Goal: Contribute content: Contribute content

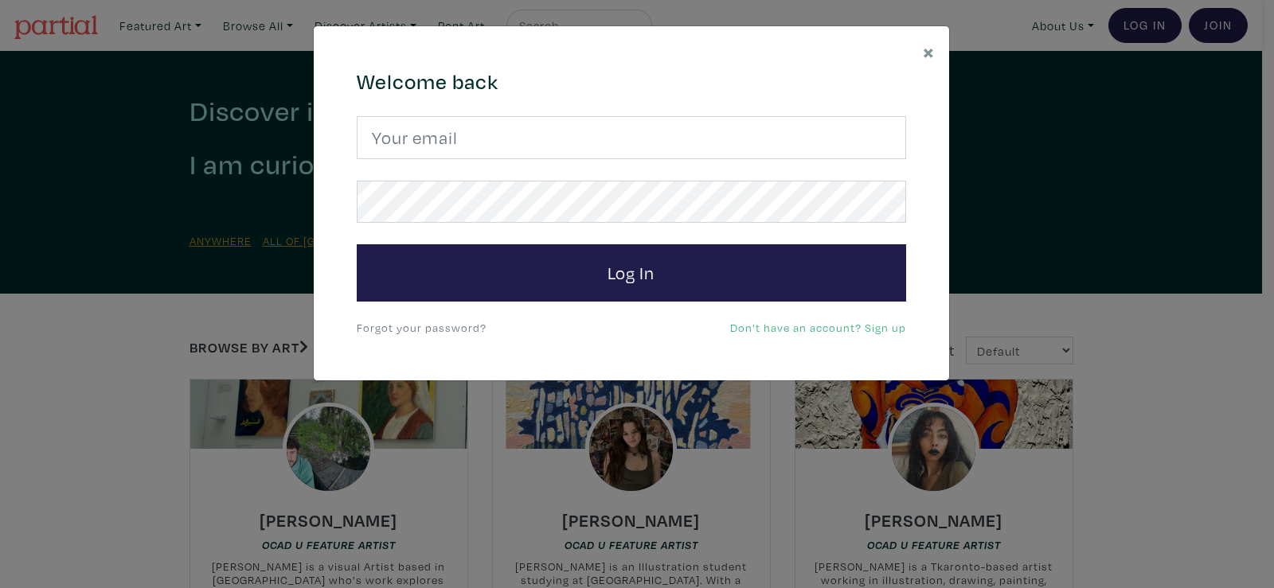
click at [1108, 237] on div "× 664c6a6d6e3476504e6b79362f4172494552756f694733386b666278545363695a485979654c4…" at bounding box center [637, 294] width 1274 height 588
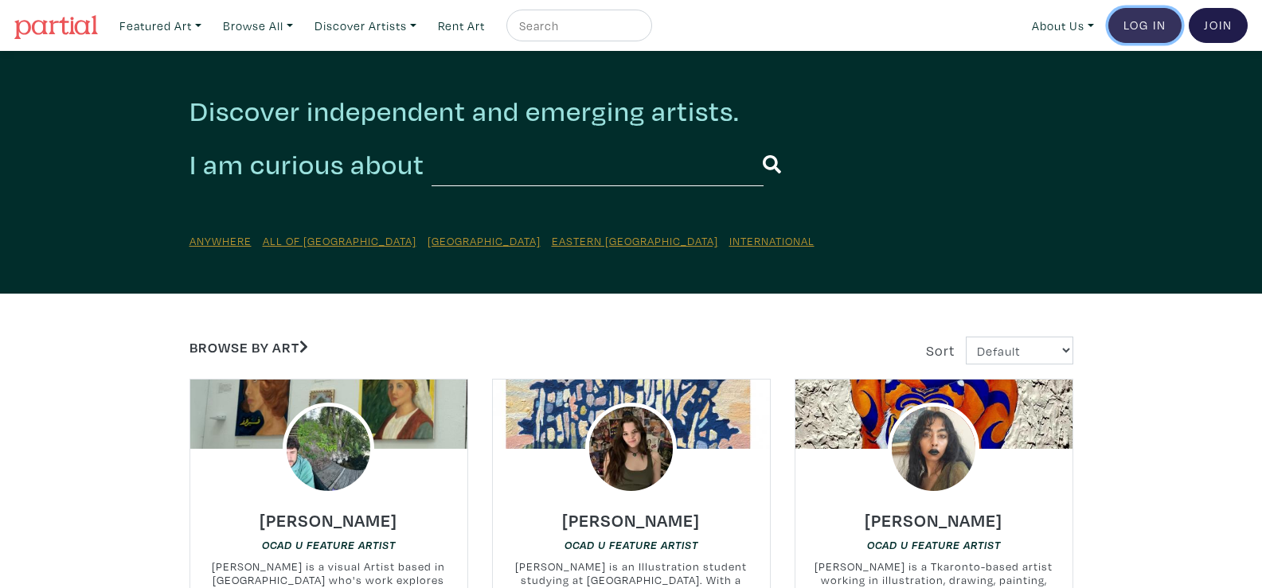
click at [1143, 30] on link "Log In" at bounding box center [1144, 25] width 73 height 35
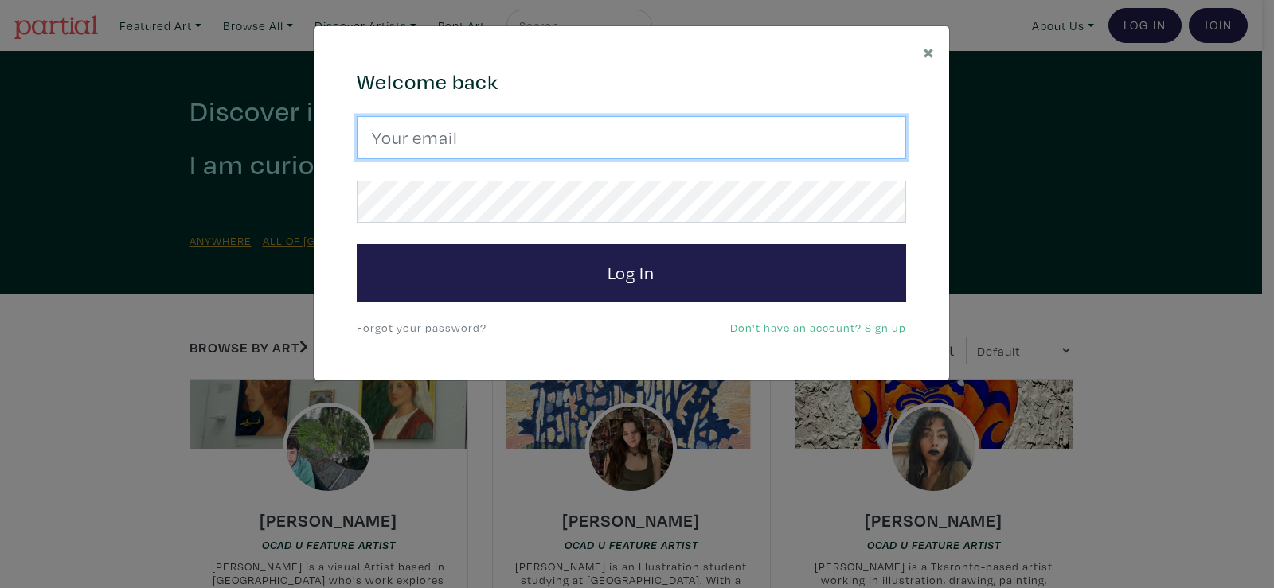
click at [448, 144] on input "email" at bounding box center [631, 137] width 549 height 43
type input "abi.dmello03@gmail.com"
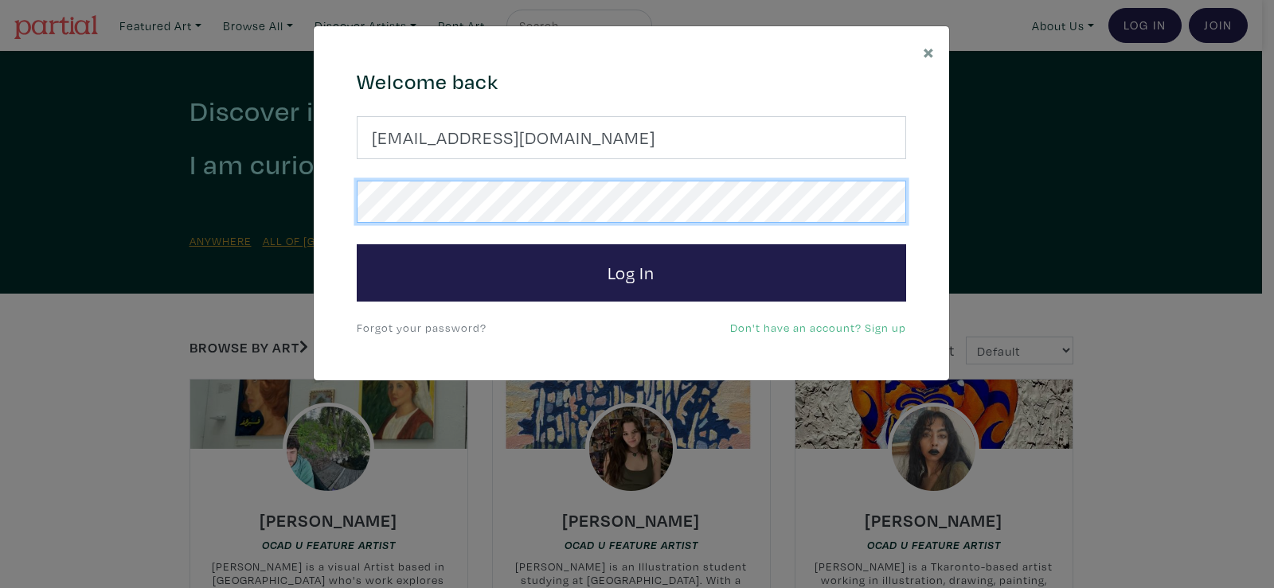
click at [357, 244] on button "Log In" at bounding box center [631, 272] width 549 height 57
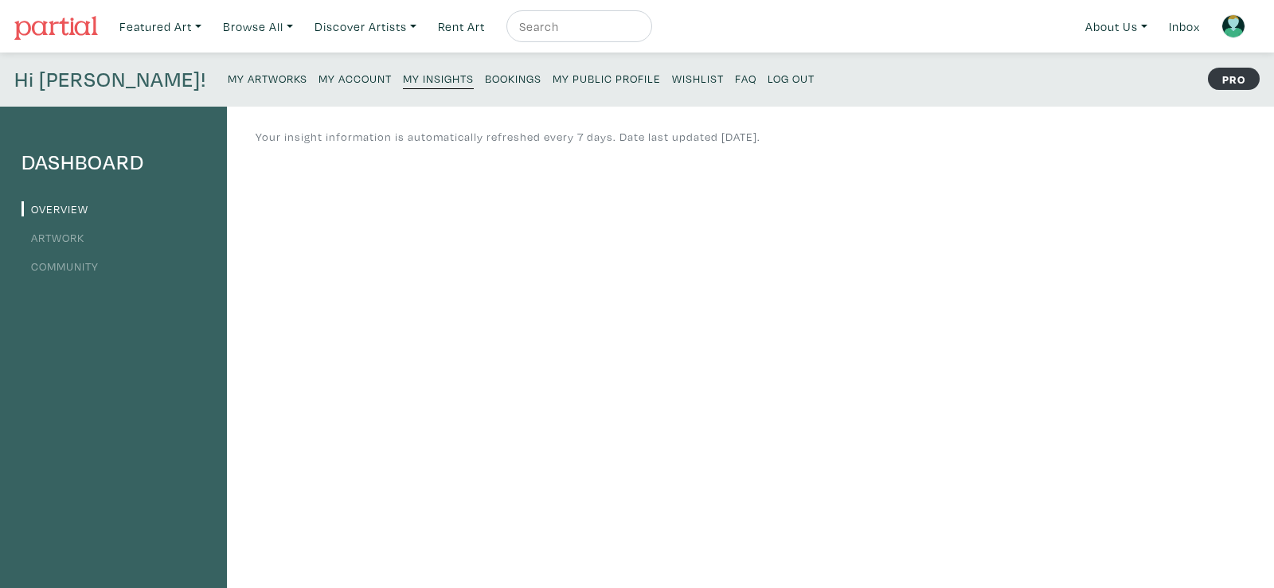
click at [228, 72] on small "My Artworks" at bounding box center [268, 78] width 80 height 15
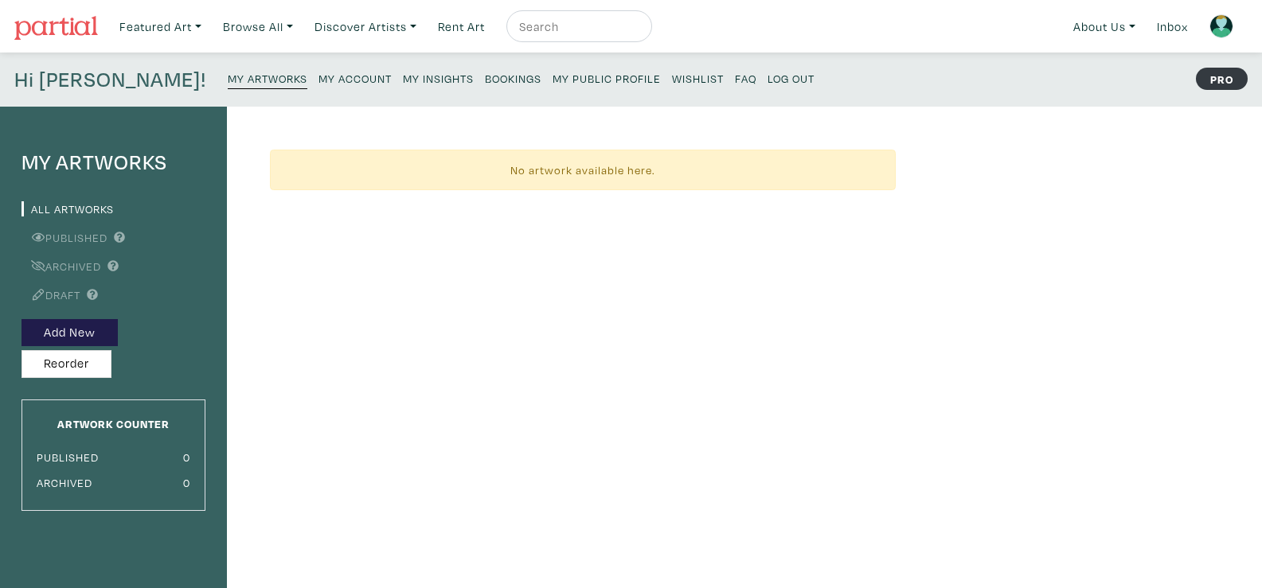
click at [553, 82] on small "My Public Profile" at bounding box center [607, 78] width 108 height 15
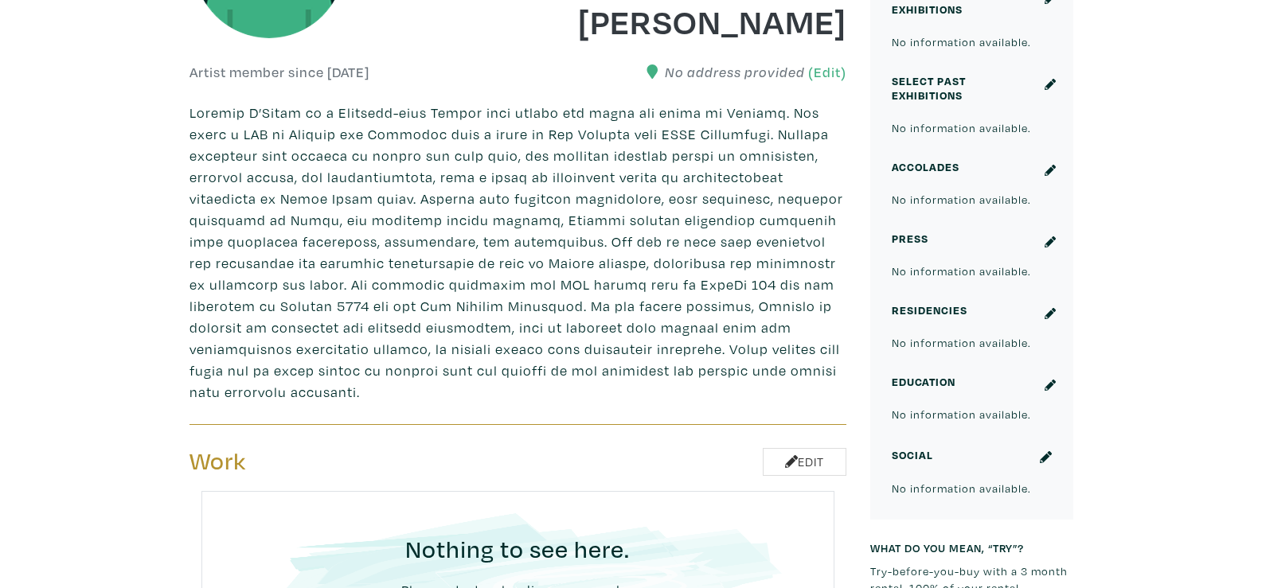
scroll to position [319, 0]
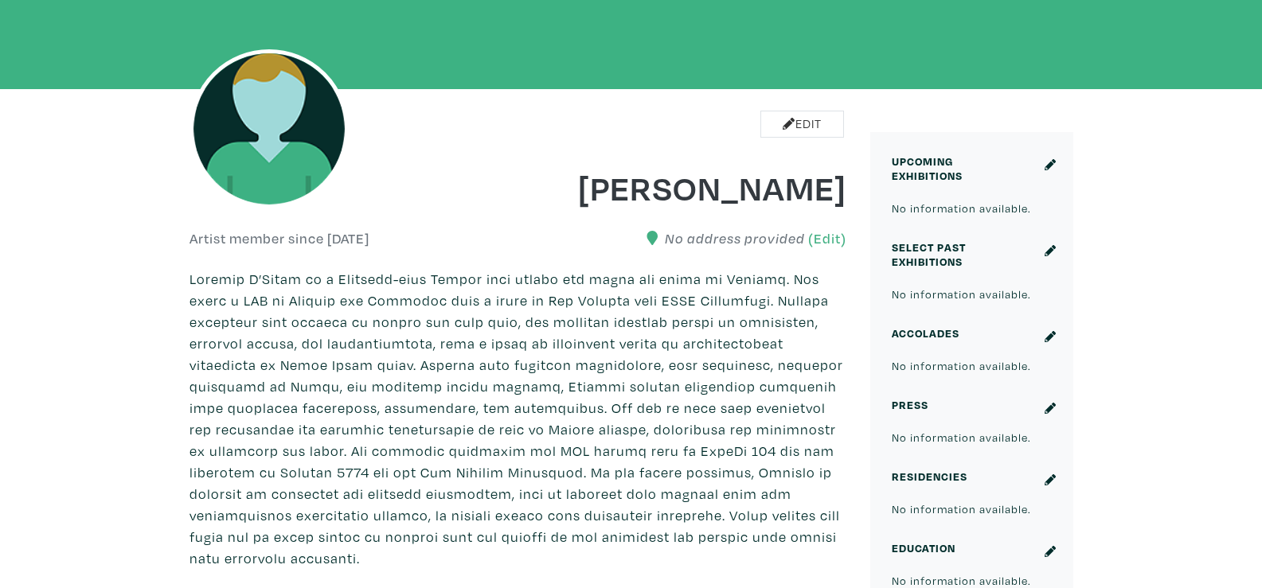
click at [1053, 162] on div at bounding box center [1048, 175] width 31 height 43
click at [1053, 162] on icon at bounding box center [1050, 164] width 11 height 11
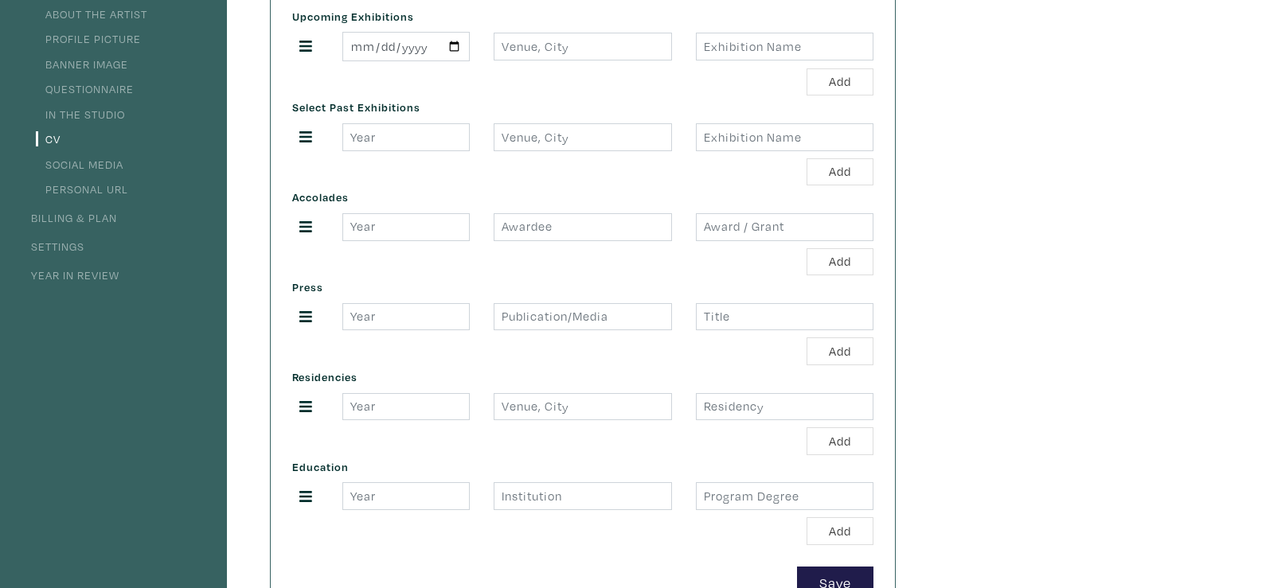
scroll to position [378, 0]
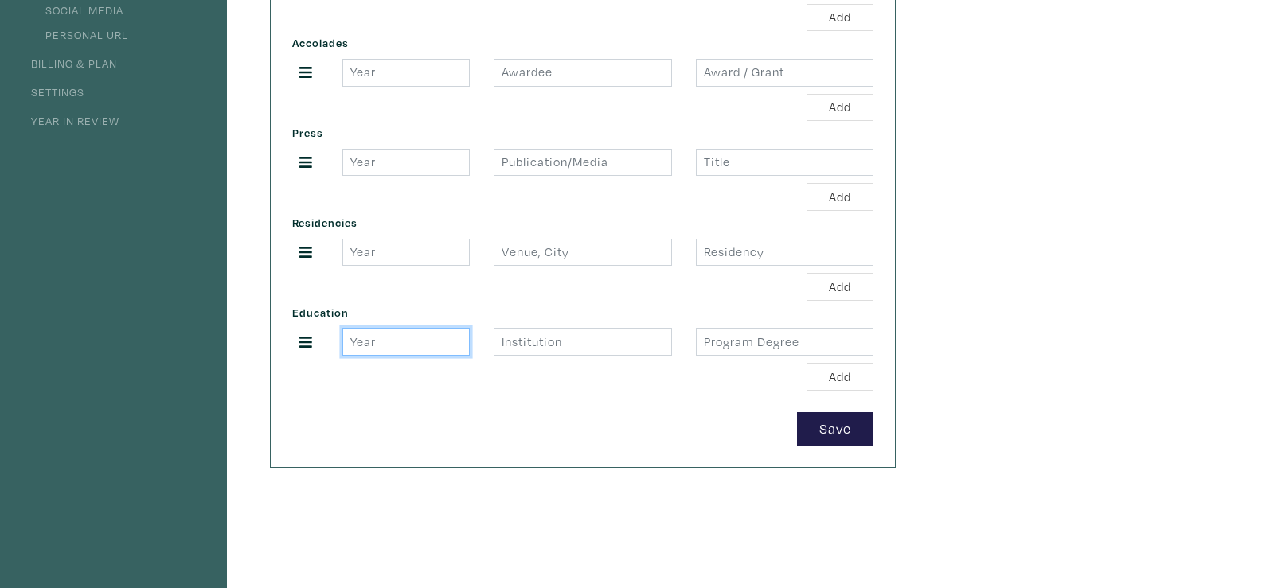
click at [401, 349] on input "number" at bounding box center [405, 342] width 127 height 28
click at [717, 346] on input "text" at bounding box center [785, 342] width 178 height 28
click at [584, 349] on input "text" at bounding box center [583, 342] width 178 height 28
type input "o"
type input "OCADU"
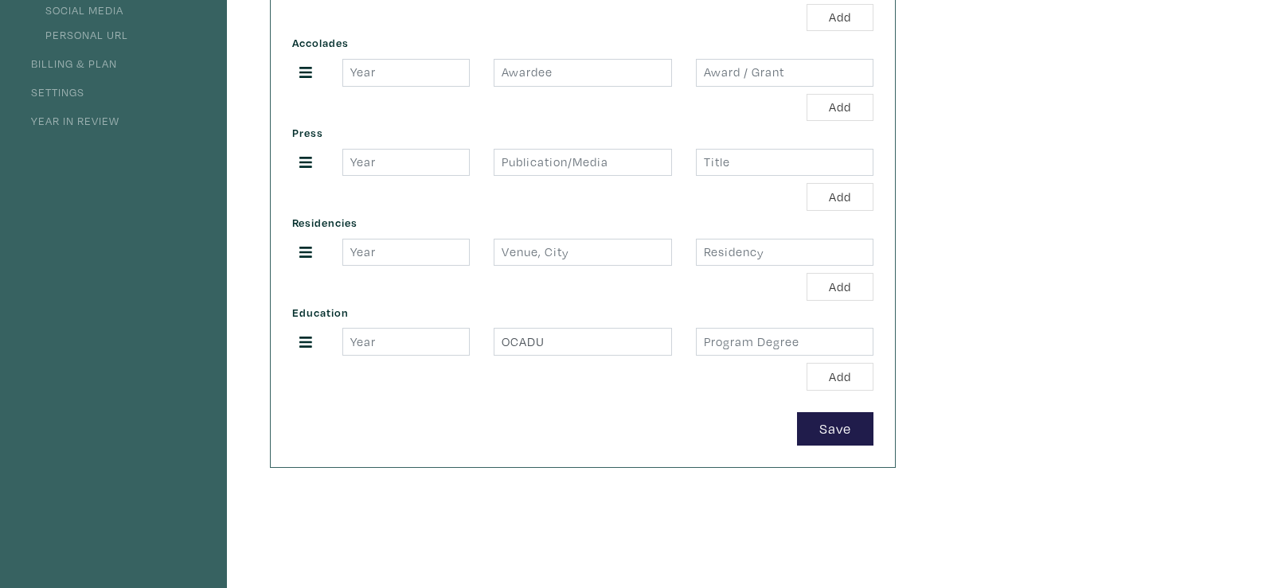
drag, startPoint x: 787, startPoint y: 325, endPoint x: 791, endPoint y: 340, distance: 15.6
click at [787, 326] on div "Education OCADU Add" at bounding box center [582, 346] width 605 height 90
click at [791, 341] on input "text" at bounding box center [785, 342] width 178 height 28
type input "BFA"
click at [422, 345] on input "number" at bounding box center [405, 342] width 127 height 28
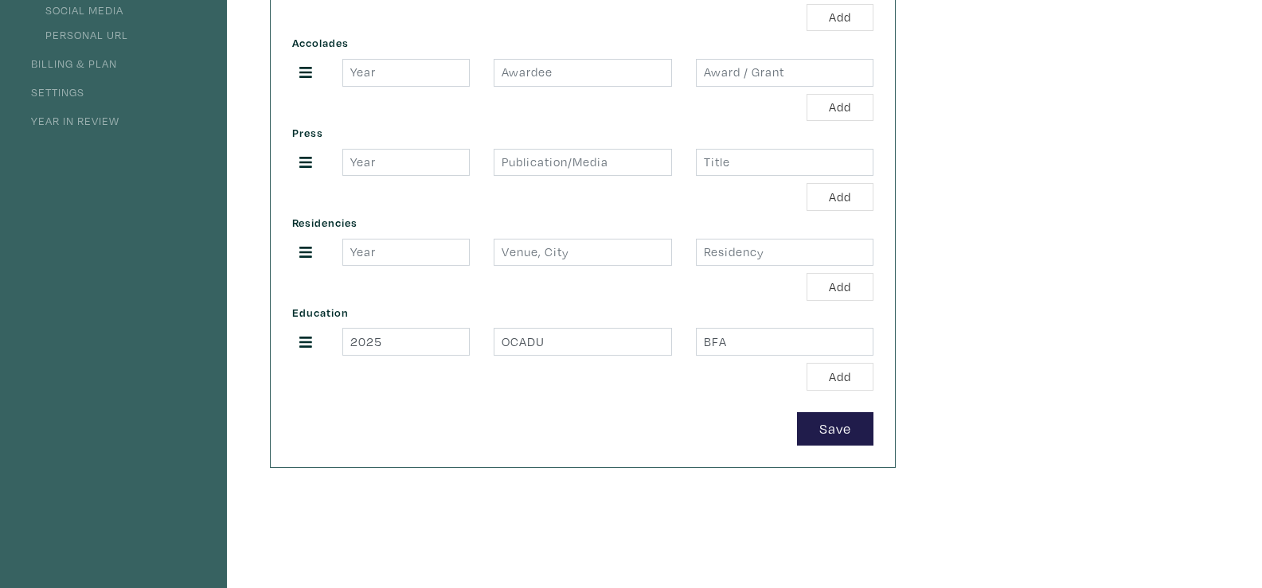
click at [296, 349] on div at bounding box center [305, 341] width 50 height 21
click at [300, 346] on icon at bounding box center [305, 342] width 13 height 11
click at [303, 343] on icon at bounding box center [305, 342] width 13 height 14
drag, startPoint x: 303, startPoint y: 343, endPoint x: 308, endPoint y: 362, distance: 19.9
click at [308, 362] on div "Education 2025 OCADU BFA Add" at bounding box center [582, 346] width 605 height 90
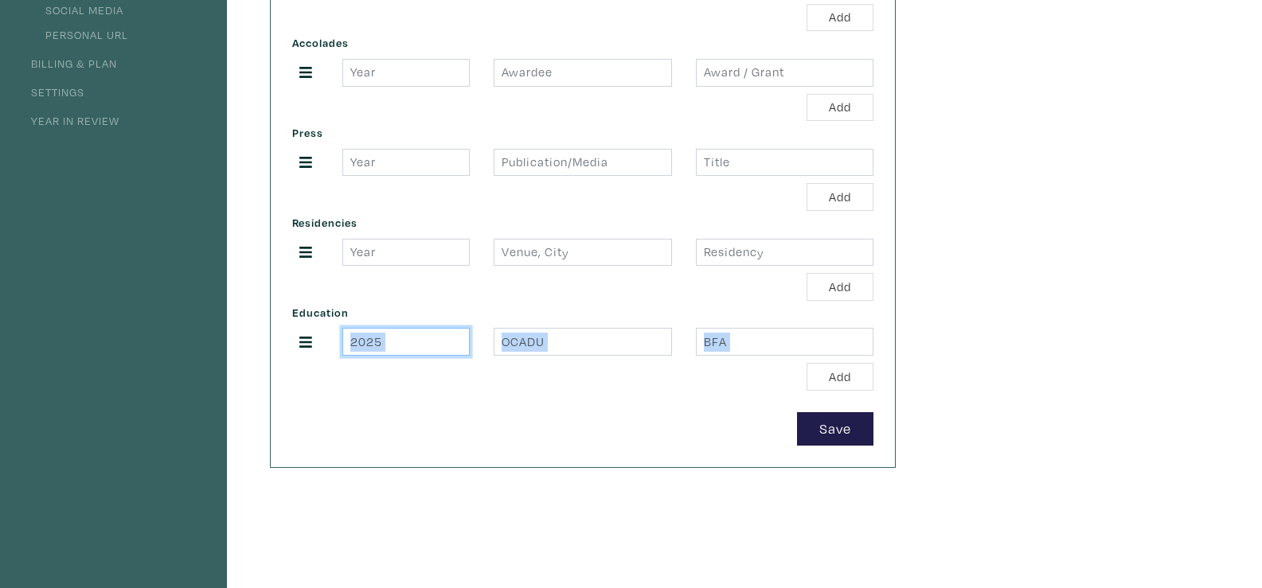
click at [371, 346] on input "2025" at bounding box center [405, 342] width 127 height 28
click at [455, 348] on input "2024" at bounding box center [405, 342] width 127 height 28
click at [455, 340] on input "2025" at bounding box center [405, 342] width 127 height 28
click at [472, 371] on div "Add" at bounding box center [582, 377] width 581 height 28
click at [417, 345] on input "2025" at bounding box center [405, 342] width 127 height 28
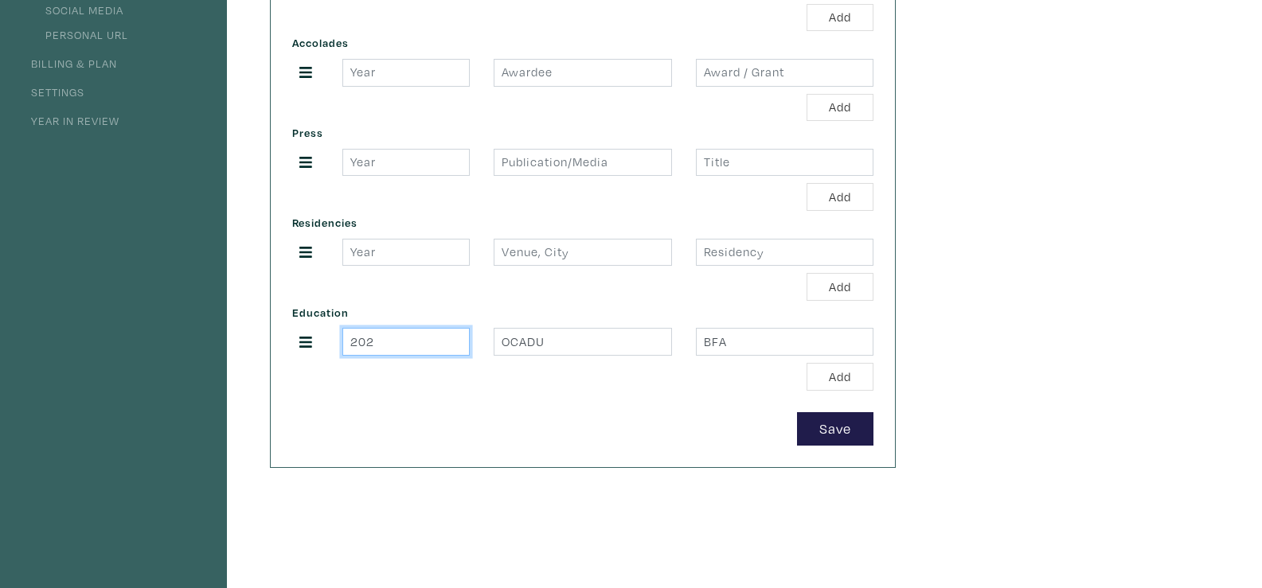
type input "2021"
click at [426, 376] on div "Add" at bounding box center [582, 377] width 581 height 28
click at [847, 386] on button "Add" at bounding box center [840, 377] width 67 height 28
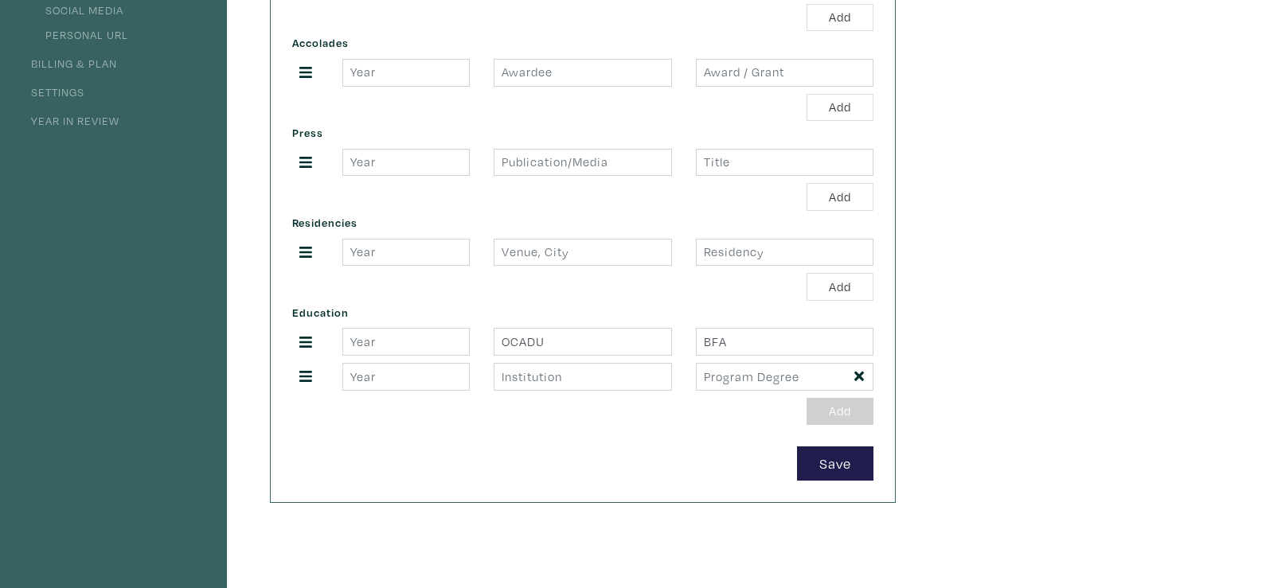
click at [858, 378] on icon at bounding box center [859, 377] width 10 height 10
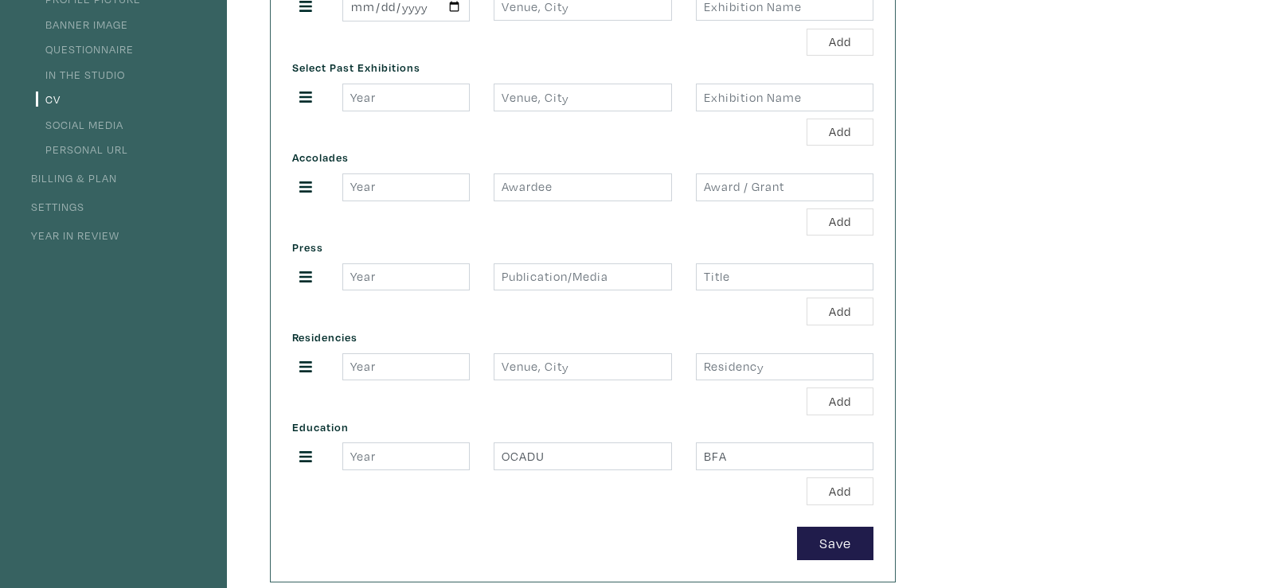
scroll to position [228, 0]
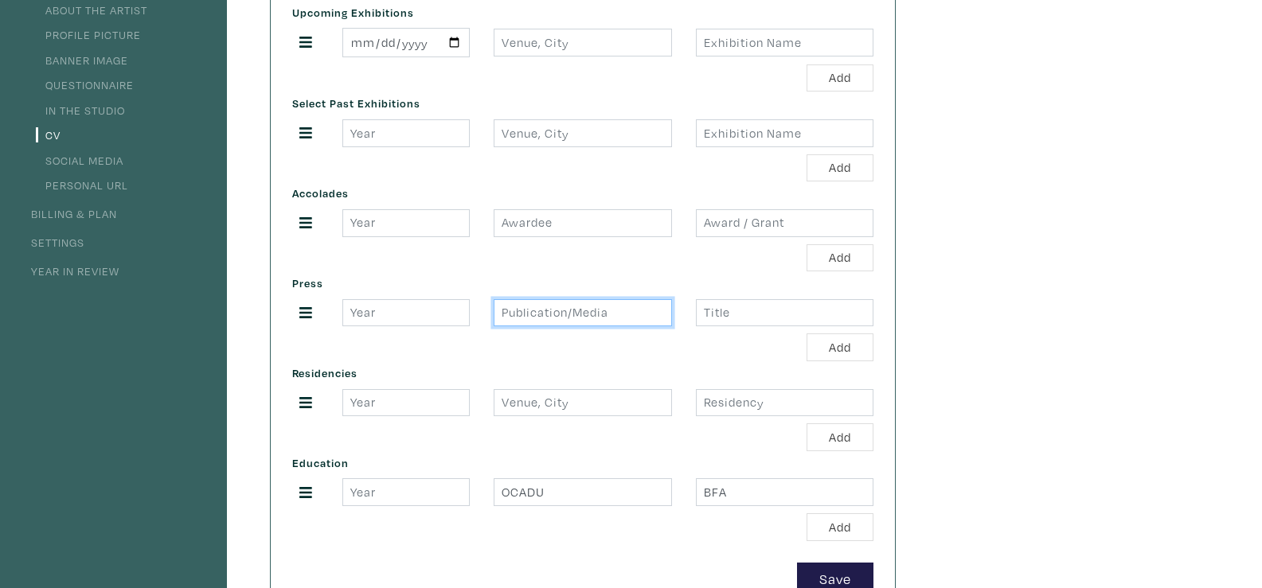
click at [632, 319] on input "text" at bounding box center [583, 313] width 178 height 28
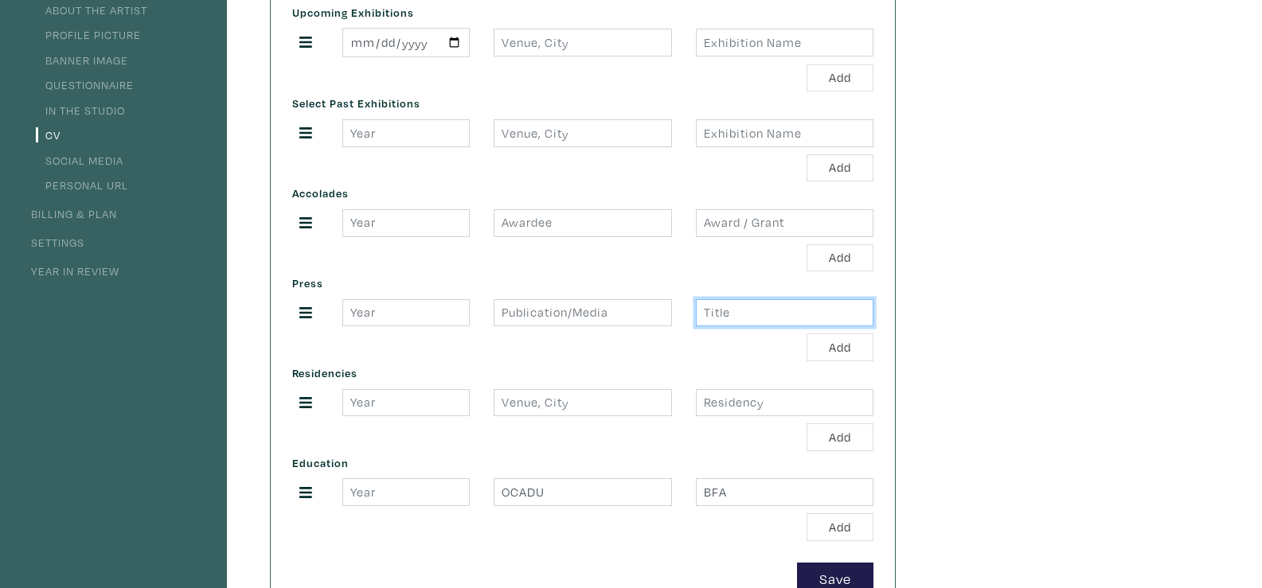
click at [717, 322] on input "text" at bounding box center [785, 313] width 178 height 28
paste input "5 Artists to Watch at GradEx 110"
type input "5 Artists to Watch at GradEx 110"
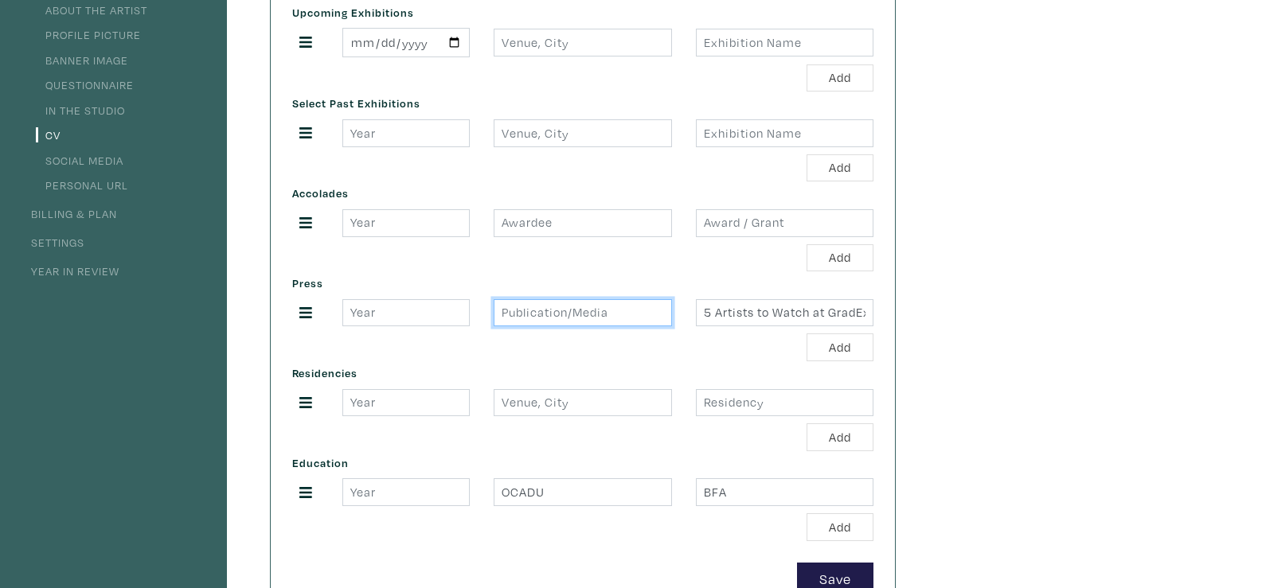
click at [541, 308] on input "text" at bounding box center [583, 313] width 178 height 28
type input "d"
type input "s"
type input "She Does the City"
click at [411, 313] on input "number" at bounding box center [405, 313] width 127 height 28
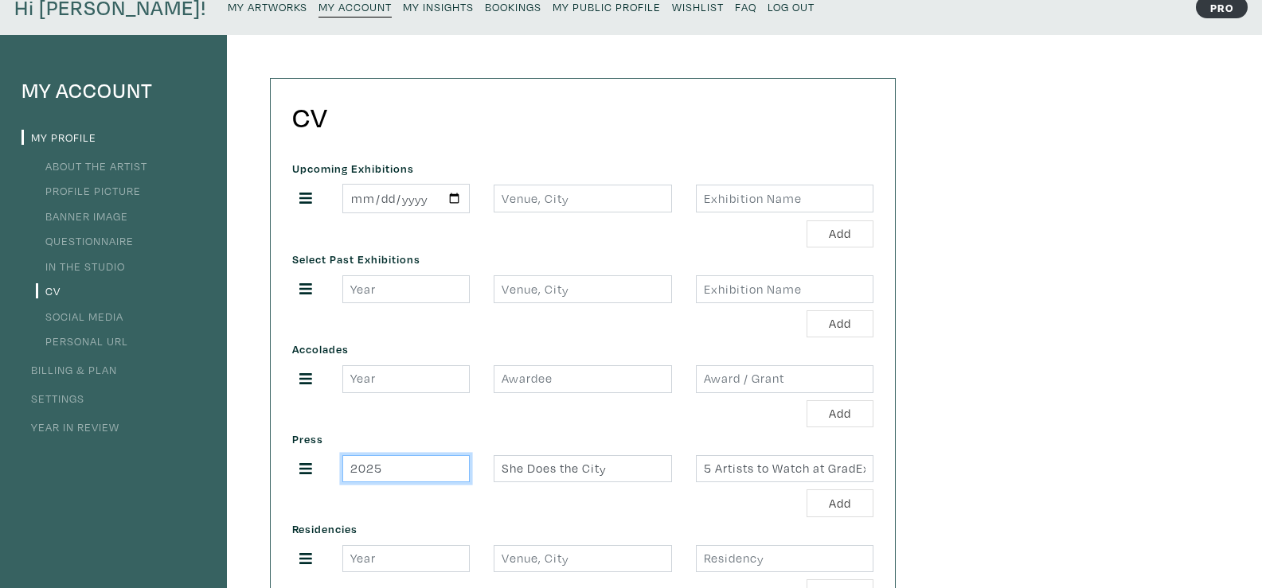
scroll to position [69, 0]
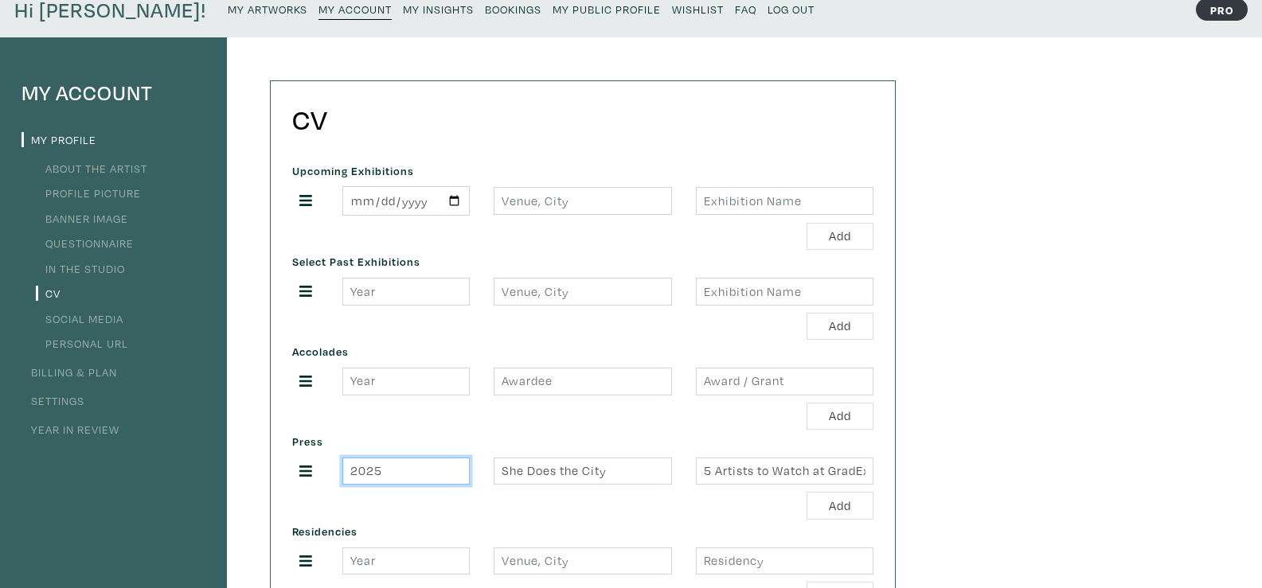
type input "2025"
click at [796, 292] on input "text" at bounding box center [785, 292] width 178 height 28
click at [578, 306] on div "Select Past Exhibitions Add" at bounding box center [582, 295] width 605 height 90
click at [703, 300] on input "text" at bounding box center [785, 292] width 178 height 28
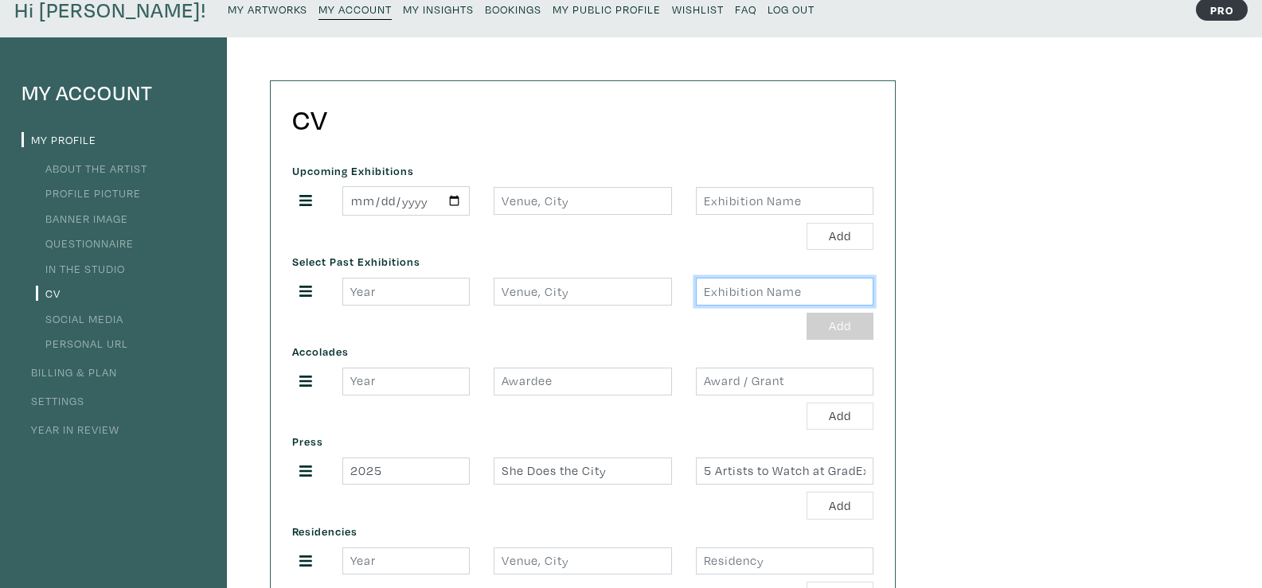
paste input "Ferocity"
type input "Ferocity with Barru Baskaran"
click at [875, 301] on div "Ferocity with Barru Baskaran" at bounding box center [784, 292] width 201 height 28
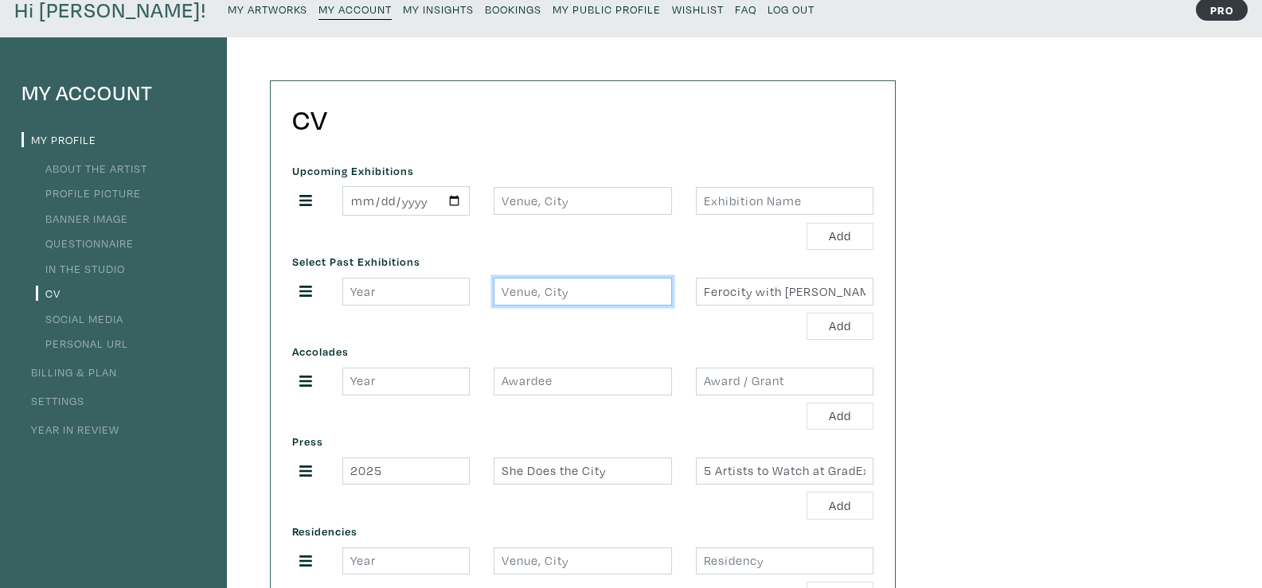
click at [605, 287] on input "text" at bounding box center [583, 292] width 178 height 28
type input "T"
paste input "Ada Slaight Galleries, Toronto"
type input "Ada Slaight Galleries, Toronto"
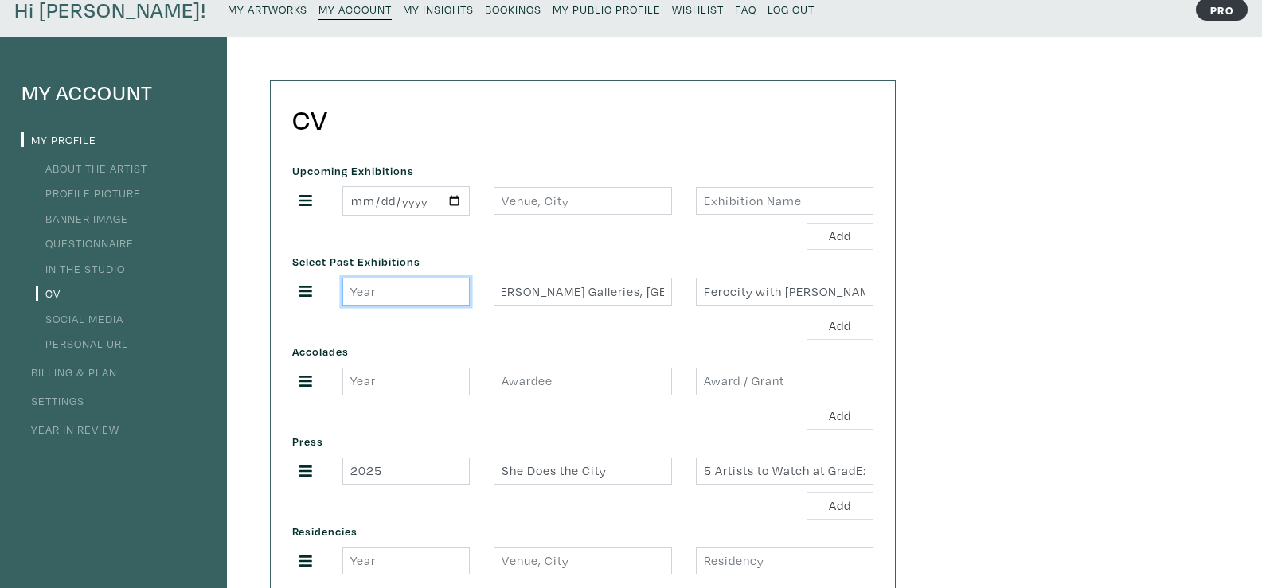
click at [391, 295] on input "number" at bounding box center [405, 292] width 127 height 28
click at [353, 293] on input "2025" at bounding box center [405, 292] width 127 height 28
type input "2025"
click at [497, 342] on div "Accolades Add" at bounding box center [582, 385] width 605 height 90
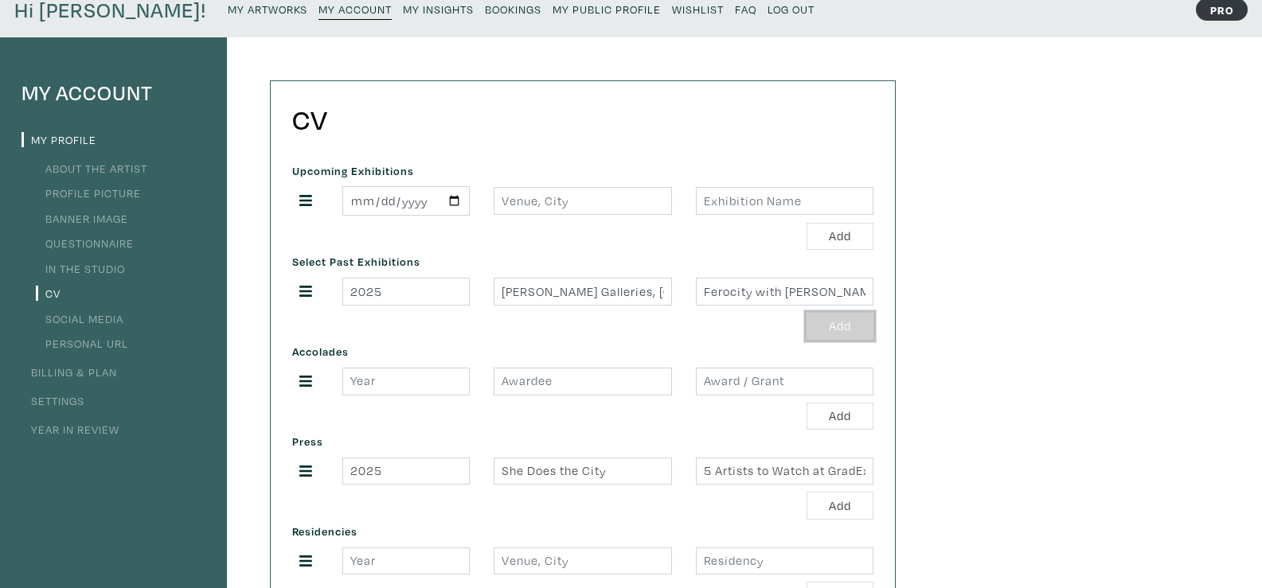
click at [836, 332] on button "Add" at bounding box center [840, 327] width 67 height 28
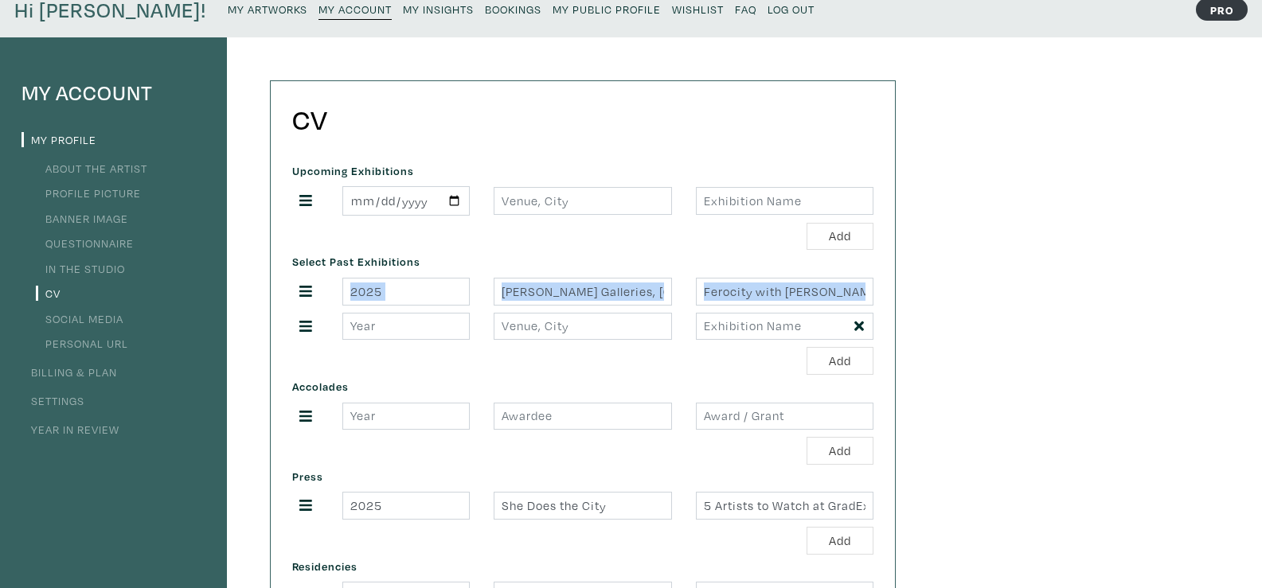
drag, startPoint x: 302, startPoint y: 289, endPoint x: 299, endPoint y: 323, distance: 34.4
click at [299, 323] on div "2025 Ada Slaight Galleries, Toronto Ferocity with Barru Baskaran" at bounding box center [582, 309] width 581 height 62
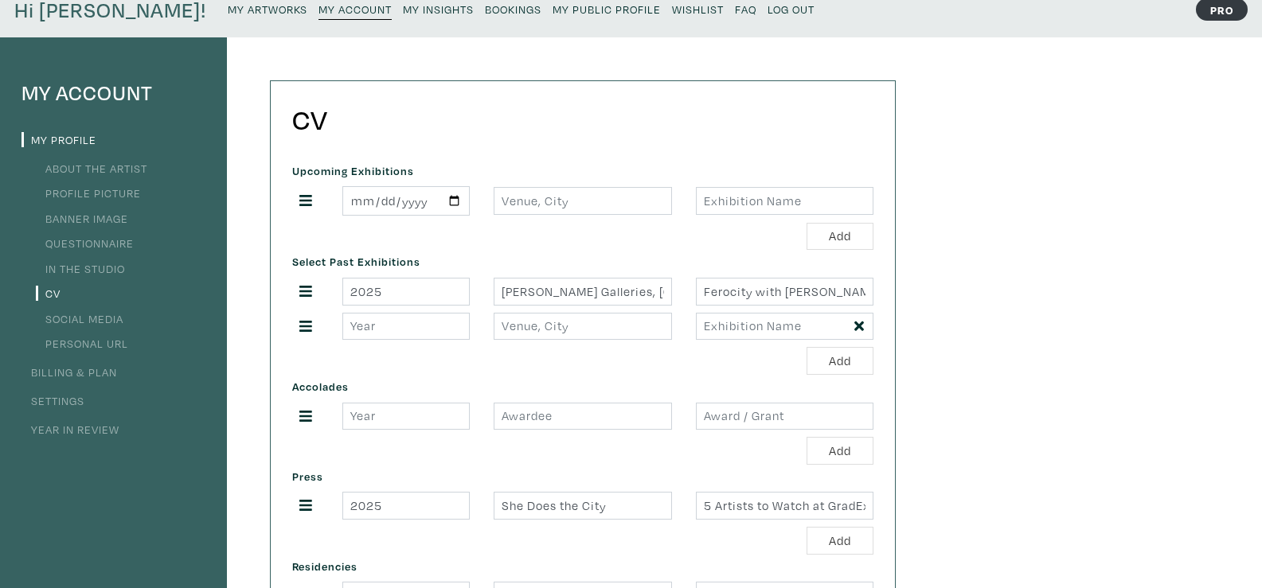
click at [299, 294] on icon at bounding box center [305, 291] width 13 height 14
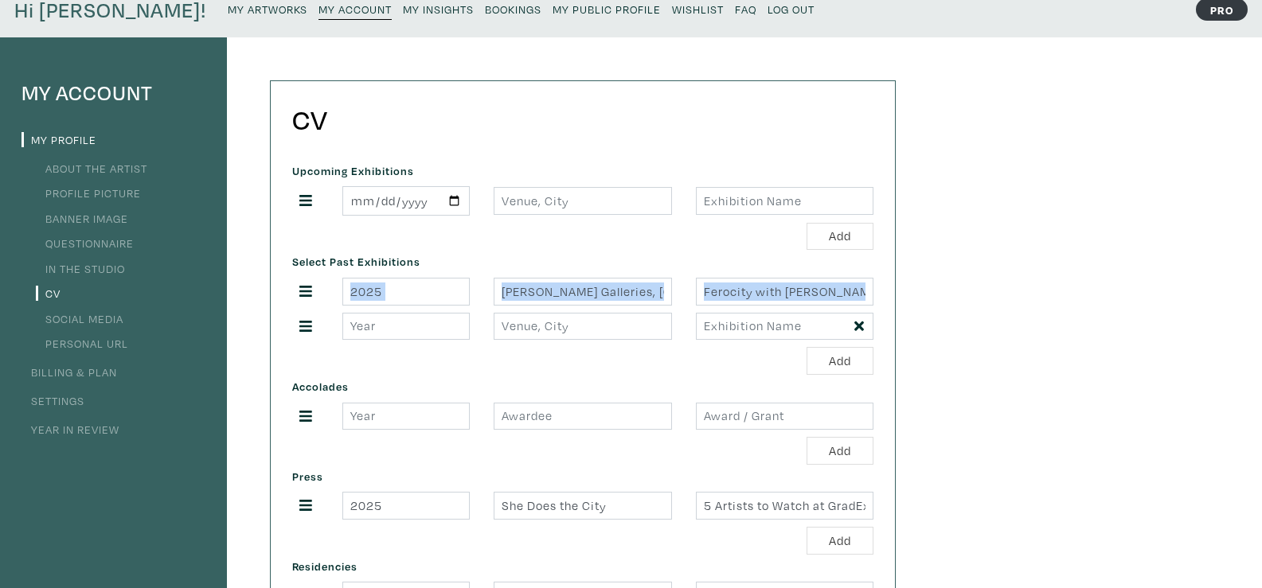
drag, startPoint x: 305, startPoint y: 289, endPoint x: 316, endPoint y: 312, distance: 25.6
click at [316, 312] on div "2025 Ada Slaight Galleries, Toronto Ferocity with Barru Baskaran" at bounding box center [582, 309] width 581 height 62
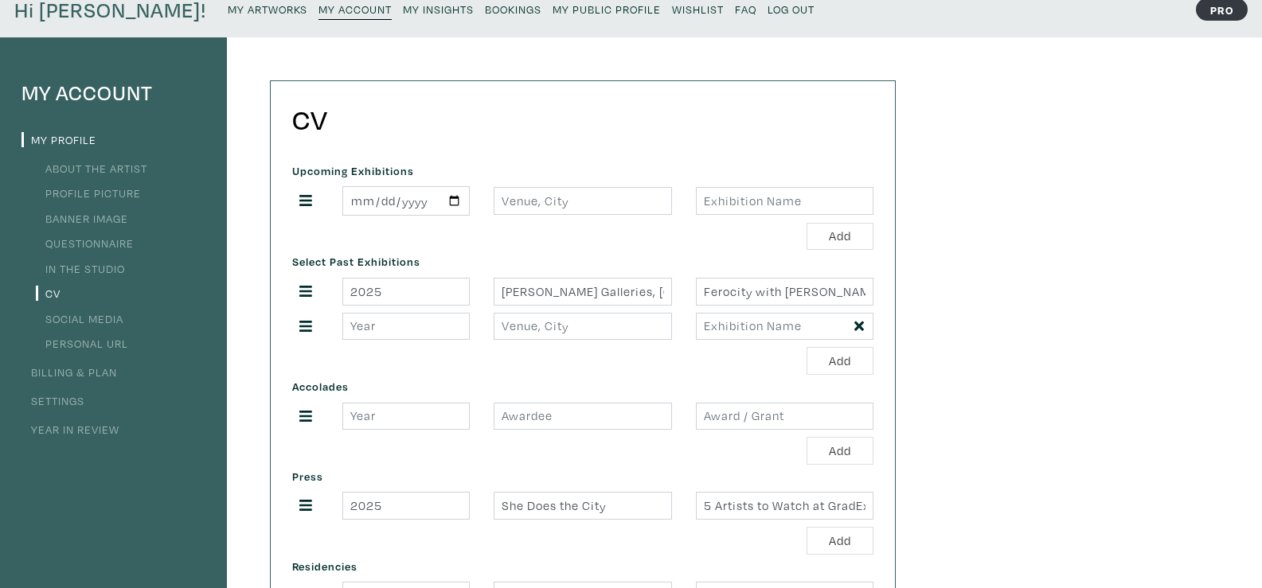
click at [306, 293] on icon at bounding box center [305, 291] width 13 height 14
drag, startPoint x: 306, startPoint y: 287, endPoint x: 324, endPoint y: 264, distance: 29.5
click at [324, 264] on div "Select Past Exhibitions 2025 Ada Slaight Galleries, Toronto Ferocity with Barru…" at bounding box center [582, 312] width 605 height 124
click at [327, 295] on div at bounding box center [305, 291] width 50 height 21
drag, startPoint x: 306, startPoint y: 329, endPoint x: 341, endPoint y: 320, distance: 36.1
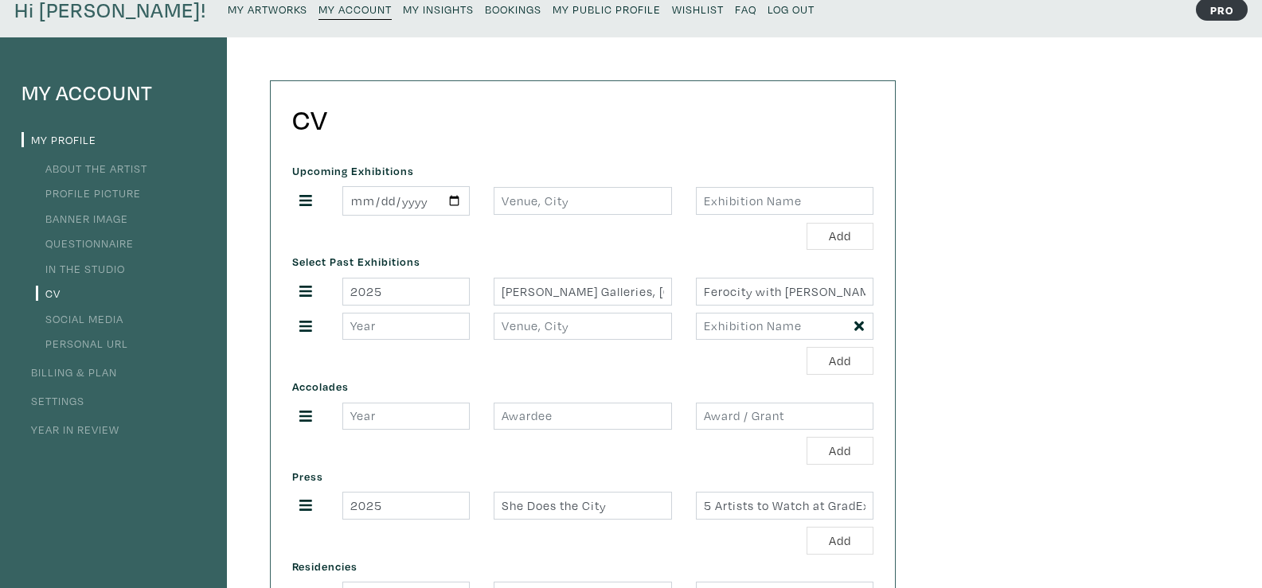
click at [341, 320] on div at bounding box center [582, 327] width 605 height 28
click at [706, 323] on input "text" at bounding box center [785, 327] width 178 height 28
paste input "NEW OFFERINGS"
type input "NEW OFFERINGS"
click at [638, 330] on input "text" at bounding box center [583, 327] width 178 height 28
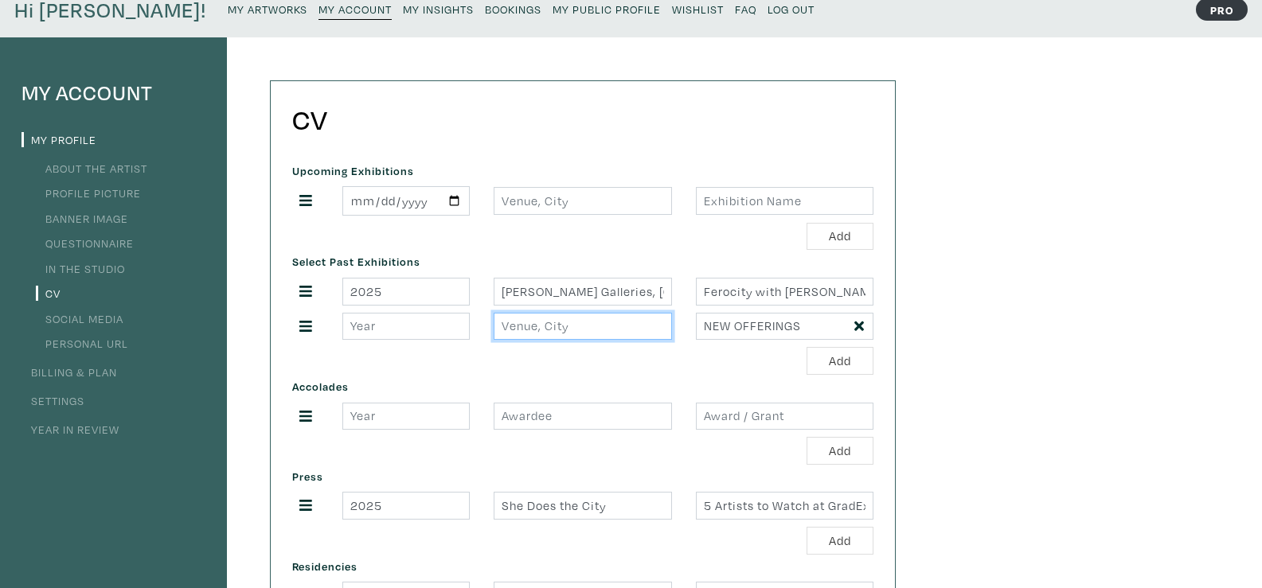
paste input "Gallery 1313, Toronto"
type input "Gallery 1313, Toronto"
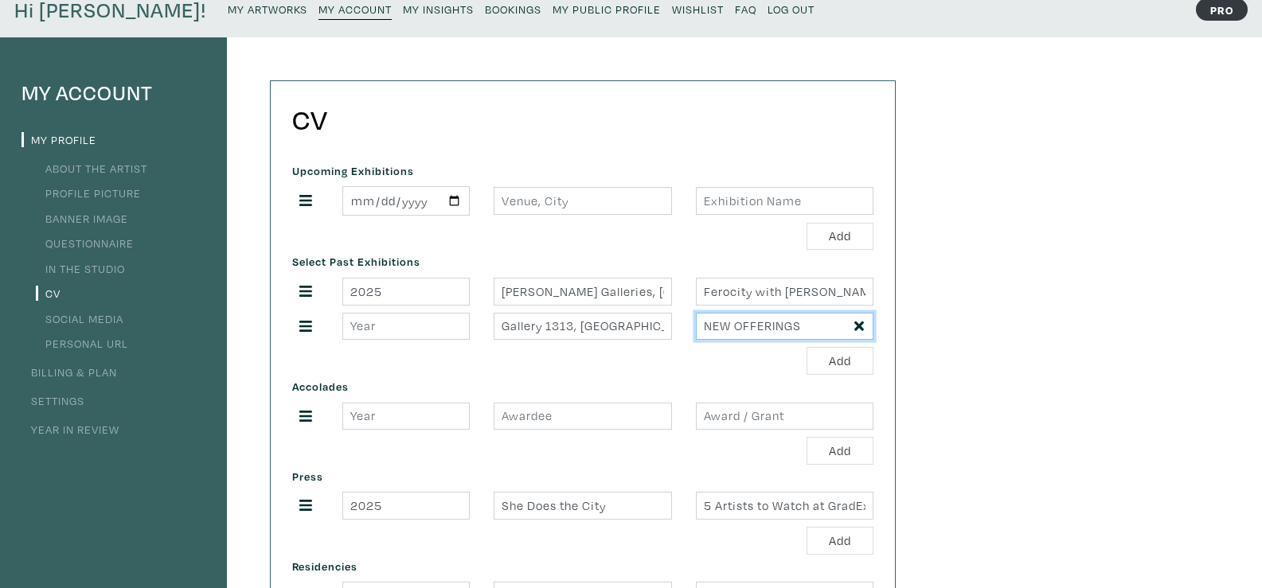
click at [826, 334] on input "NEW OFFERINGS" at bounding box center [785, 327] width 178 height 28
type input "NEW OFFERINGS, group show"
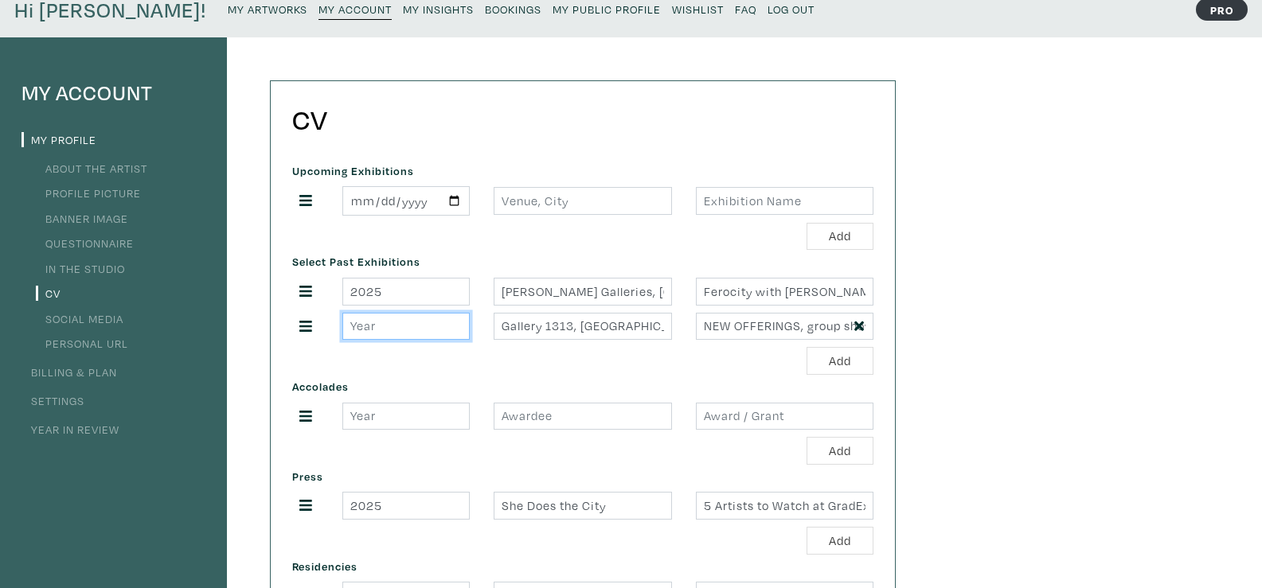
click at [381, 324] on input "number" at bounding box center [405, 327] width 127 height 28
type input "2025"
click at [846, 362] on button "Add" at bounding box center [840, 361] width 67 height 28
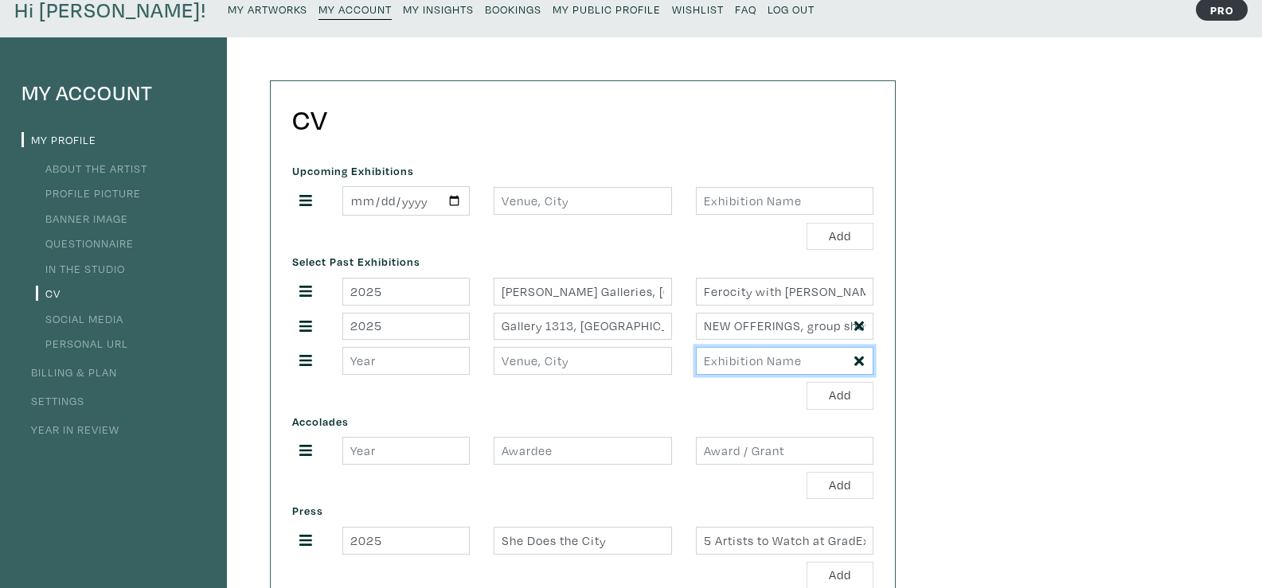
click at [746, 355] on input "text" at bounding box center [785, 361] width 178 height 28
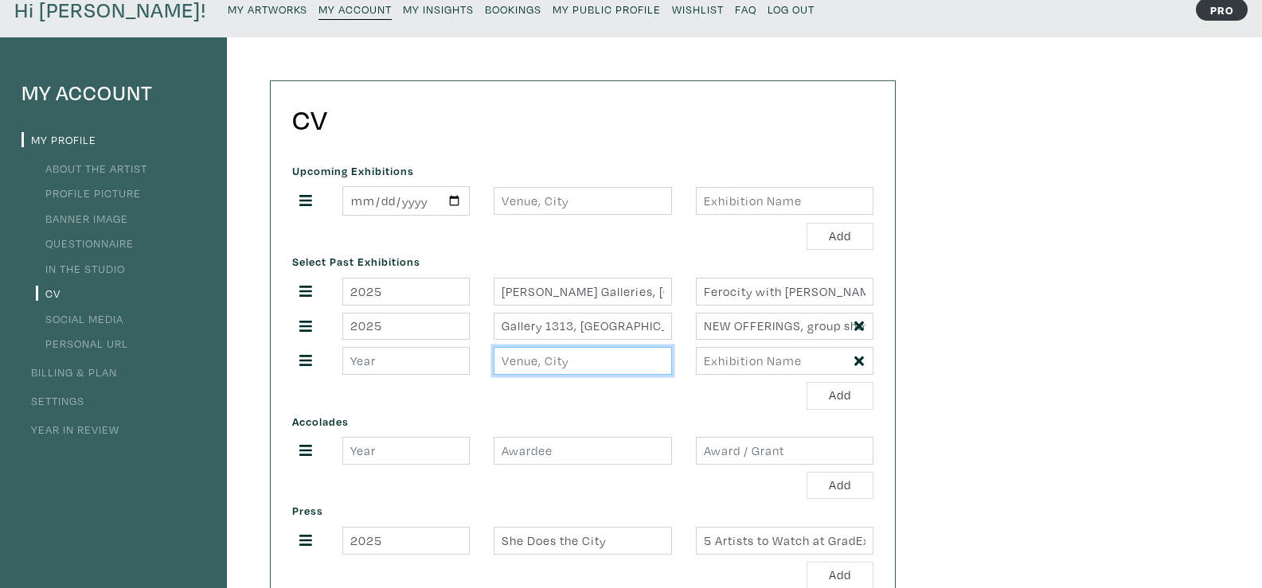
click at [627, 369] on input "text" at bounding box center [583, 361] width 178 height 28
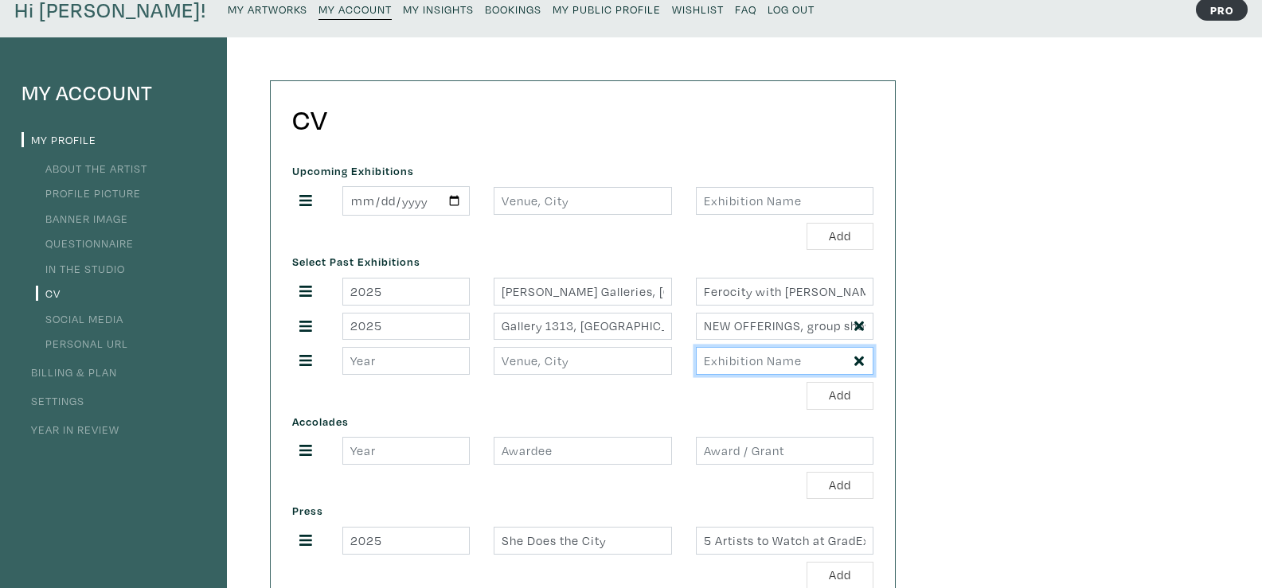
click at [735, 360] on input "text" at bounding box center [785, 361] width 178 height 28
paste input "GRADEX 110"
type input "GRADEX 110"
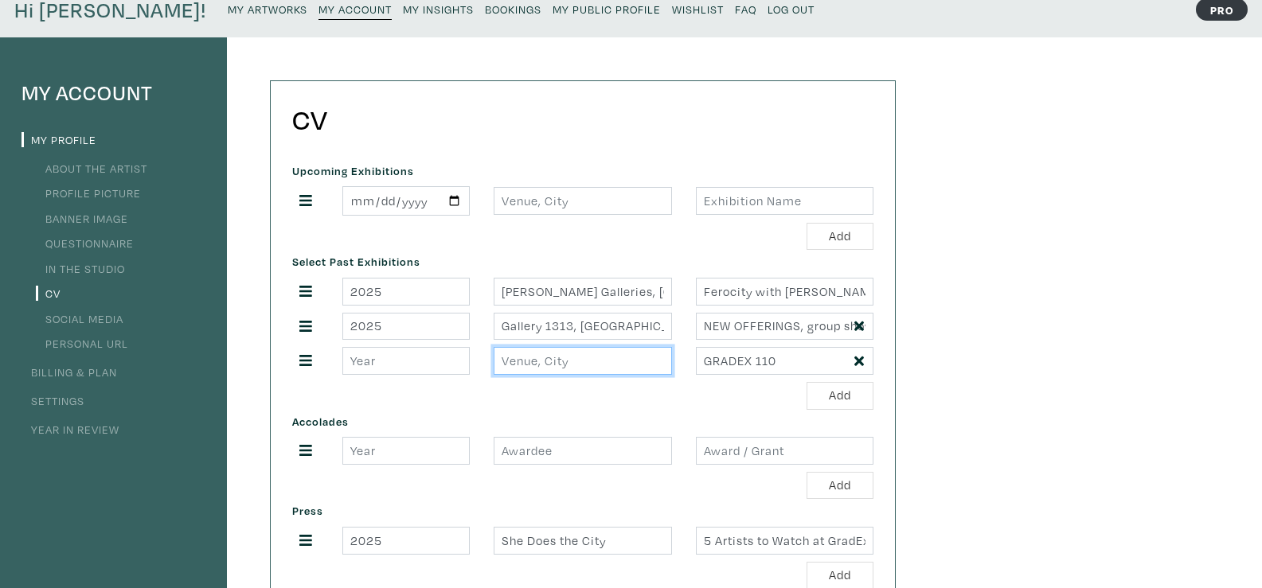
click at [555, 359] on input "text" at bounding box center [583, 361] width 178 height 28
paste input "OCADU, Toronto,"
type input "OCADU, Toronto"
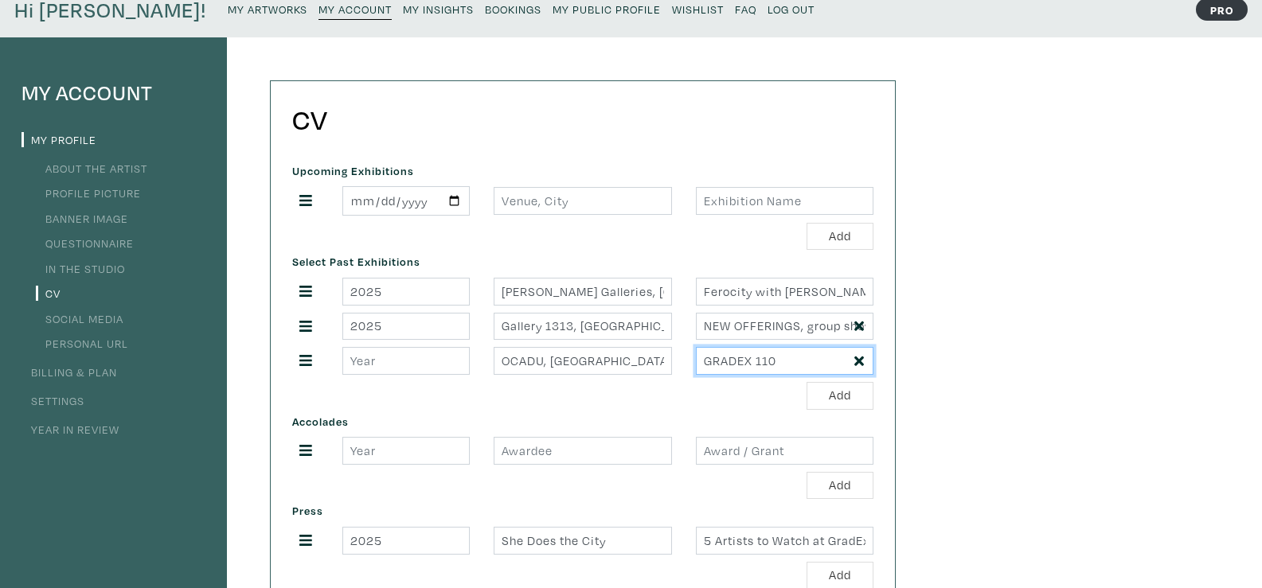
click at [788, 366] on input "GRADEX 110" at bounding box center [785, 361] width 178 height 28
type input "GRADEX 110, group show"
click at [415, 367] on input "number" at bounding box center [405, 361] width 127 height 28
type input "2025"
click at [783, 329] on input "NEW OFFERINGS, group show" at bounding box center [785, 327] width 178 height 28
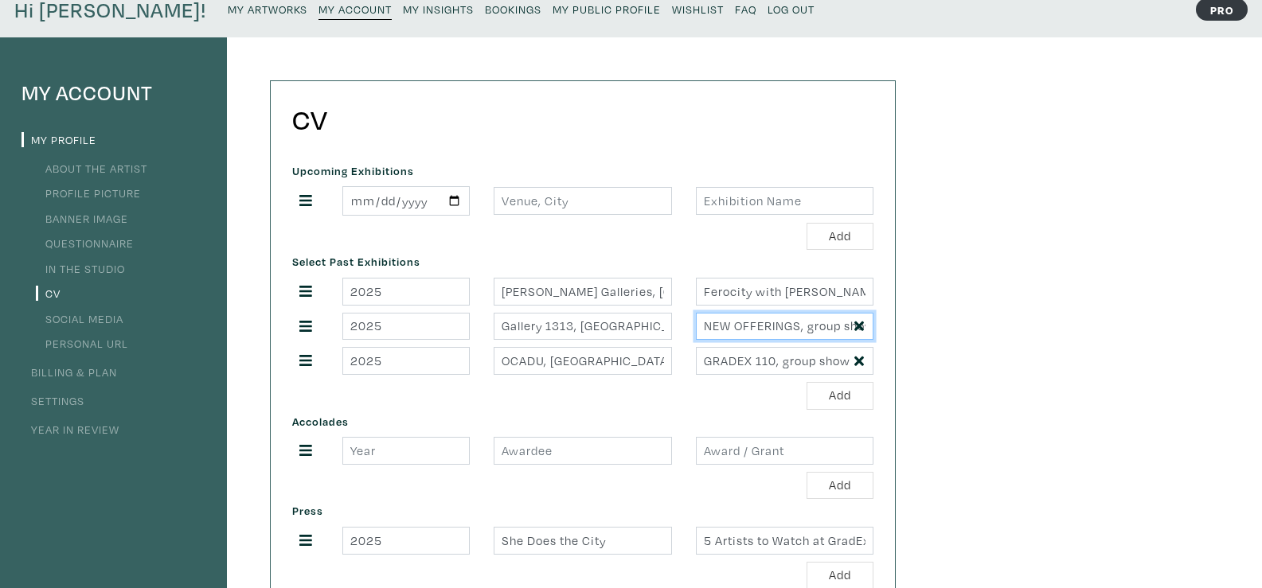
click at [828, 329] on input "NEW OFFERINGS, group show" at bounding box center [785, 327] width 178 height 28
click at [861, 401] on button "Add" at bounding box center [840, 396] width 67 height 28
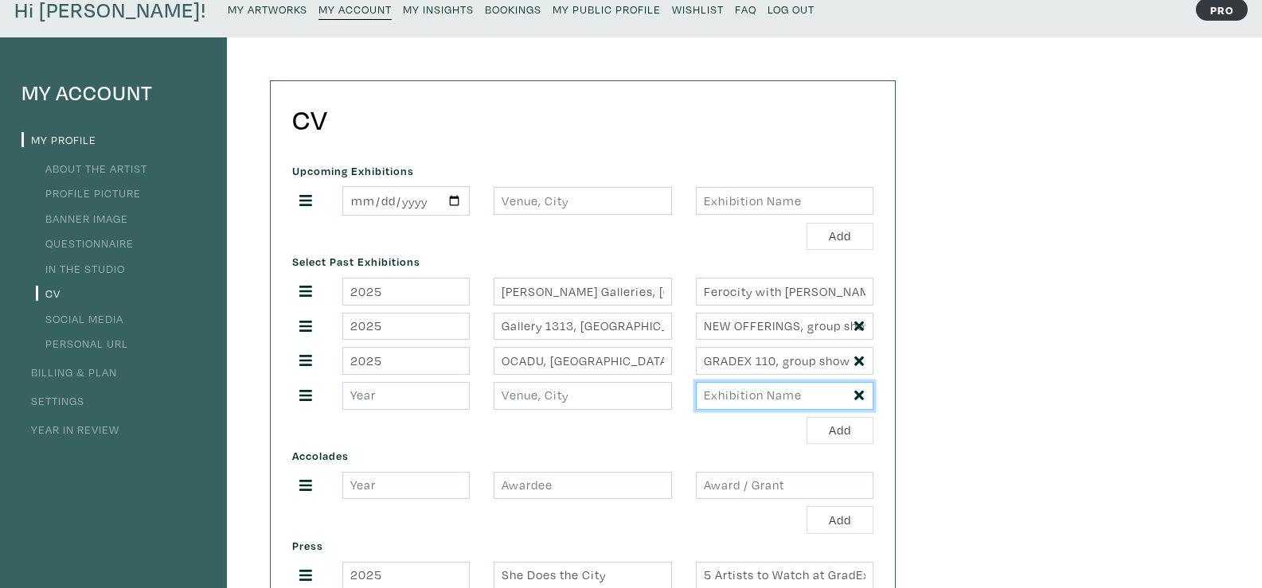
click at [768, 400] on input "text" at bounding box center [785, 396] width 178 height 28
type input "Size Matters"
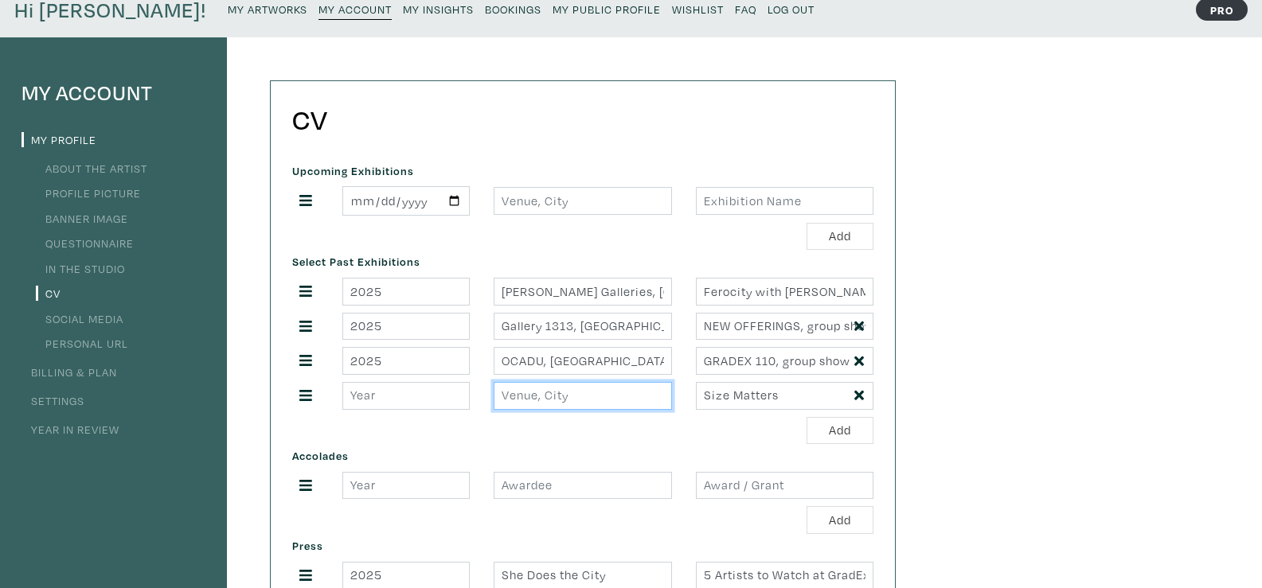
click at [616, 409] on input "text" at bounding box center [583, 396] width 178 height 28
type input "OCADU, Toronto"
click at [413, 393] on input "number" at bounding box center [405, 396] width 127 height 28
type input "2025"
click at [642, 417] on div "Add" at bounding box center [582, 431] width 581 height 28
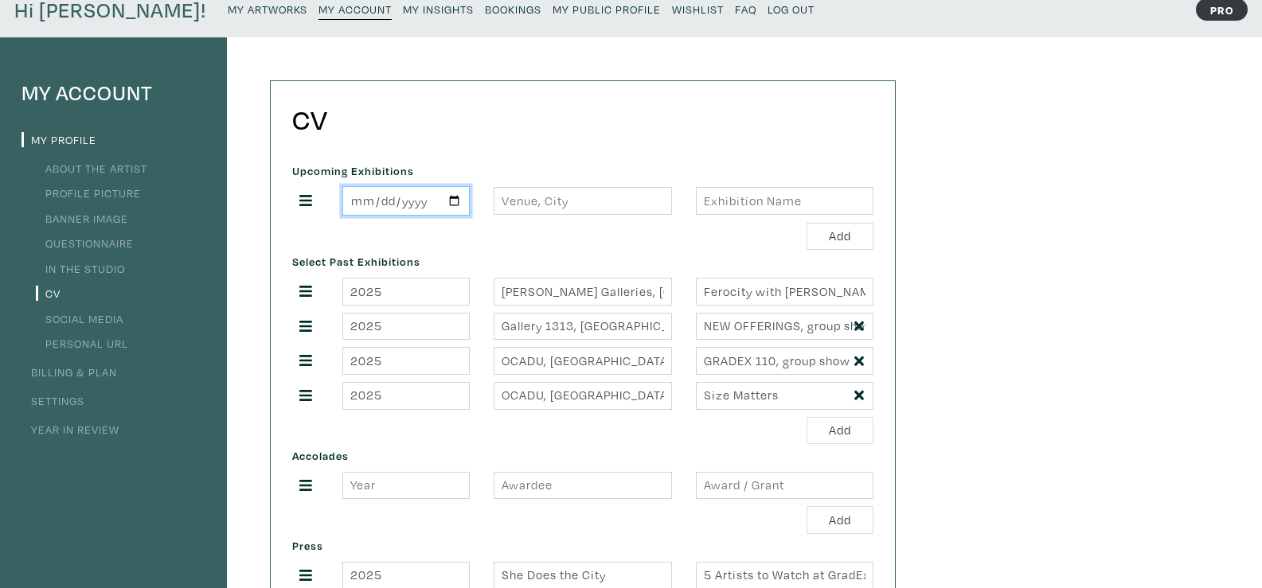
click at [394, 195] on input "date" at bounding box center [405, 200] width 127 height 29
click at [446, 200] on input "date" at bounding box center [405, 200] width 127 height 29
click at [454, 197] on input "date" at bounding box center [405, 200] width 127 height 29
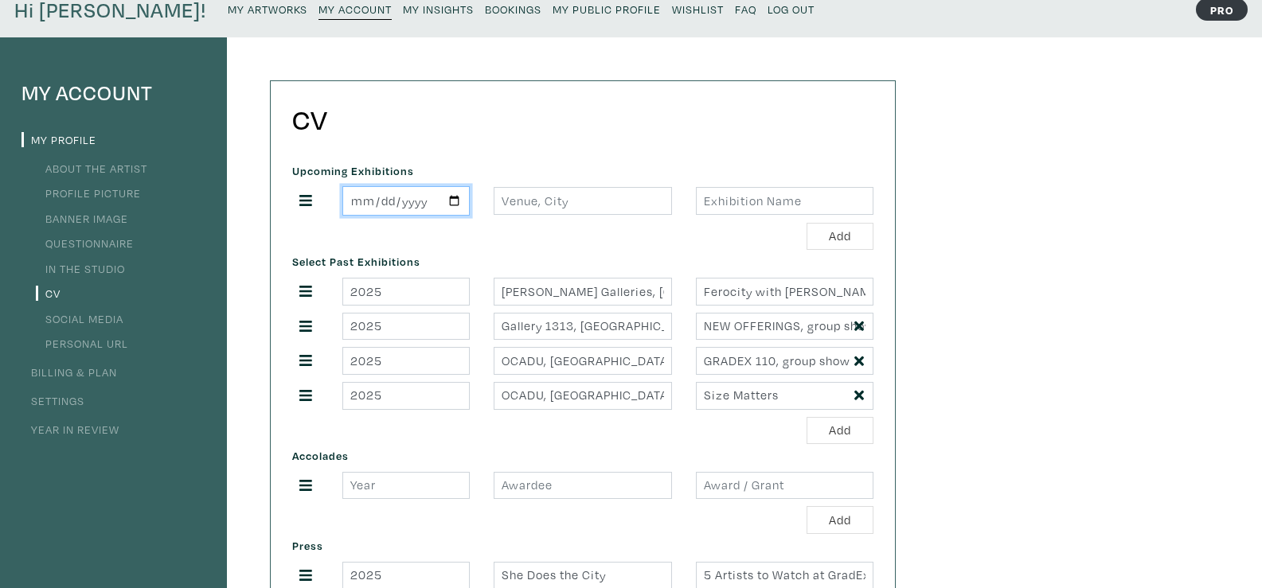
click at [410, 207] on input "2025-09-09" at bounding box center [405, 200] width 127 height 29
click at [450, 201] on input "2025-09-09" at bounding box center [405, 200] width 127 height 29
type input "2025-09-19"
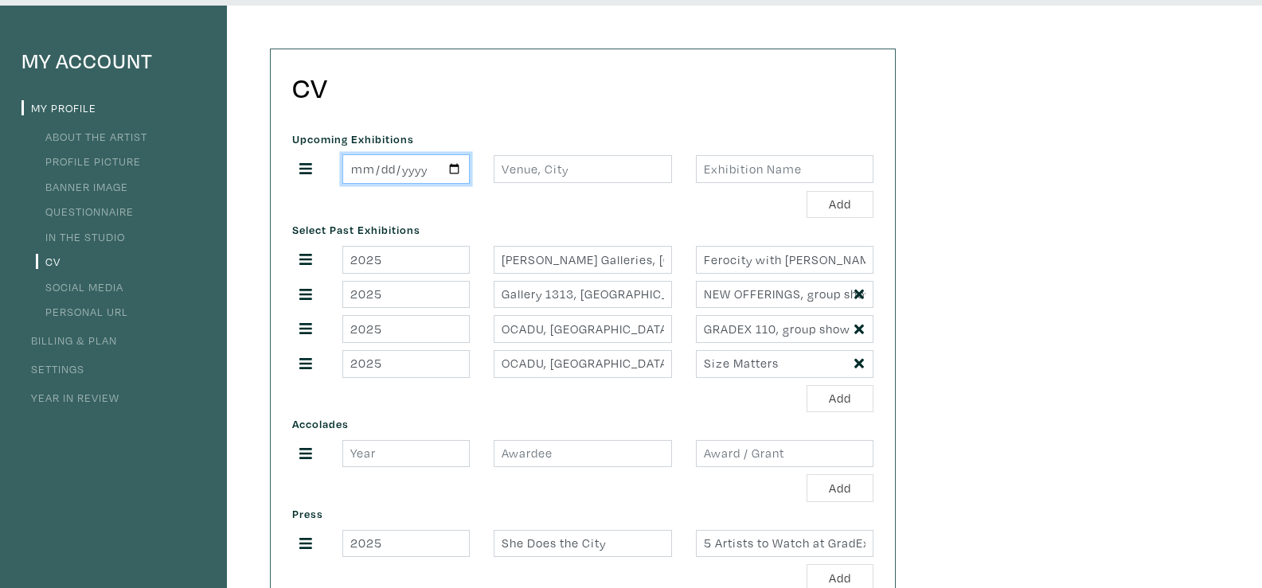
scroll to position [100, 0]
click at [448, 166] on input "2025-09-19" at bounding box center [405, 170] width 127 height 29
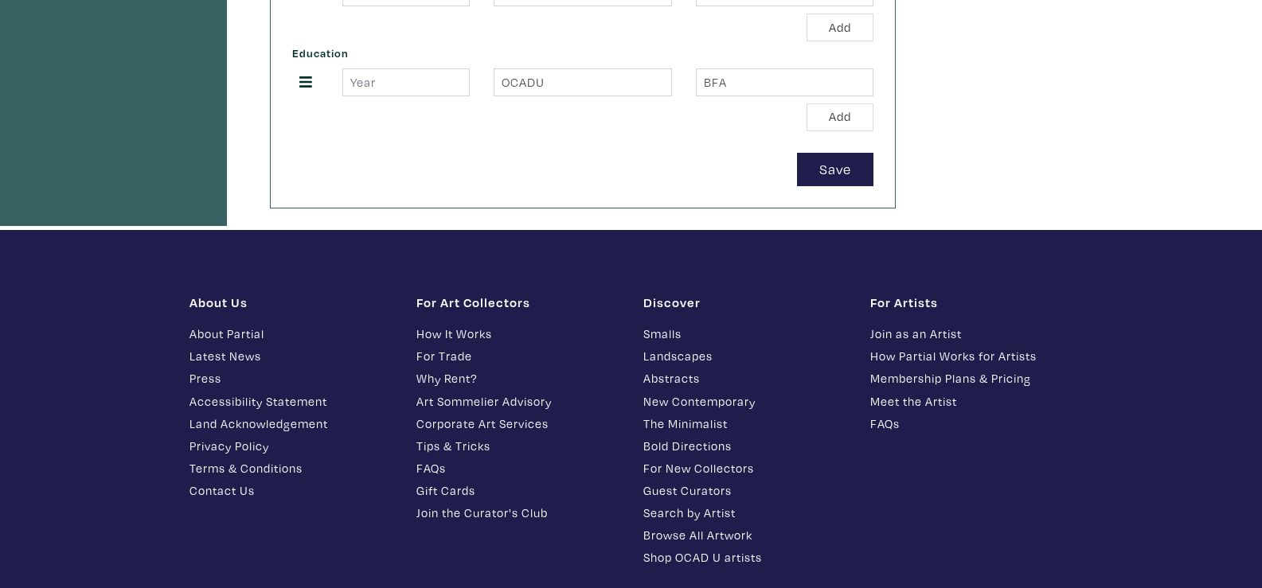
scroll to position [740, 0]
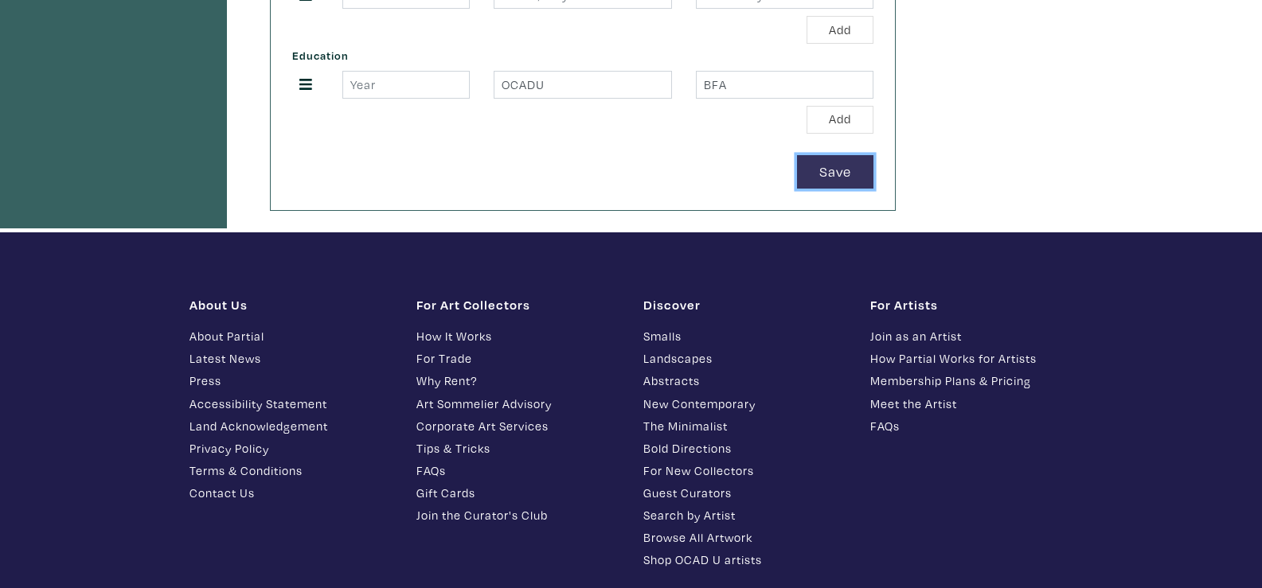
click at [804, 173] on button "Save" at bounding box center [835, 172] width 76 height 34
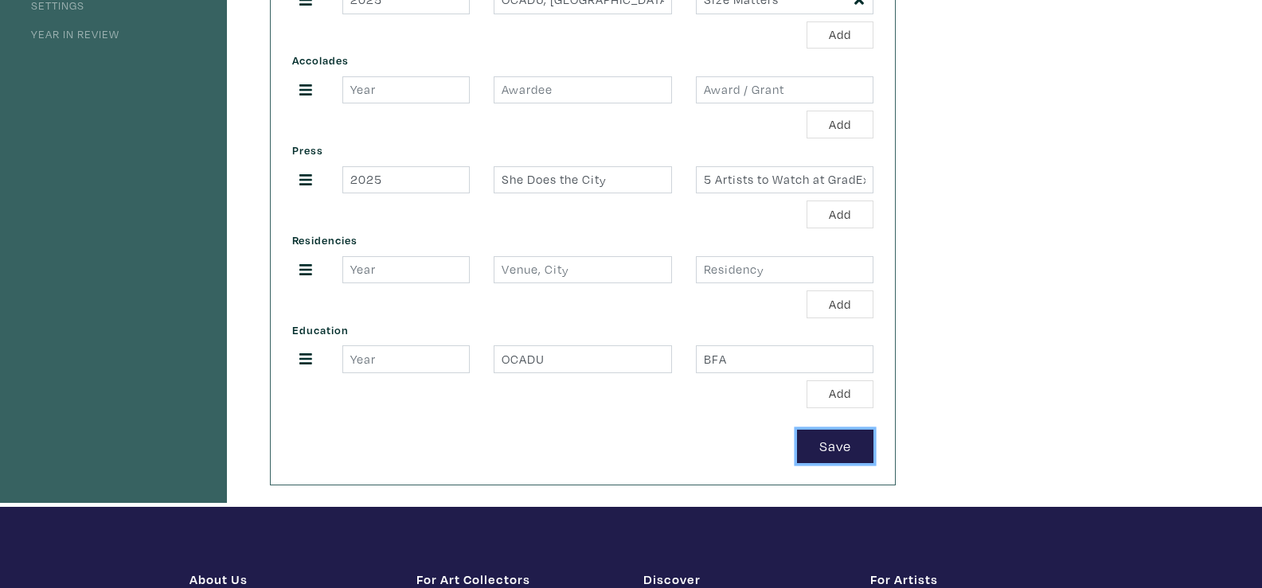
scroll to position [0, 0]
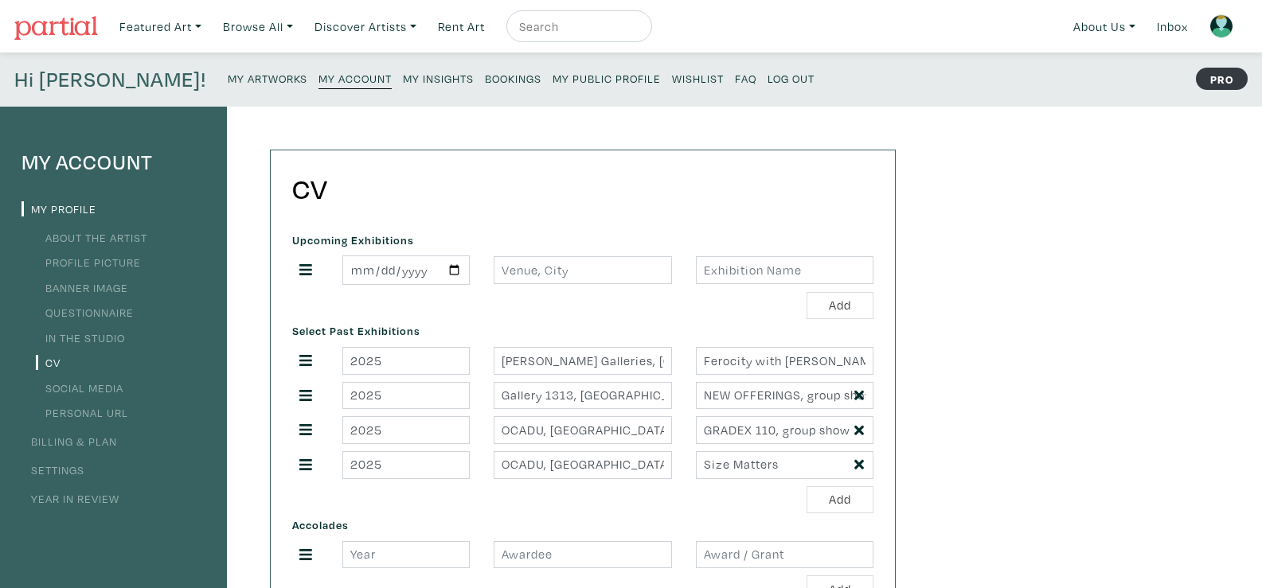
click at [85, 338] on link "In the Studio" at bounding box center [80, 337] width 89 height 15
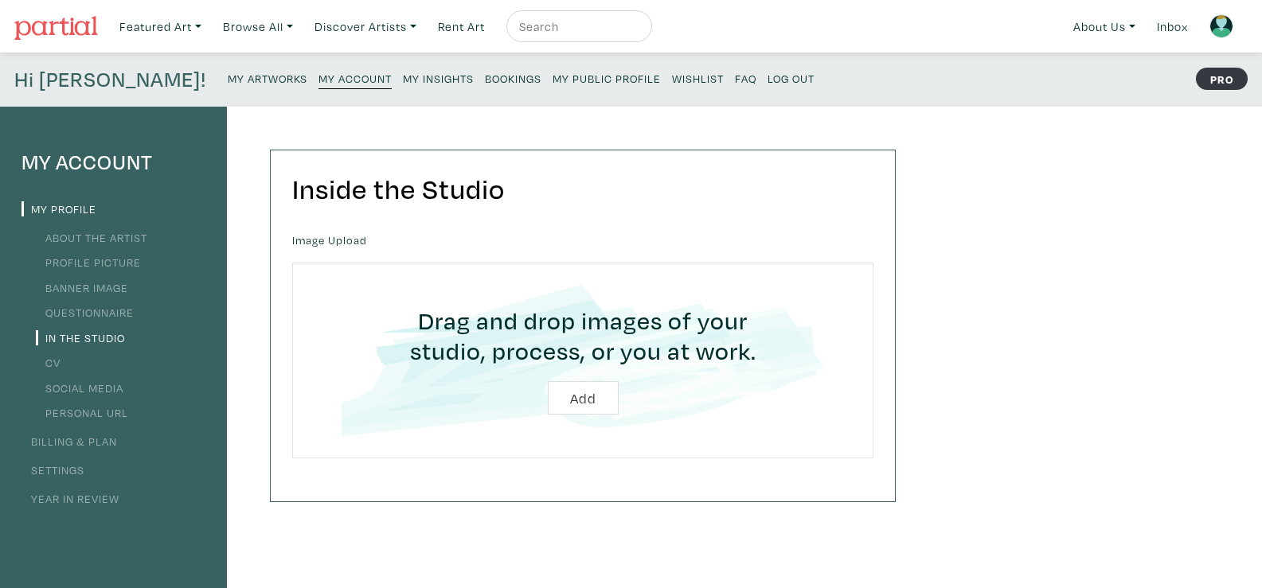
click at [87, 315] on link "Questionnaire" at bounding box center [85, 312] width 98 height 15
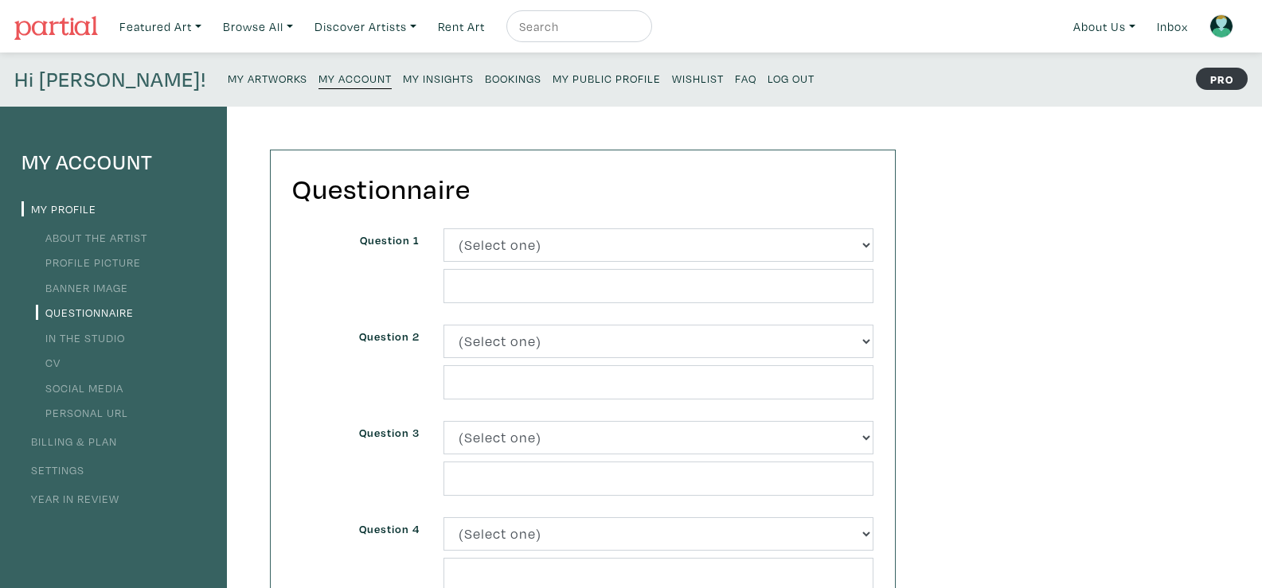
click at [128, 243] on link "About the Artist" at bounding box center [91, 237] width 111 height 15
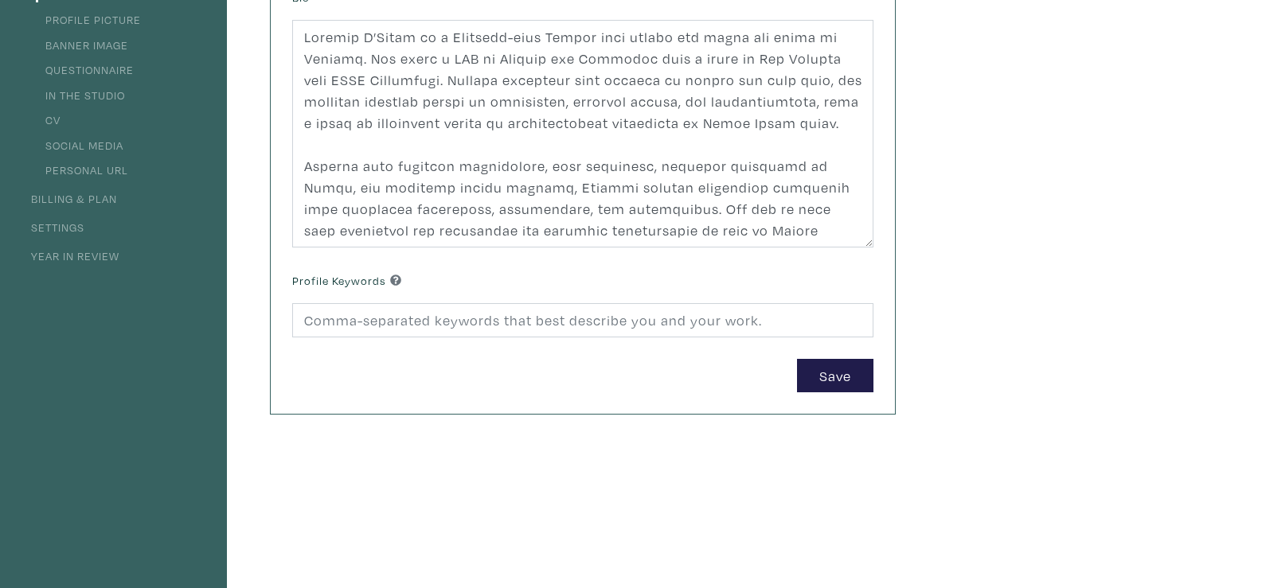
scroll to position [275, 0]
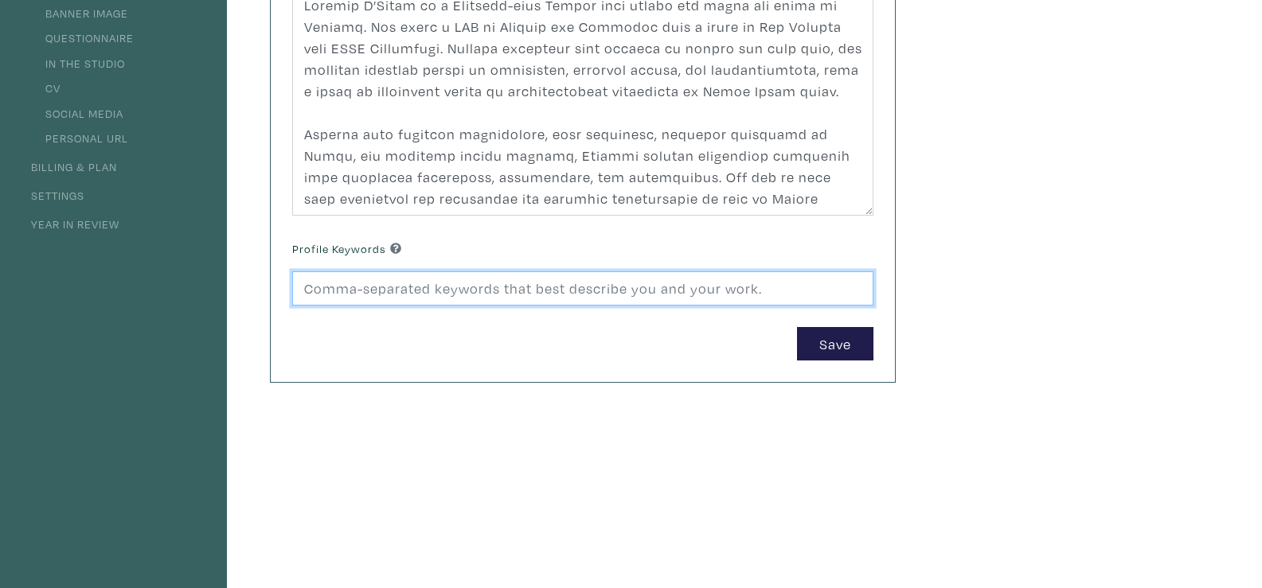
click at [647, 300] on input at bounding box center [582, 289] width 581 height 34
type input "a"
type input "fine arts, art history, research-based, acrylic, gold leaf"
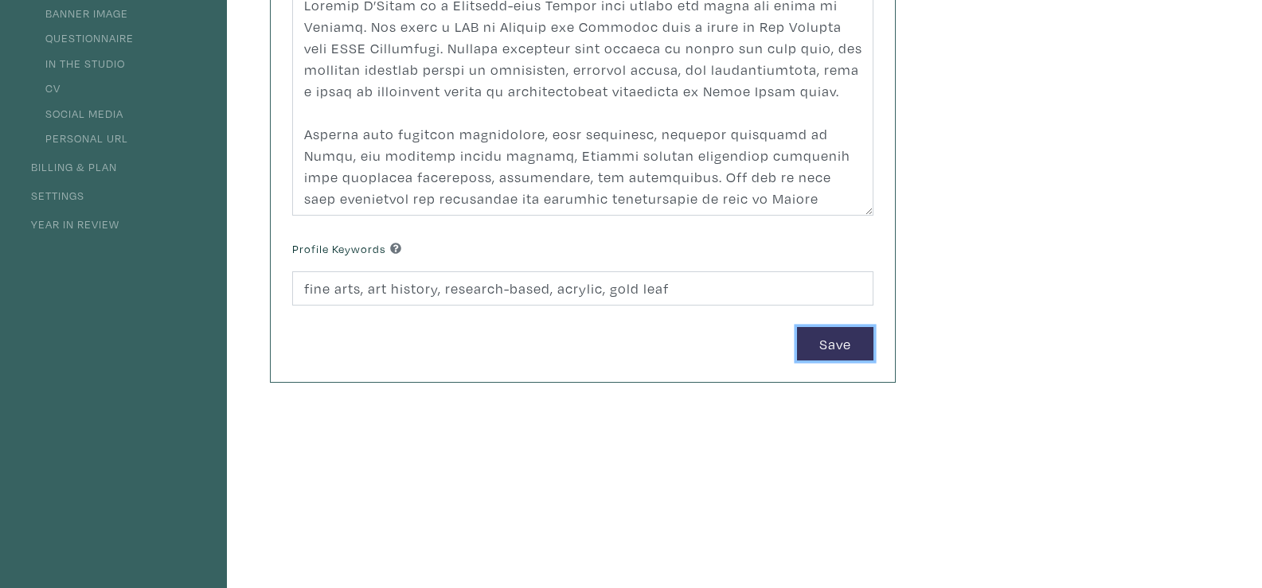
click at [860, 359] on button "Save" at bounding box center [835, 344] width 76 height 34
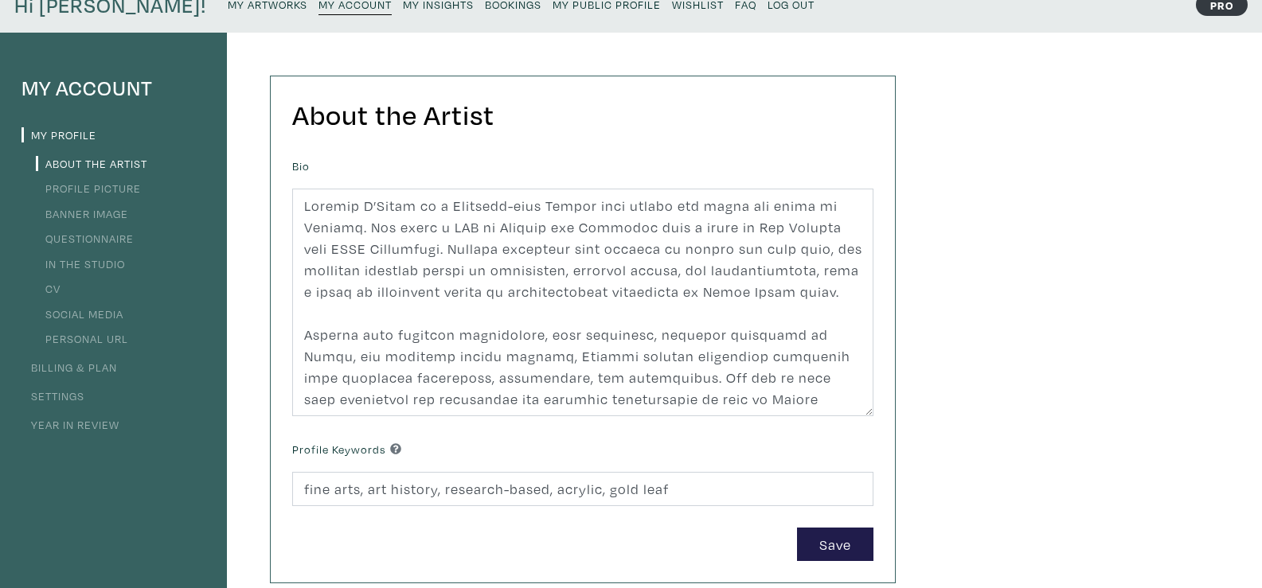
scroll to position [29, 0]
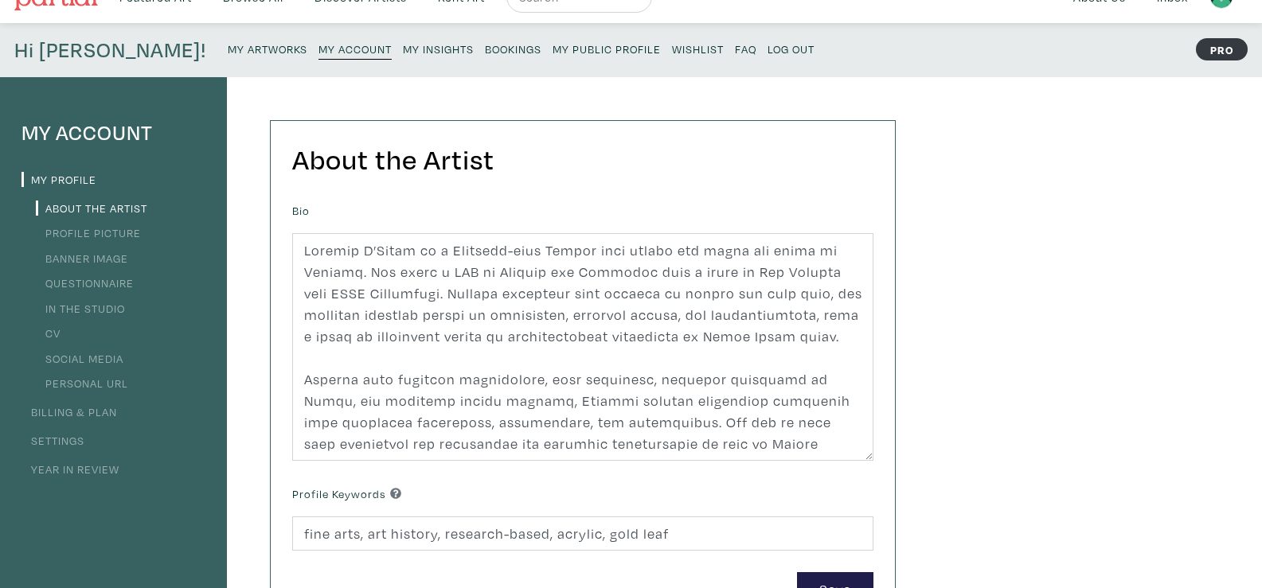
click at [124, 225] on li "Profile Picture" at bounding box center [113, 231] width 184 height 21
click at [119, 233] on link "Profile Picture" at bounding box center [88, 232] width 105 height 15
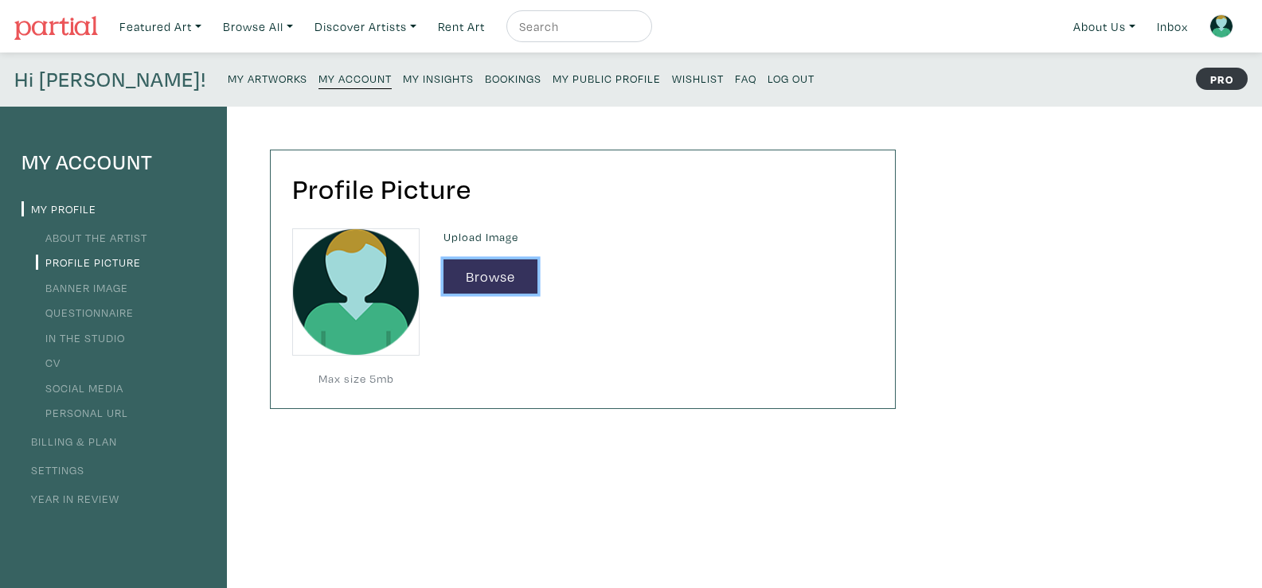
click at [469, 268] on button "Browse" at bounding box center [491, 277] width 94 height 34
click at [506, 274] on button "Browse" at bounding box center [491, 277] width 94 height 34
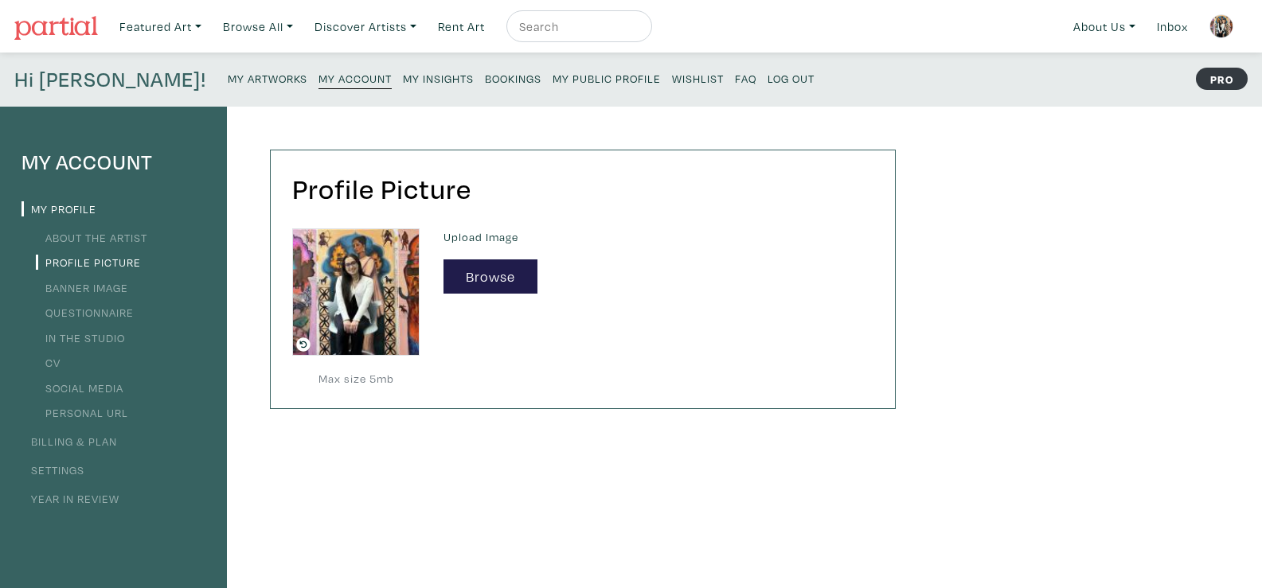
click at [750, 432] on div "Profile Picture Max size 5mb Upload Image Browse" at bounding box center [567, 539] width 681 height 864
click at [135, 237] on link "About the Artist" at bounding box center [91, 237] width 111 height 15
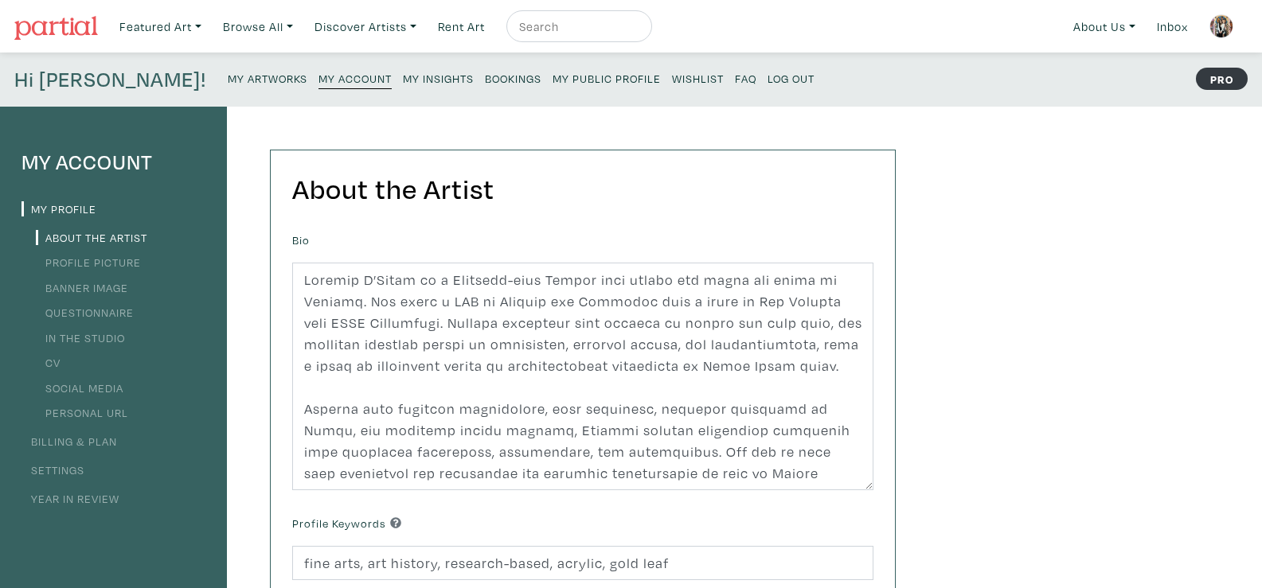
click at [553, 73] on small "My Public Profile" at bounding box center [607, 78] width 108 height 15
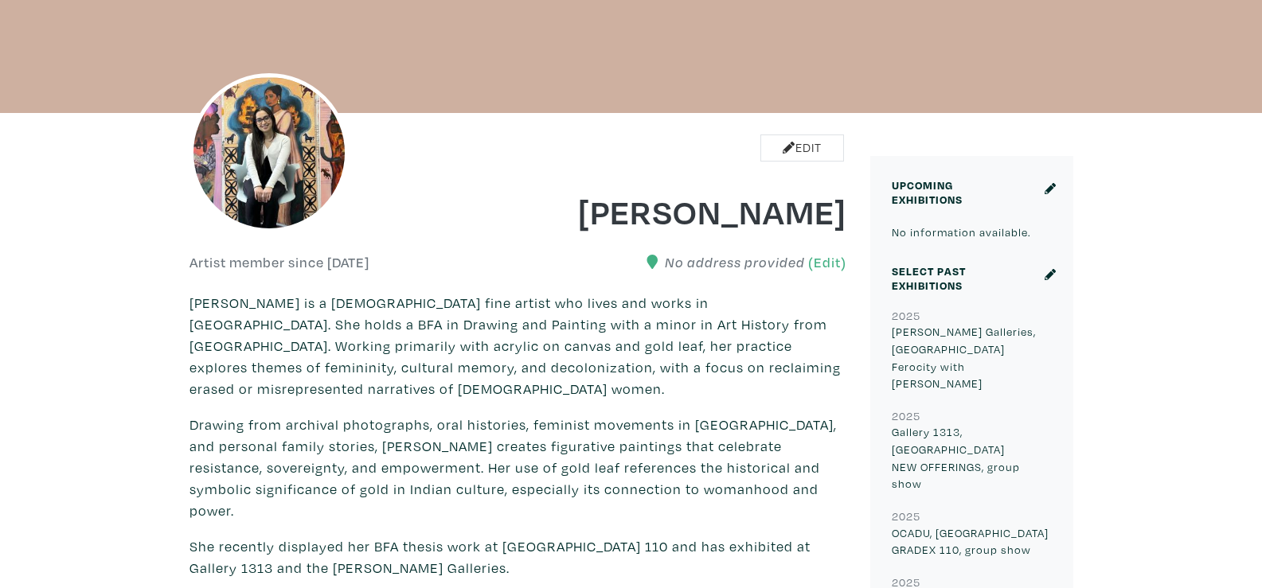
scroll to position [495, 0]
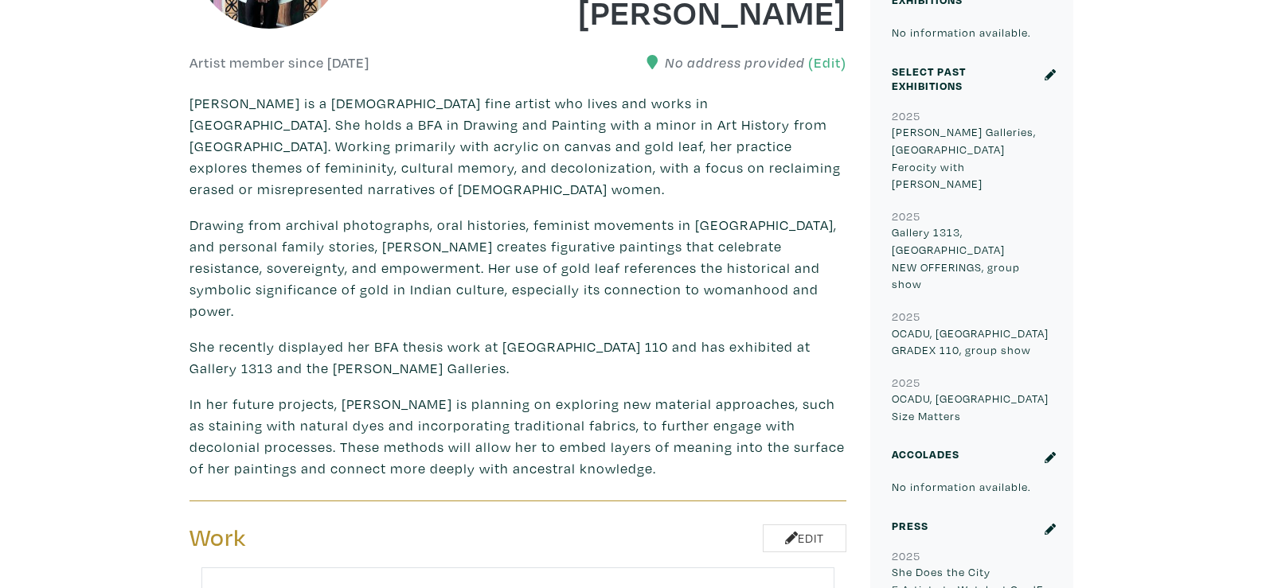
click at [780, 167] on p "Abigail D’Mello is a Canadian-born Indian fine artist who lives and works in To…" at bounding box center [518, 145] width 657 height 107
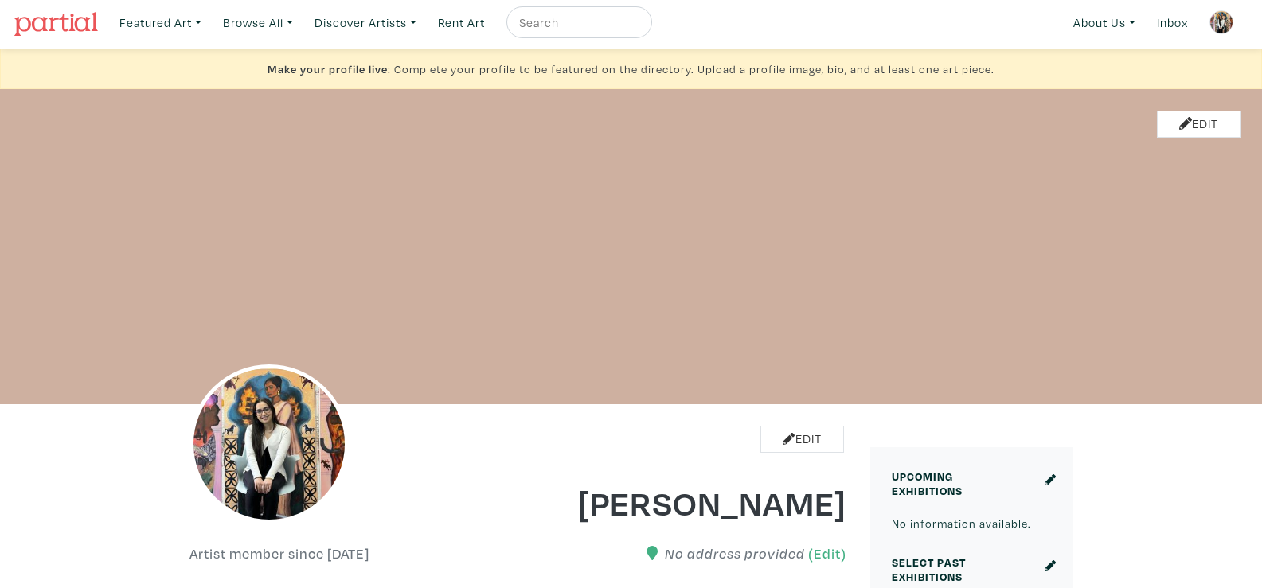
scroll to position [0, 0]
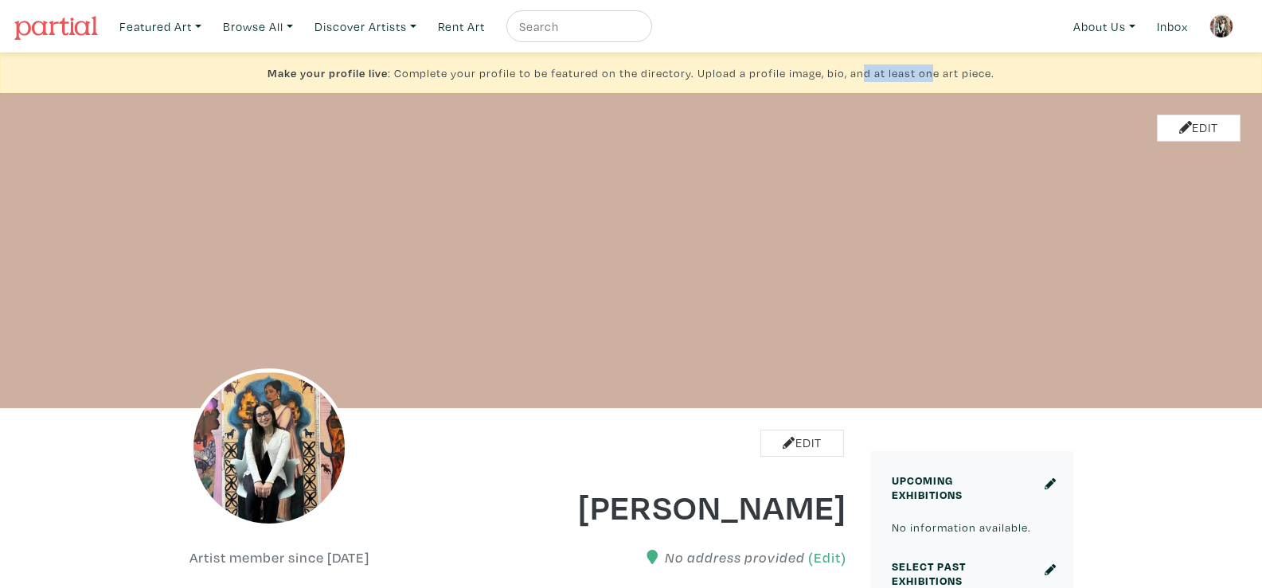
drag, startPoint x: 864, startPoint y: 73, endPoint x: 928, endPoint y: 70, distance: 64.6
click at [928, 70] on div "Make your profile live : Complete your profile to be featured on the directory.…" at bounding box center [631, 73] width 1262 height 41
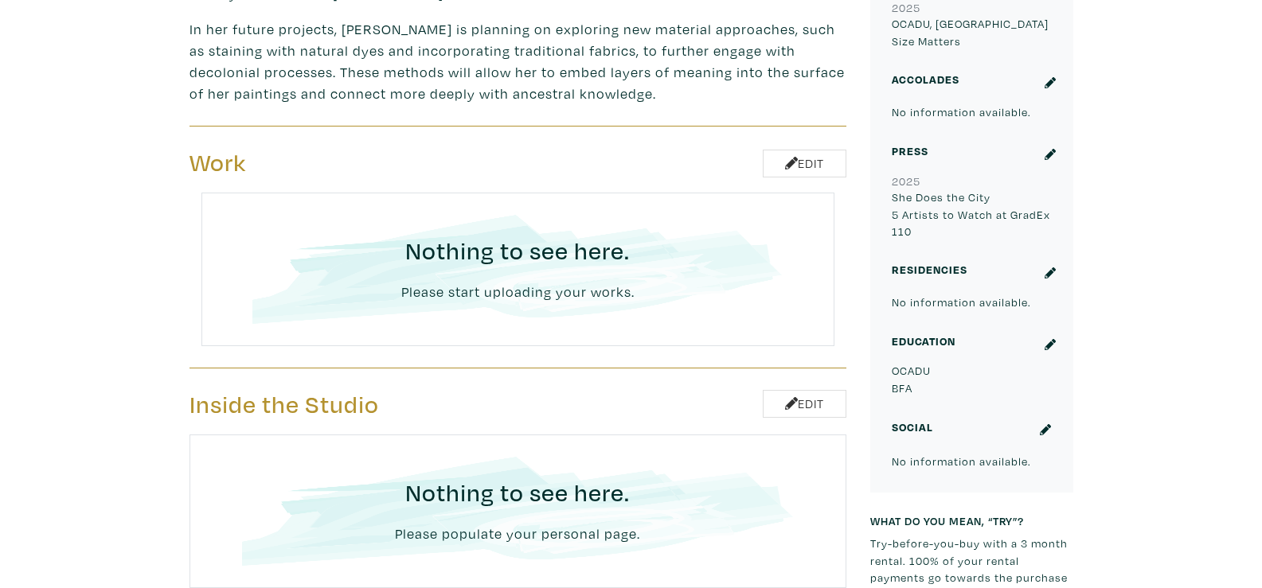
scroll to position [866, 0]
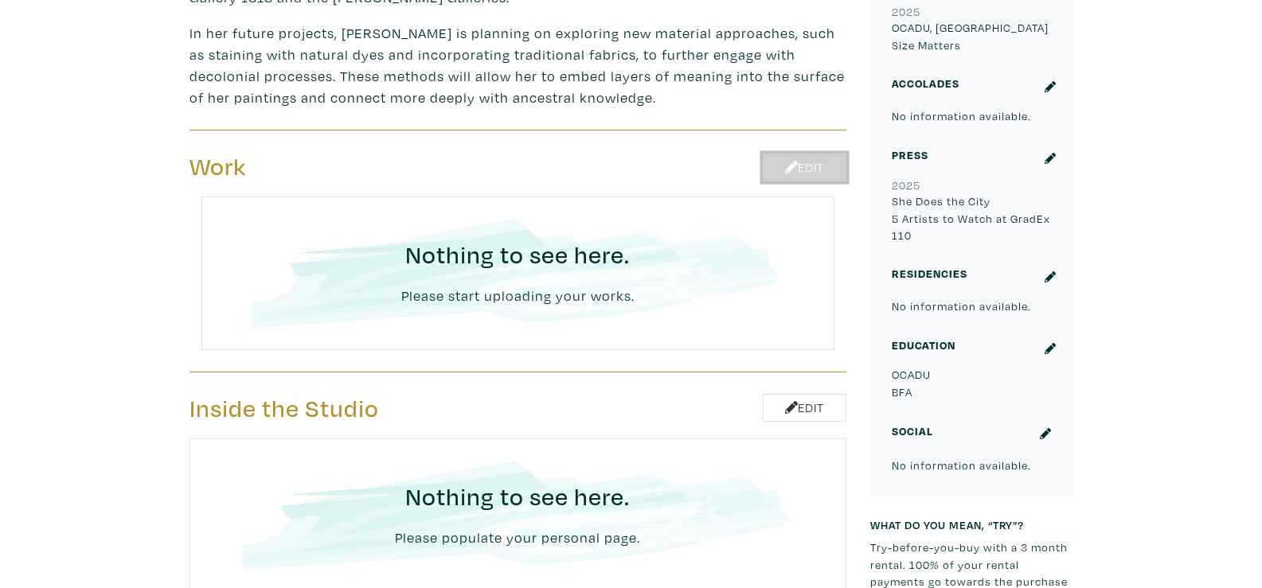
click at [800, 154] on link "Edit" at bounding box center [805, 168] width 84 height 28
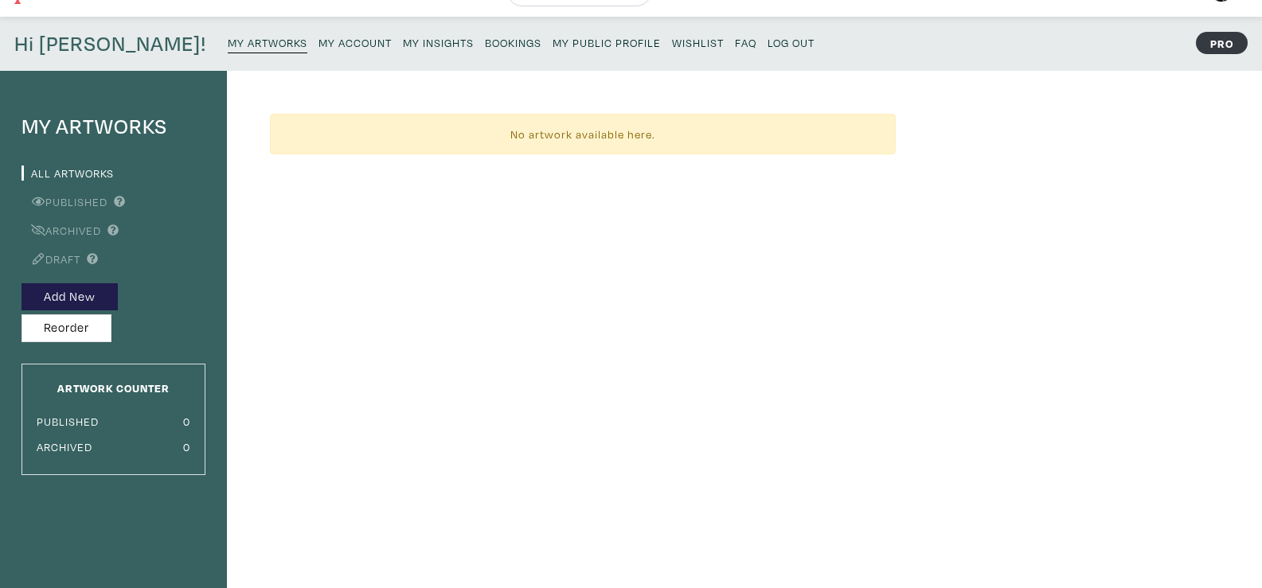
scroll to position [51, 0]
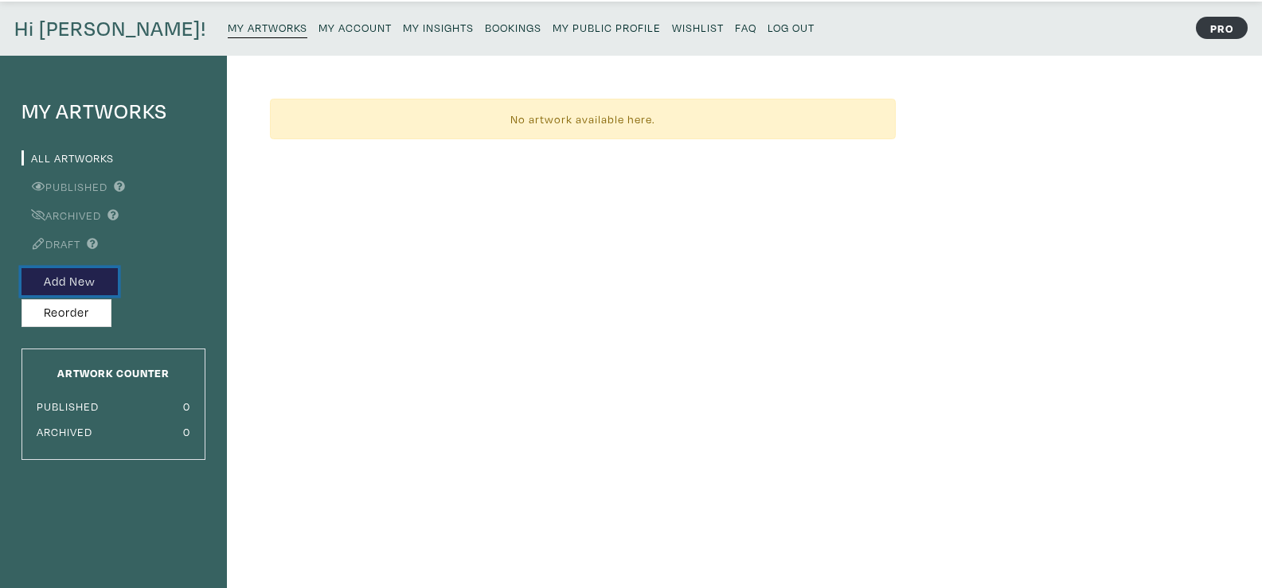
click at [69, 279] on button "Add New" at bounding box center [69, 282] width 96 height 28
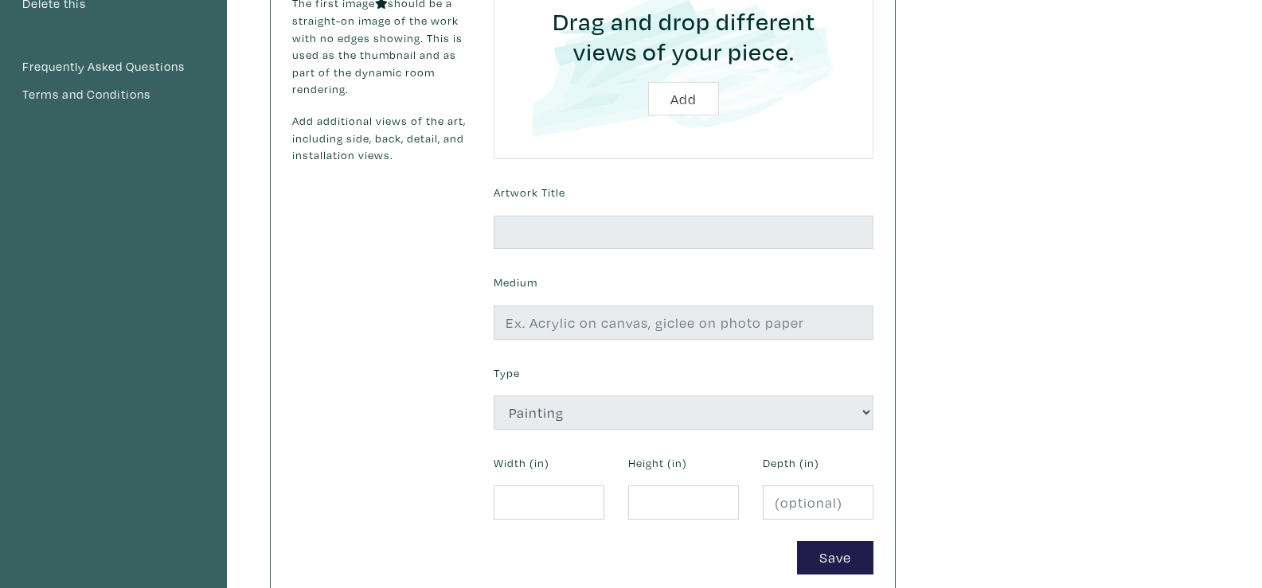
scroll to position [220, 0]
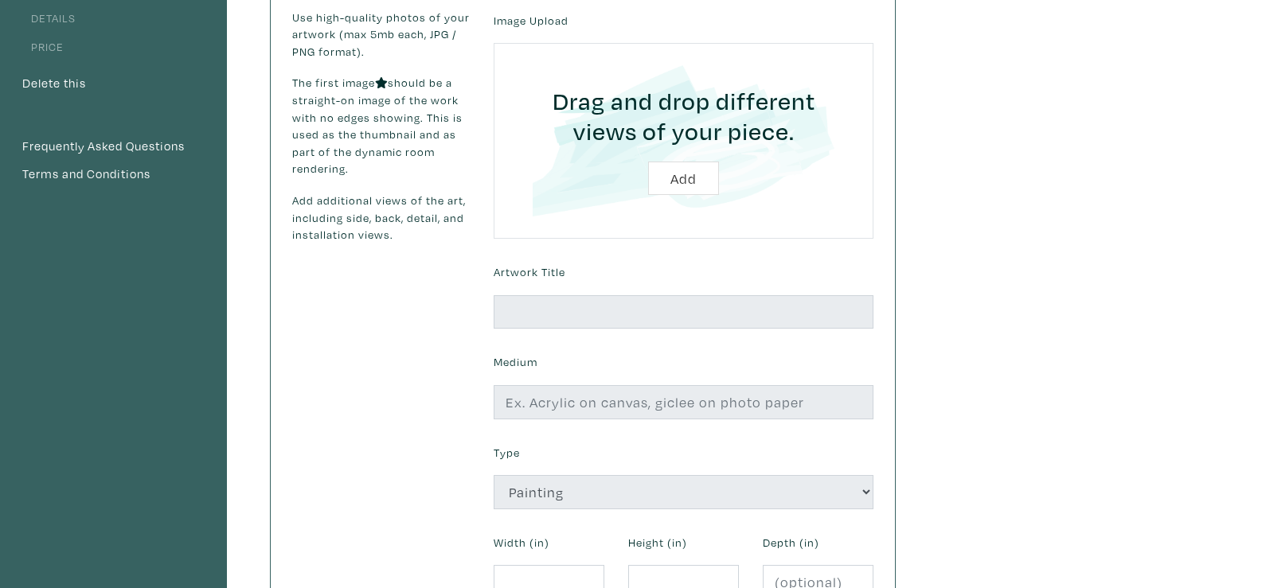
click at [696, 176] on input "file" at bounding box center [683, 140] width 335 height 151
type input "C:\fakepath\Rani.jpg"
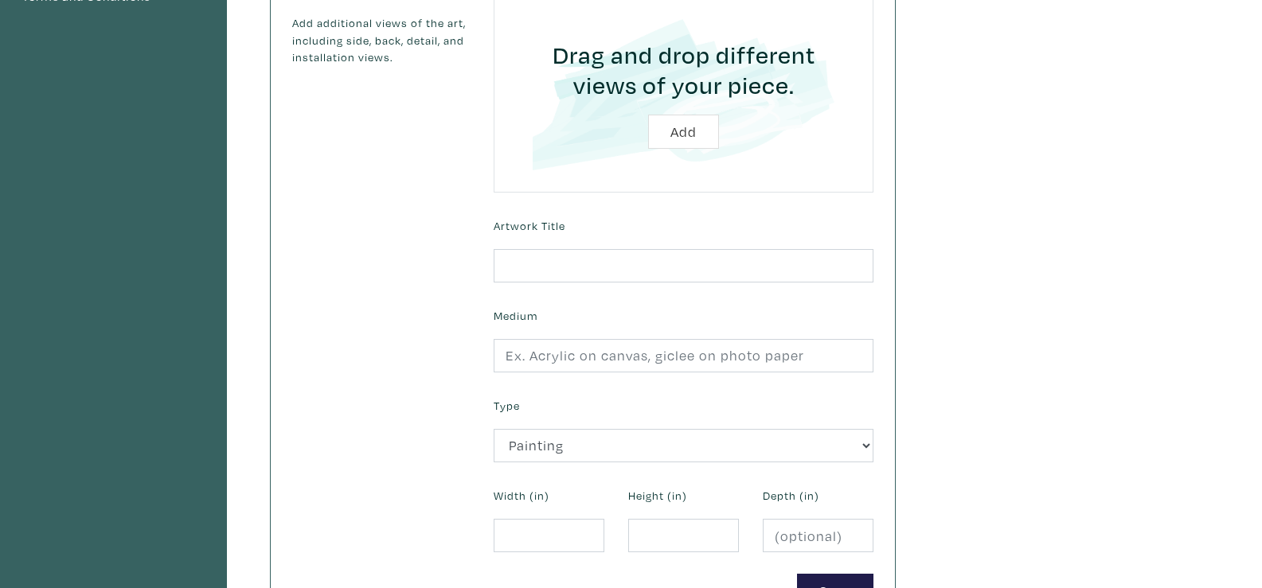
scroll to position [407, 0]
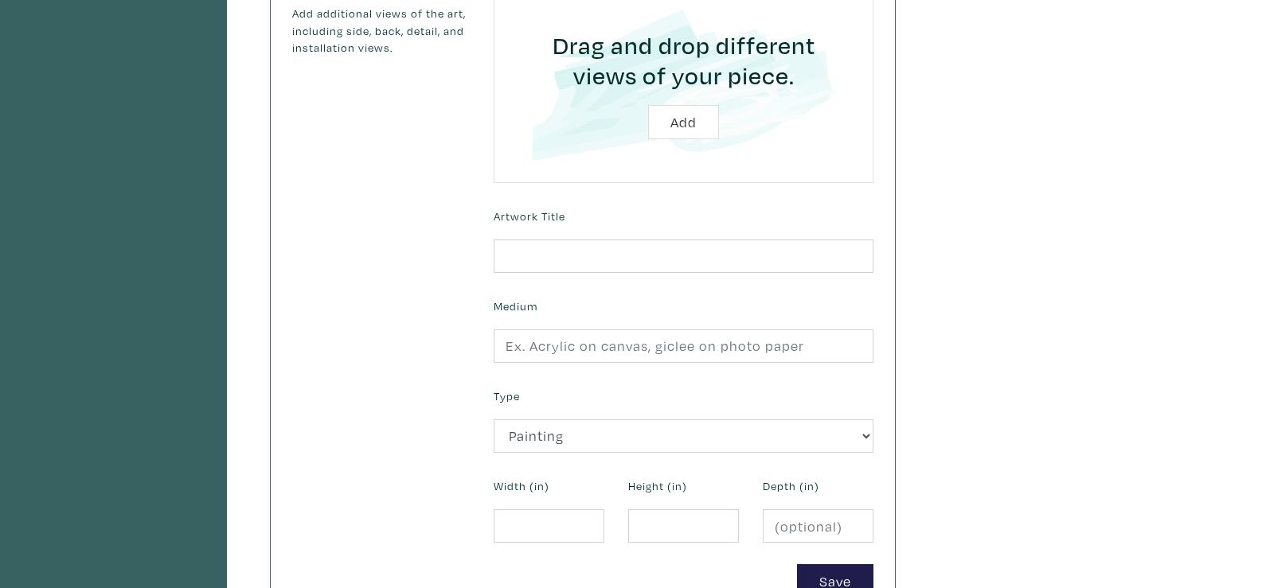
click at [692, 274] on form "Uploaded Images Image Upload Drag and drop different views of your piece. Add A…" at bounding box center [684, 210] width 404 height 777
click at [693, 268] on input "text" at bounding box center [684, 257] width 380 height 34
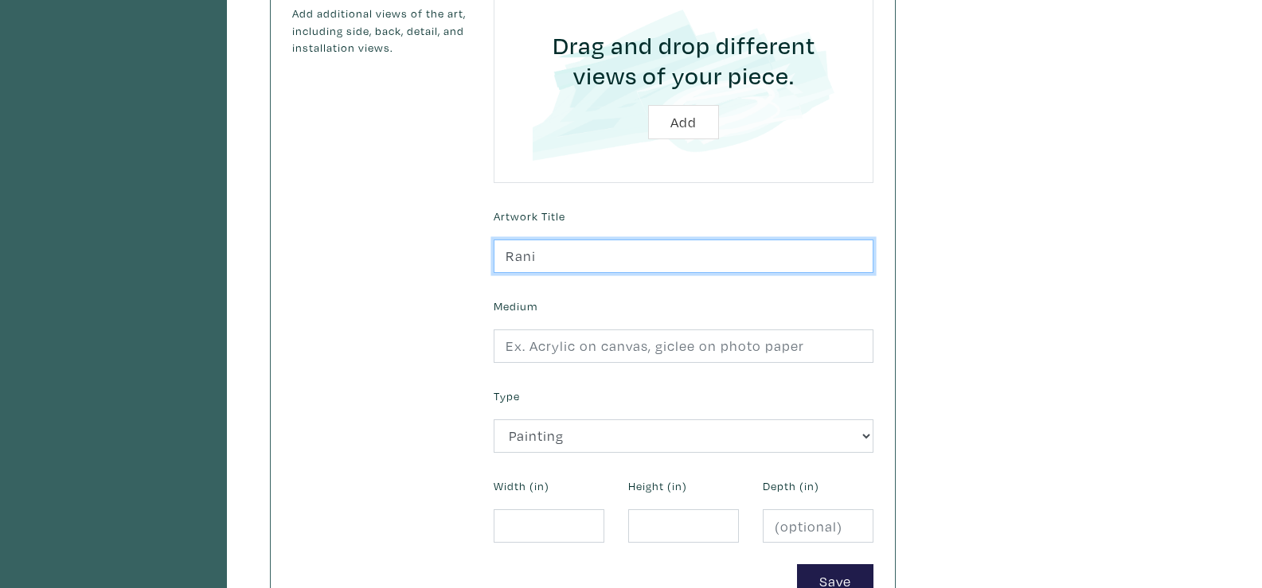
type input "Rani"
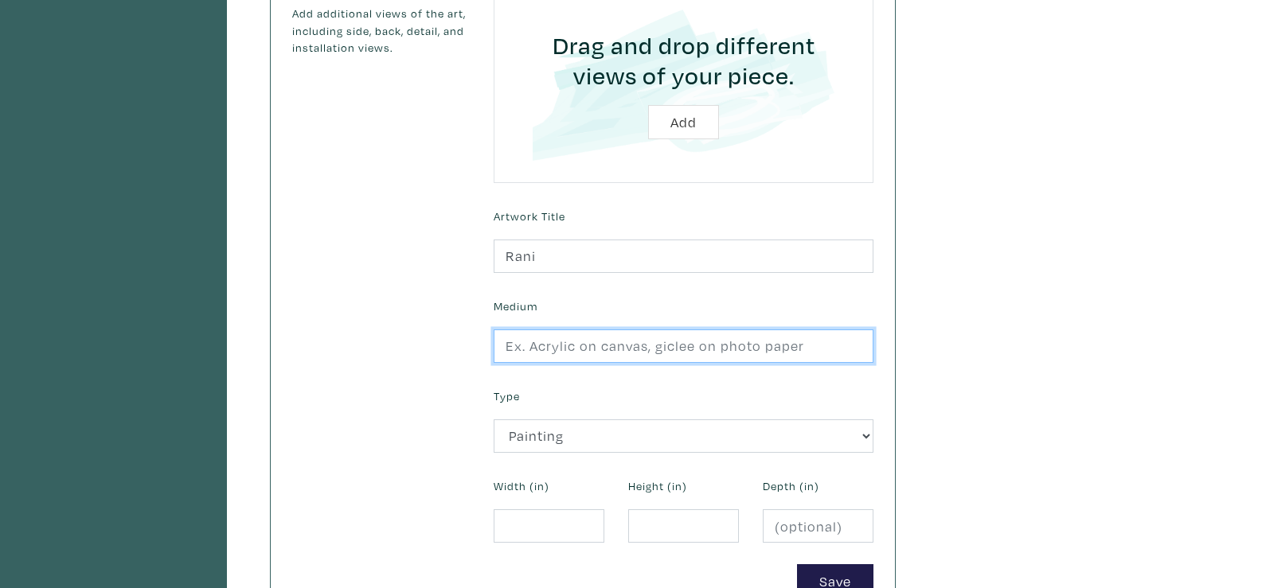
click at [701, 331] on input "text" at bounding box center [684, 347] width 380 height 34
paste input "Acrylic on Canvas, Liquid Gold Leaf"
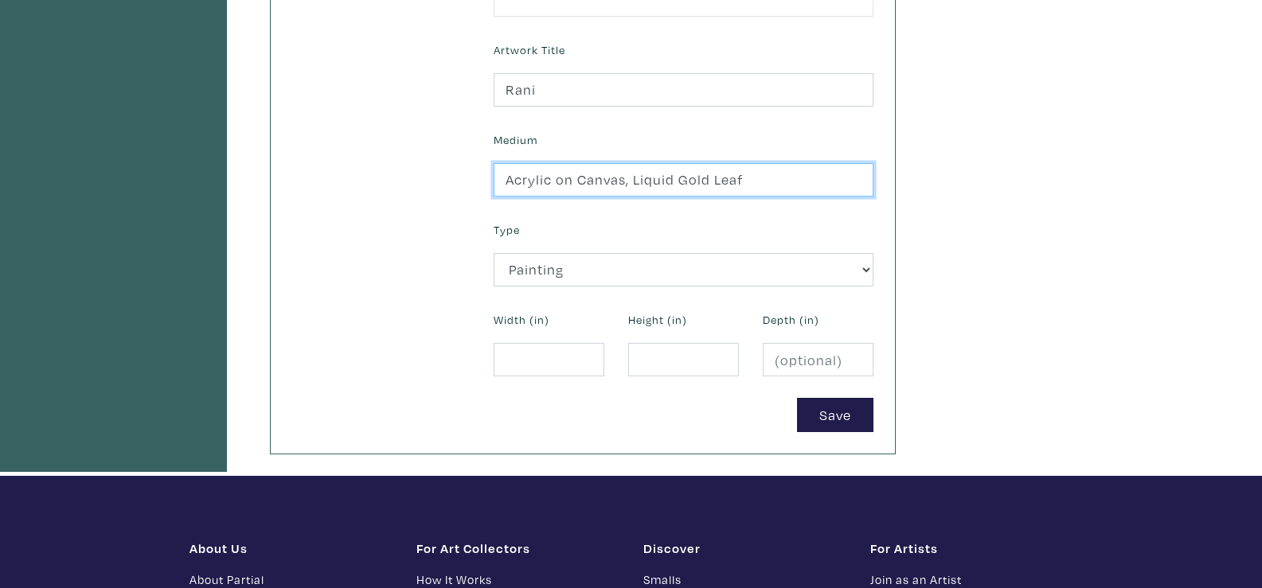
scroll to position [580, 0]
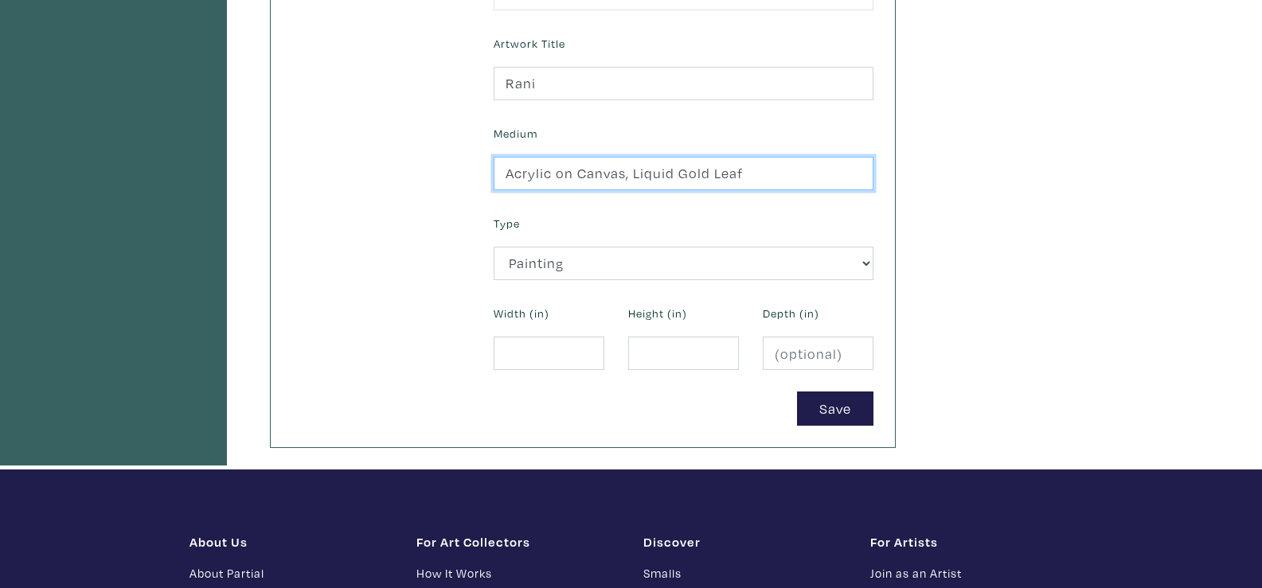
type input "Acrylic on Canvas, Liquid Gold Leaf"
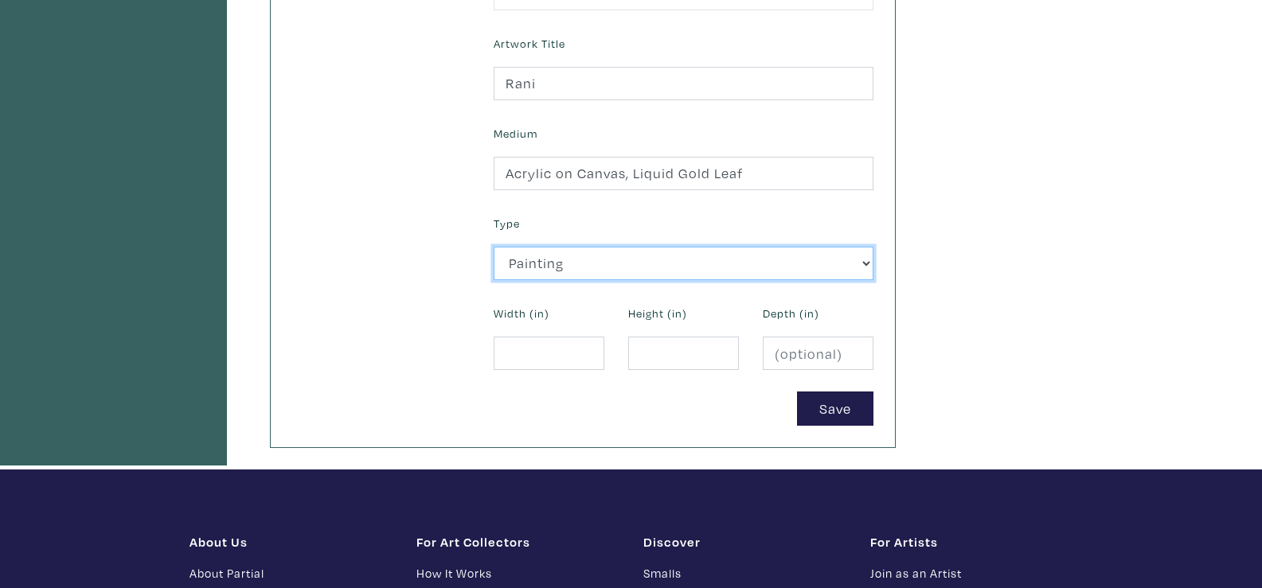
click at [617, 268] on select "2D Works Drawing / Print Painting Photography Sculpture Textile and Fibre Arts" at bounding box center [684, 264] width 380 height 34
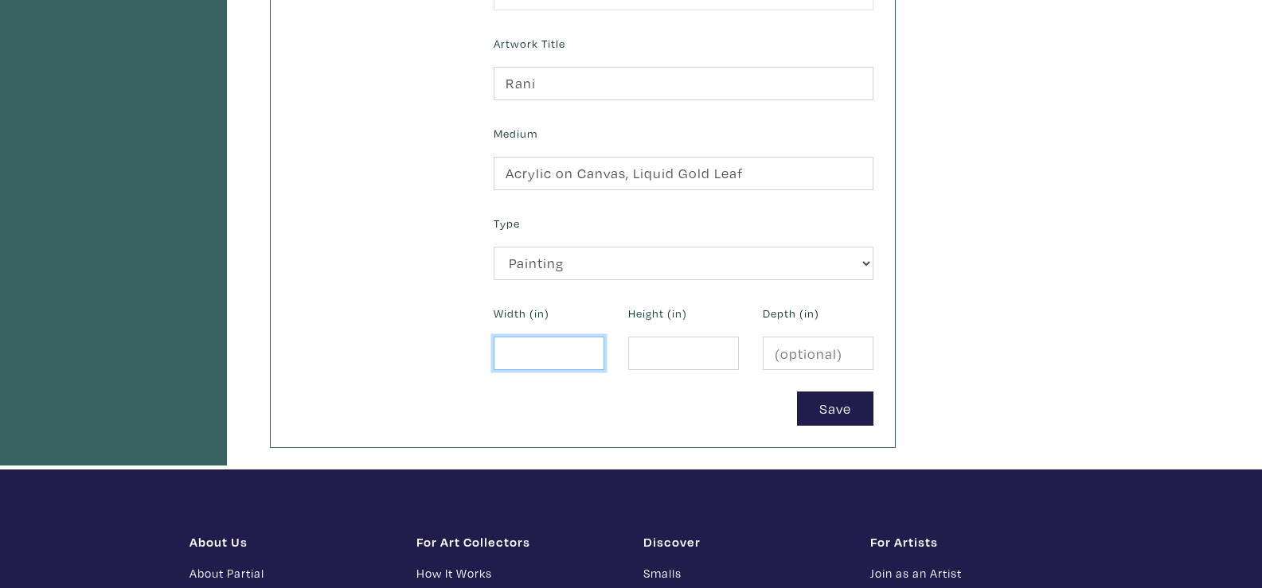
click at [554, 358] on input "number" at bounding box center [549, 354] width 111 height 34
click at [697, 345] on input "number" at bounding box center [683, 354] width 111 height 34
type input "16"
click at [530, 360] on input "number" at bounding box center [549, 354] width 111 height 34
type input "12"
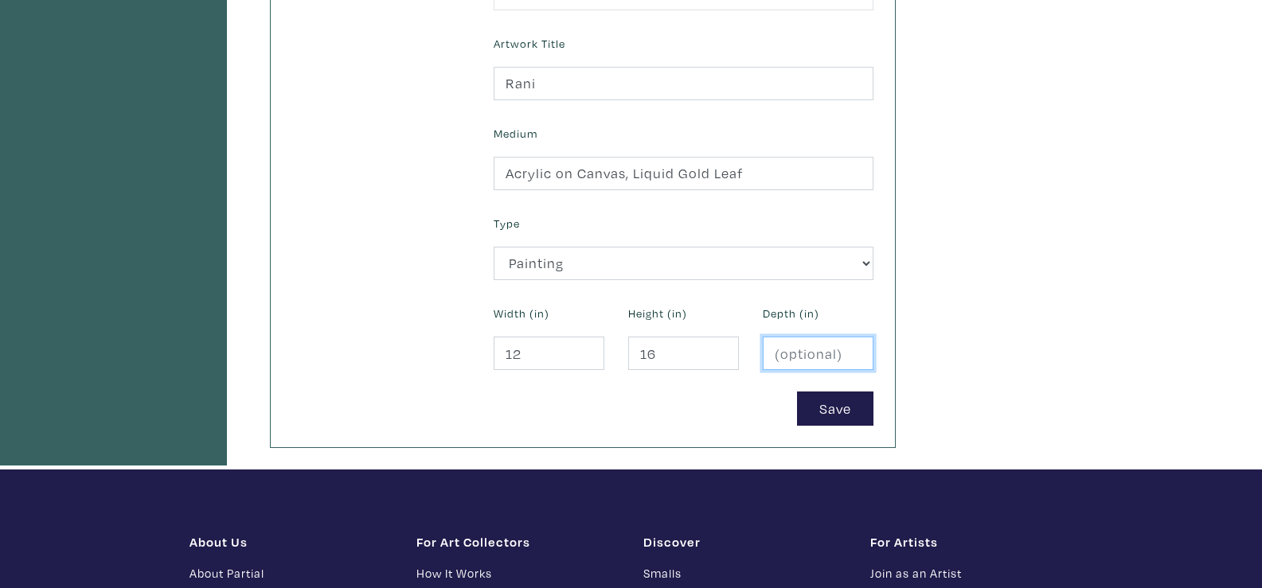
click at [823, 354] on input "number" at bounding box center [818, 354] width 111 height 34
type input "1.5"
click at [823, 401] on button "Save" at bounding box center [835, 409] width 76 height 34
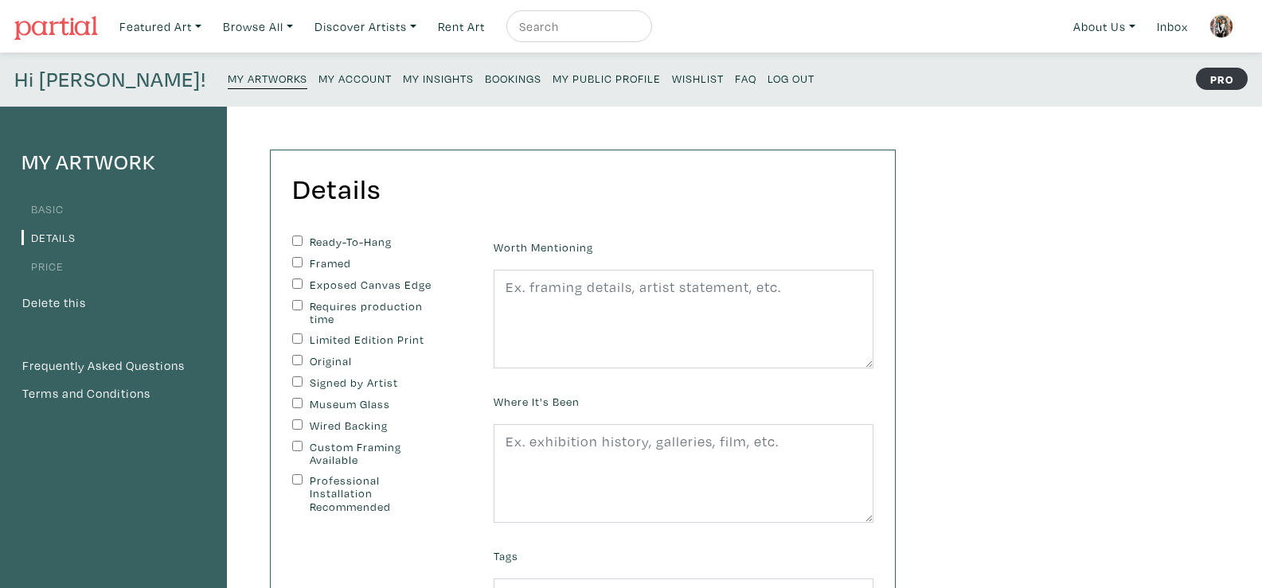
click at [299, 244] on input "Ready-To-Hang" at bounding box center [297, 241] width 10 height 10
checkbox input "true"
click at [303, 283] on div "Exposed Canvas Edge" at bounding box center [381, 286] width 178 height 14
click at [299, 285] on input "Exposed Canvas Edge" at bounding box center [297, 284] width 10 height 10
checkbox input "true"
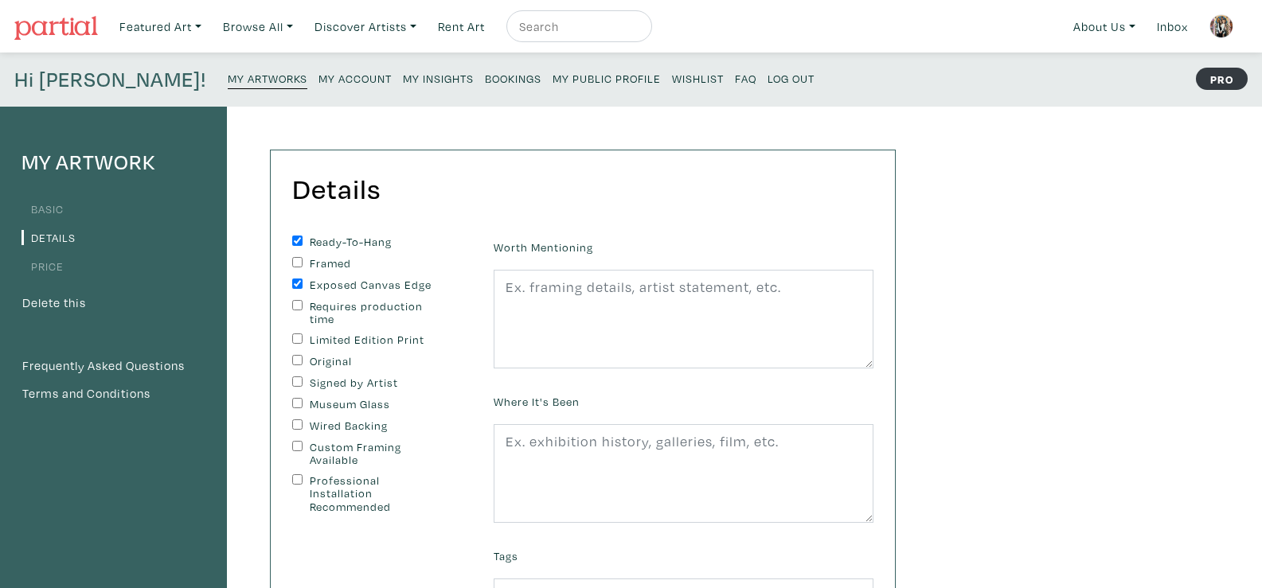
click at [299, 360] on input "Original" at bounding box center [297, 360] width 10 height 10
checkbox input "true"
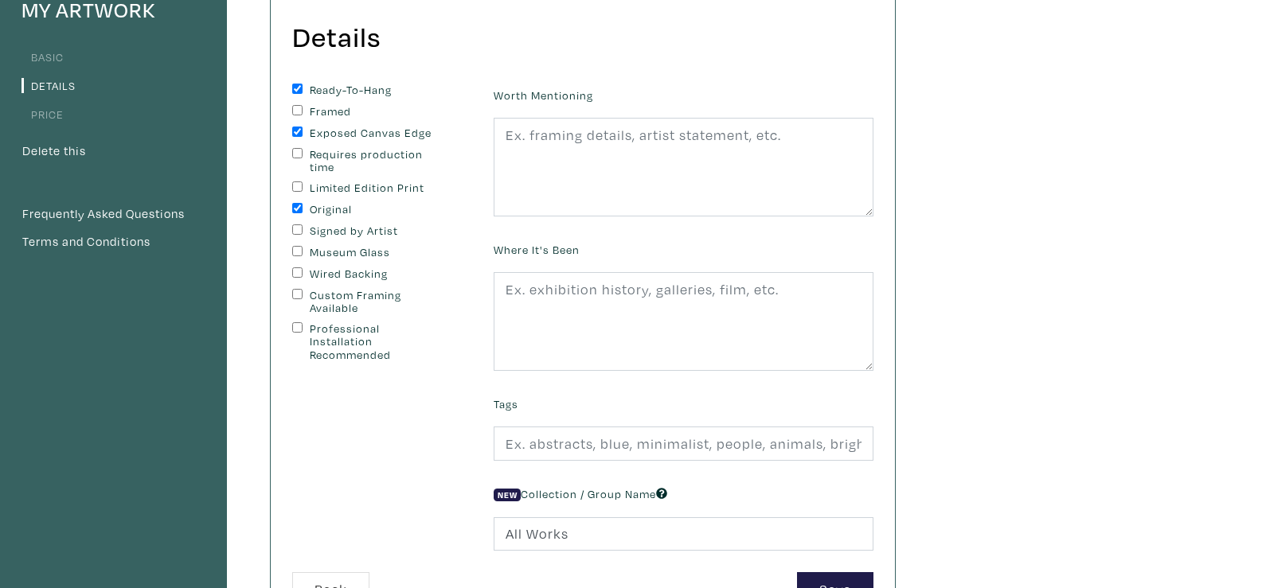
scroll to position [154, 0]
drag, startPoint x: 1260, startPoint y: 166, endPoint x: 1259, endPoint y: 174, distance: 8.0
click at [1259, 174] on div "My Artwork Basic Details Price Delete this Frequently Asked Questions Terms and…" at bounding box center [631, 384] width 1262 height 864
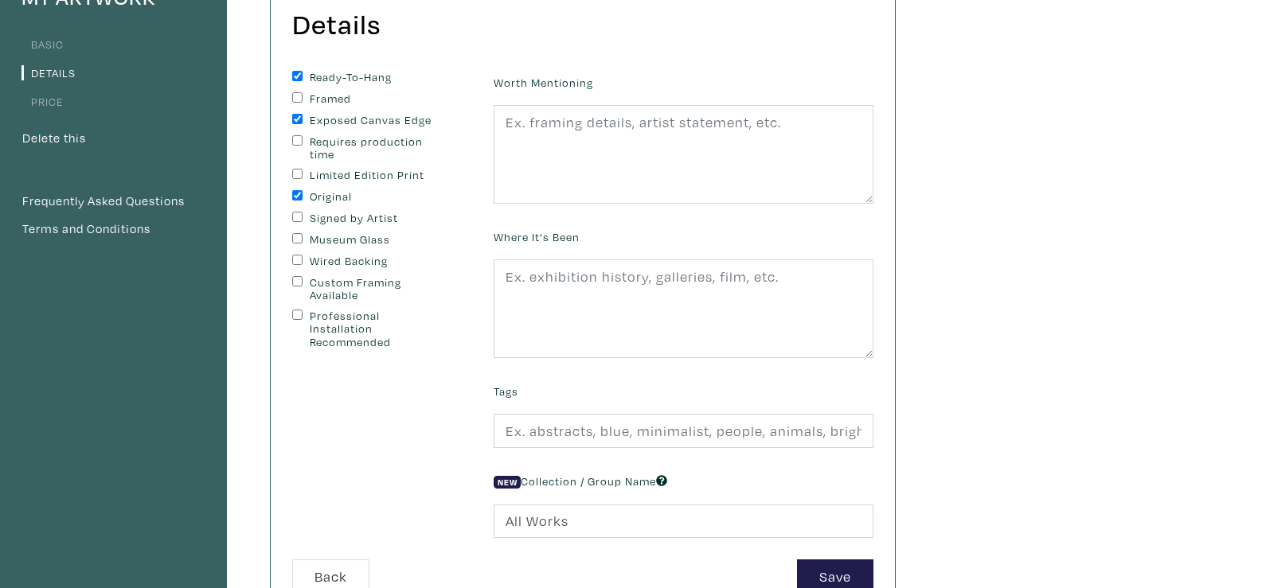
scroll to position [158, 0]
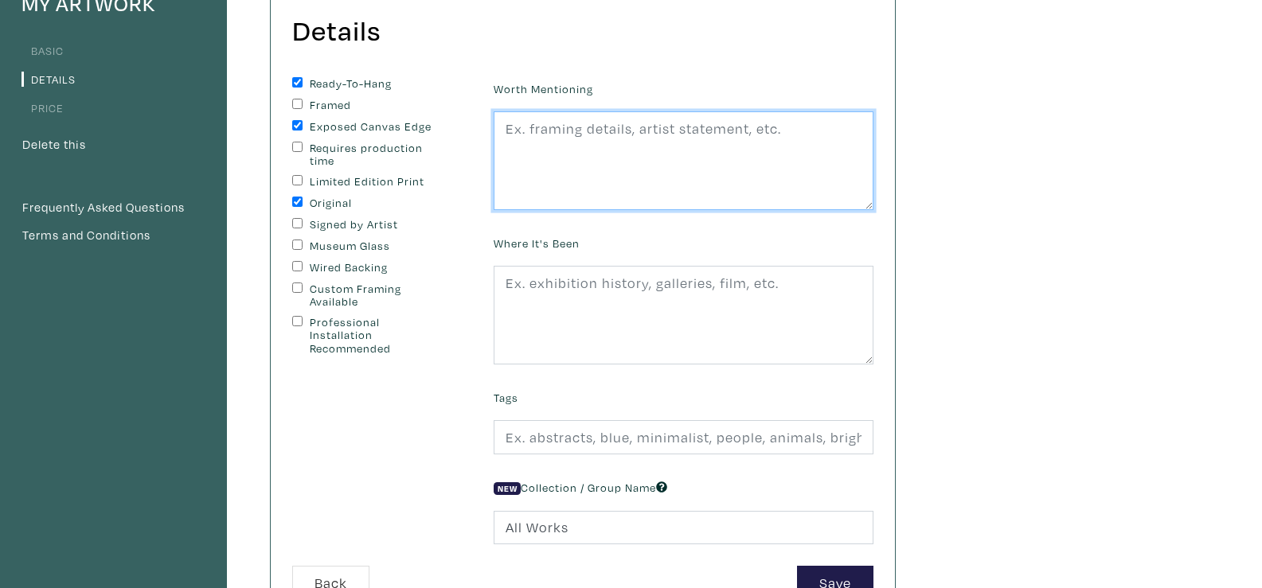
click at [666, 144] on textarea at bounding box center [684, 160] width 380 height 99
paste textarea "The embodiment of strength, grace, and sovereignty, this portrait stands as a s…"
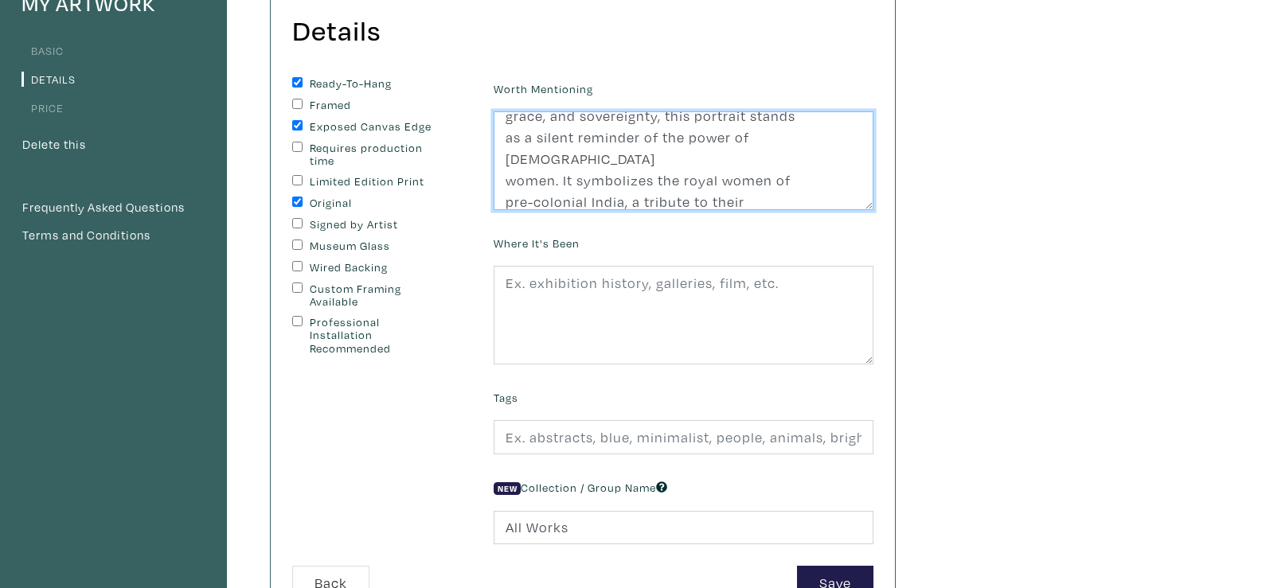
scroll to position [0, 0]
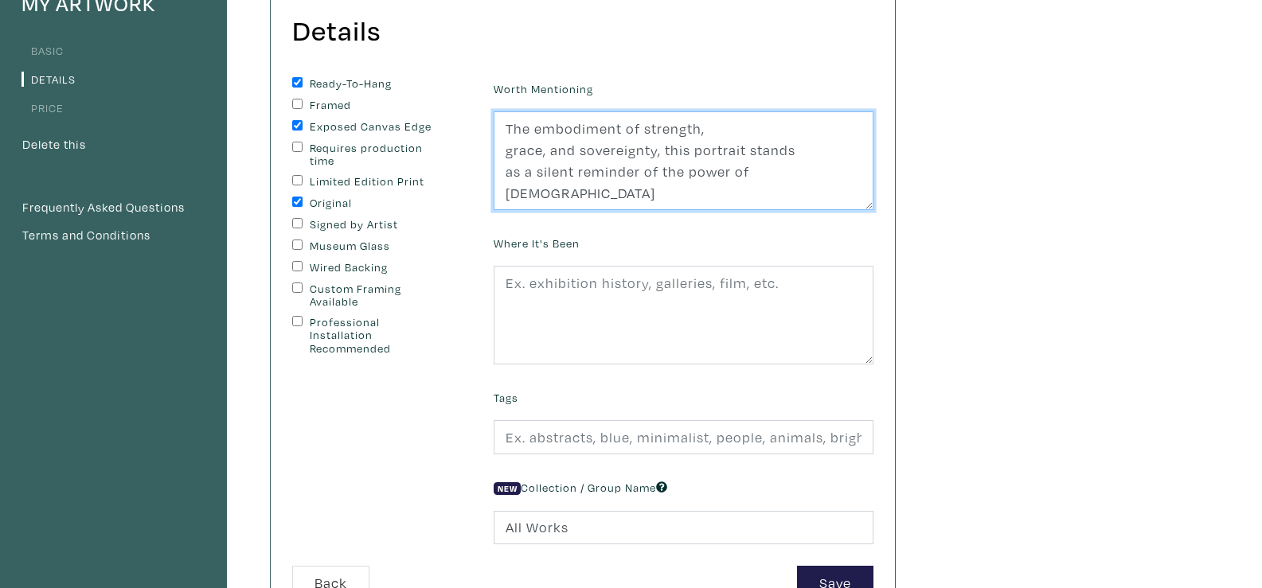
click at [506, 144] on textarea "The embodiment of strength, grace, and sovereignty, this portrait stands as a s…" at bounding box center [684, 160] width 380 height 99
click at [498, 150] on textarea "The embodiment of strength, grace, and sovereignty, this portrait stands as a s…" at bounding box center [684, 160] width 380 height 99
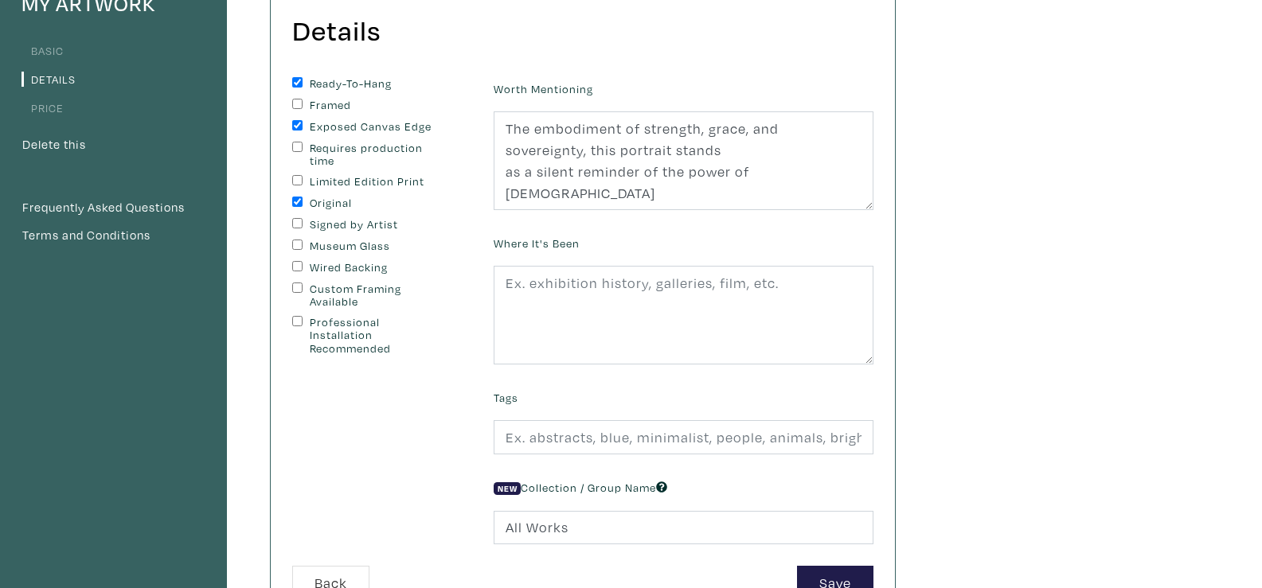
click at [478, 178] on div "Ready-To-Hang Framed Exposed Canvas Edge Requires production time Limited Editi…" at bounding box center [380, 321] width 201 height 489
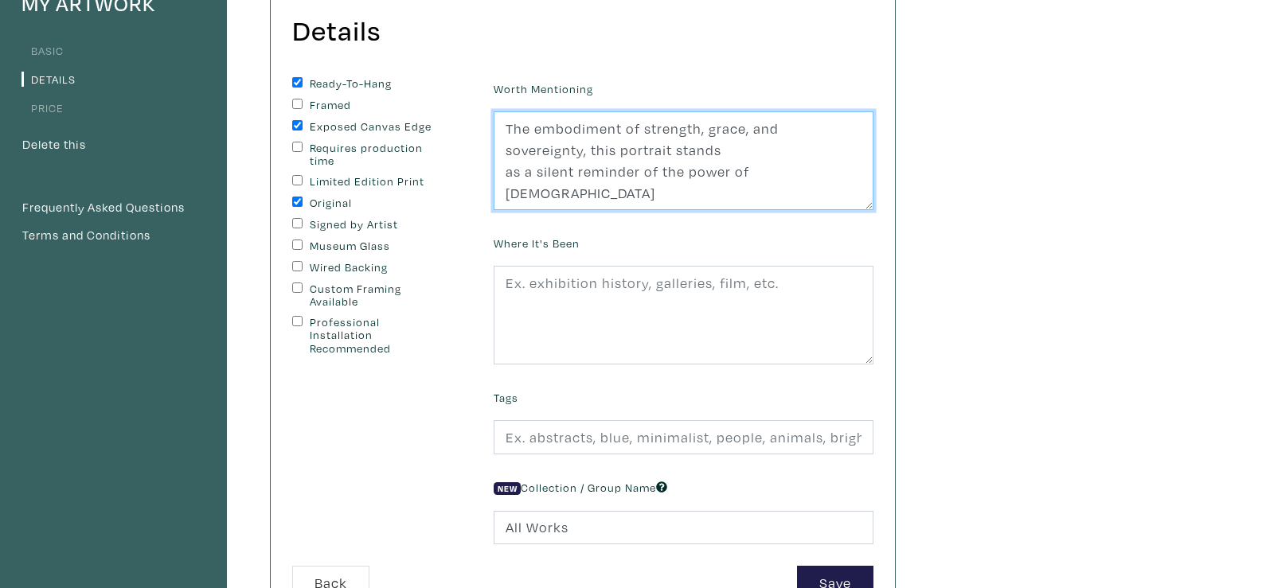
click at [506, 175] on textarea "The embodiment of strength, grace, and sovereignty, this portrait stands as a s…" at bounding box center [684, 160] width 380 height 99
click at [504, 196] on textarea "The embodiment of strength, grace, and sovereignty, this portrait stands as a s…" at bounding box center [684, 160] width 380 height 99
click at [799, 167] on textarea "The embodiment of strength, grace, and sovereignty, this portrait stands as a s…" at bounding box center [684, 160] width 380 height 99
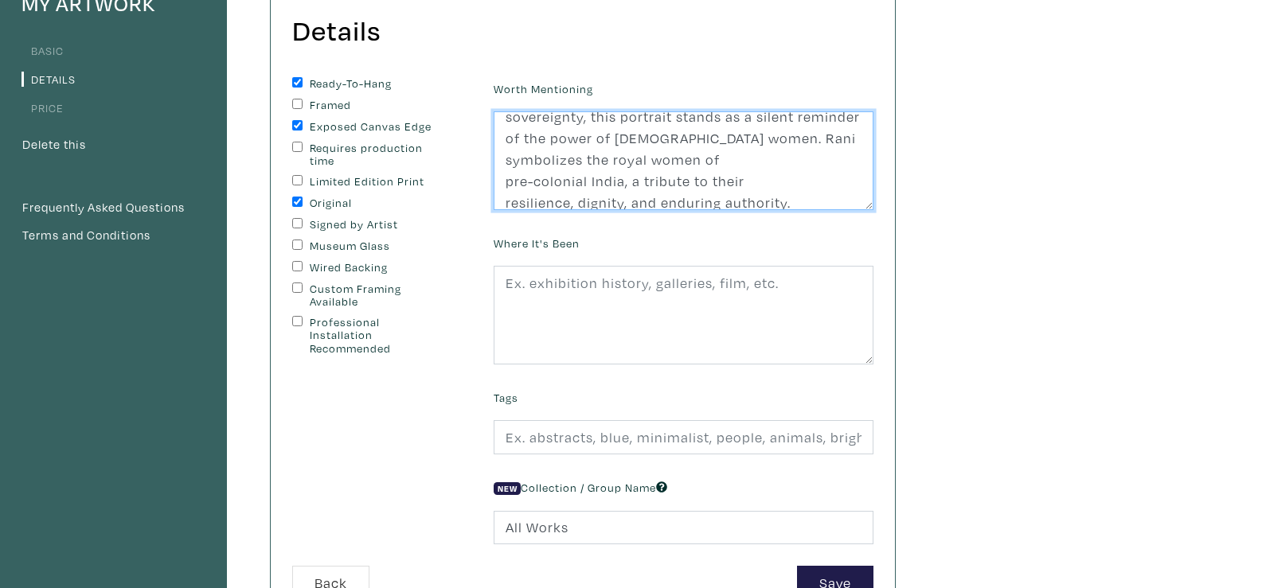
scroll to position [39, 0]
click at [501, 176] on textarea "The embodiment of strength, grace, and sovereignty, this portrait stands as a s…" at bounding box center [684, 160] width 380 height 99
click at [498, 197] on textarea "The embodiment of strength, grace, and sovereignty, this portrait stands as a s…" at bounding box center [684, 160] width 380 height 99
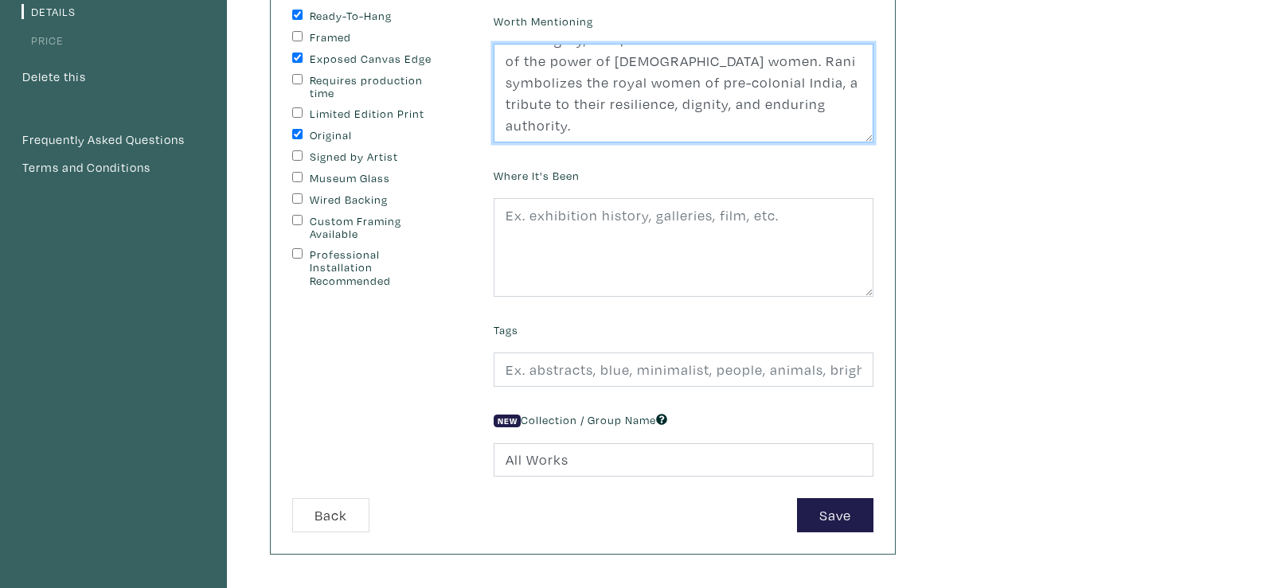
scroll to position [240, 0]
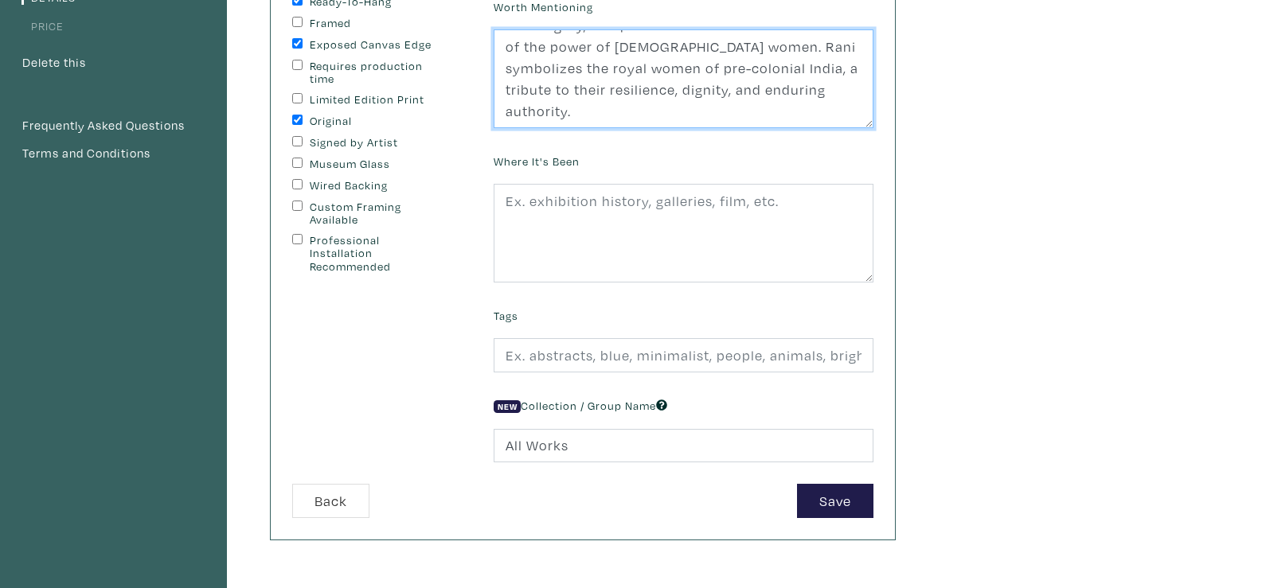
type textarea "The embodiment of strength, grace, and sovereignty, this portrait stands as a s…"
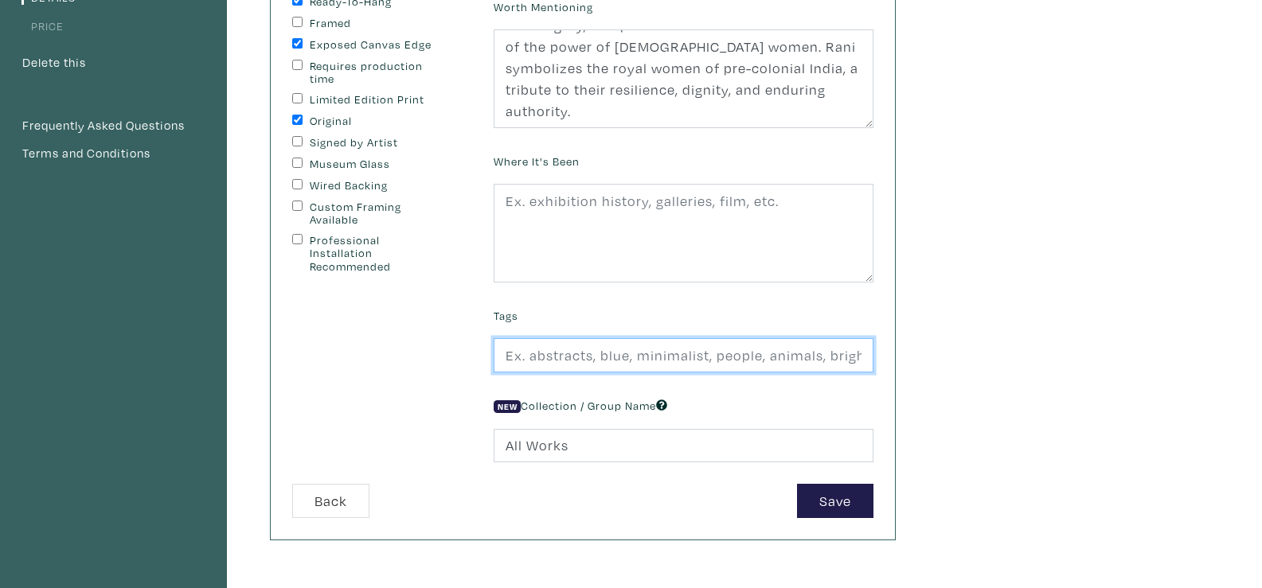
click at [772, 365] on input "text" at bounding box center [684, 355] width 380 height 34
type input "portraiture, gold"
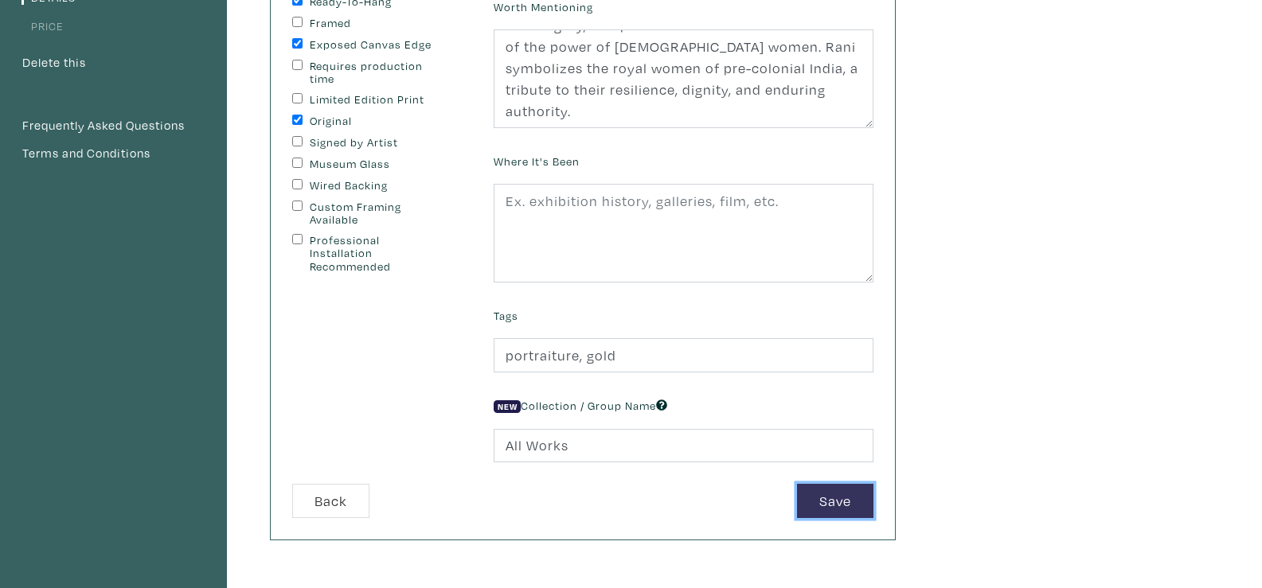
click at [836, 497] on button "Save" at bounding box center [835, 501] width 76 height 34
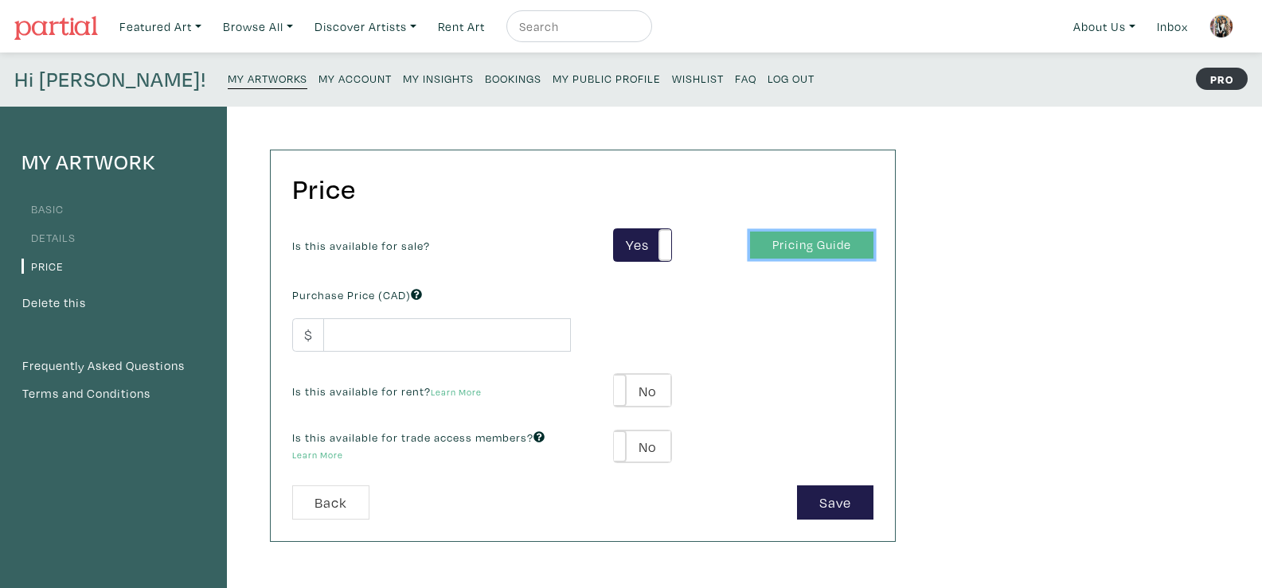
click at [855, 248] on link "Pricing Guide" at bounding box center [811, 246] width 123 height 28
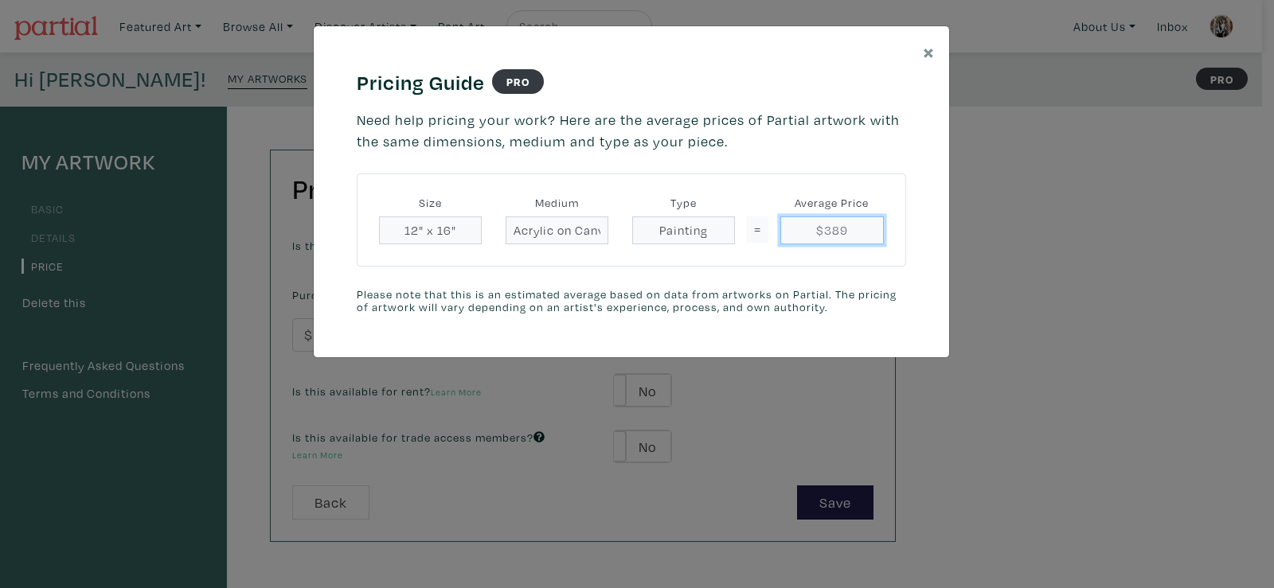
drag, startPoint x: 844, startPoint y: 231, endPoint x: 820, endPoint y: 233, distance: 24.0
click at [820, 233] on input "$389" at bounding box center [831, 231] width 103 height 28
click at [917, 47] on button "×" at bounding box center [929, 51] width 41 height 50
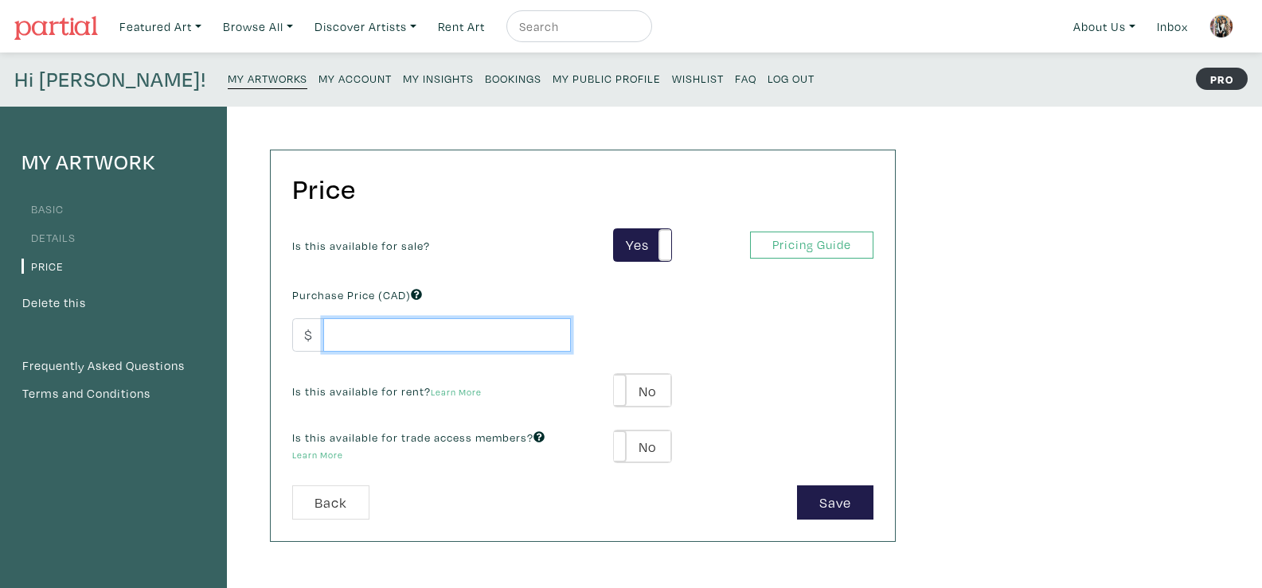
click at [467, 335] on input "number" at bounding box center [447, 336] width 248 height 34
type input "2"
type input "150"
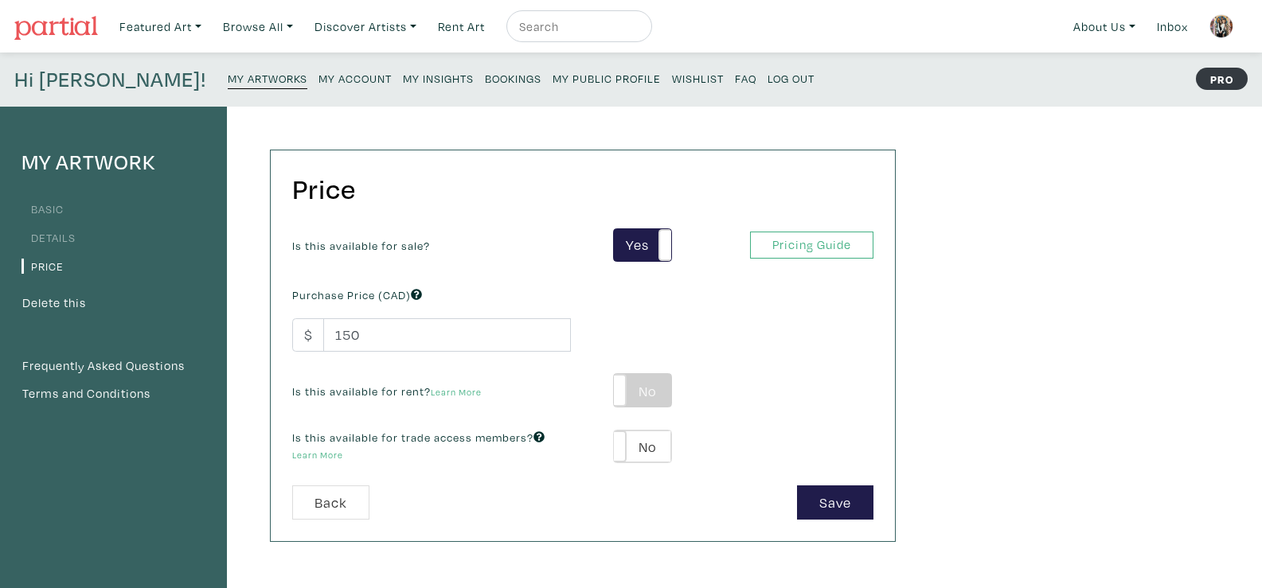
click at [636, 394] on label "No" at bounding box center [642, 390] width 57 height 33
type input "25"
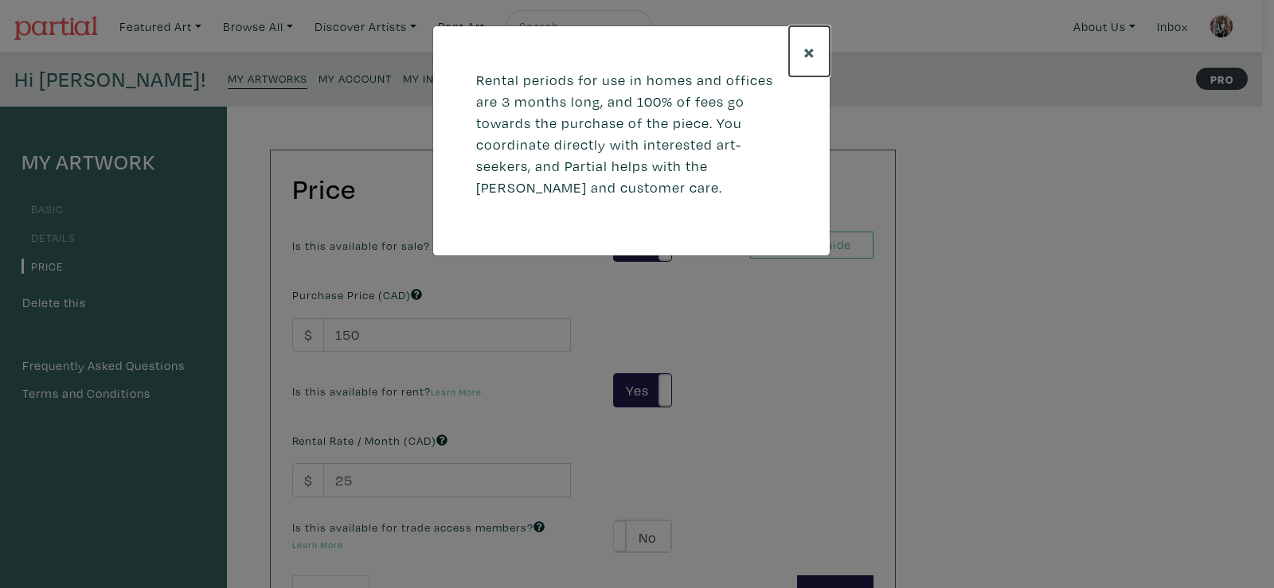
click at [803, 42] on span "×" at bounding box center [809, 51] width 12 height 28
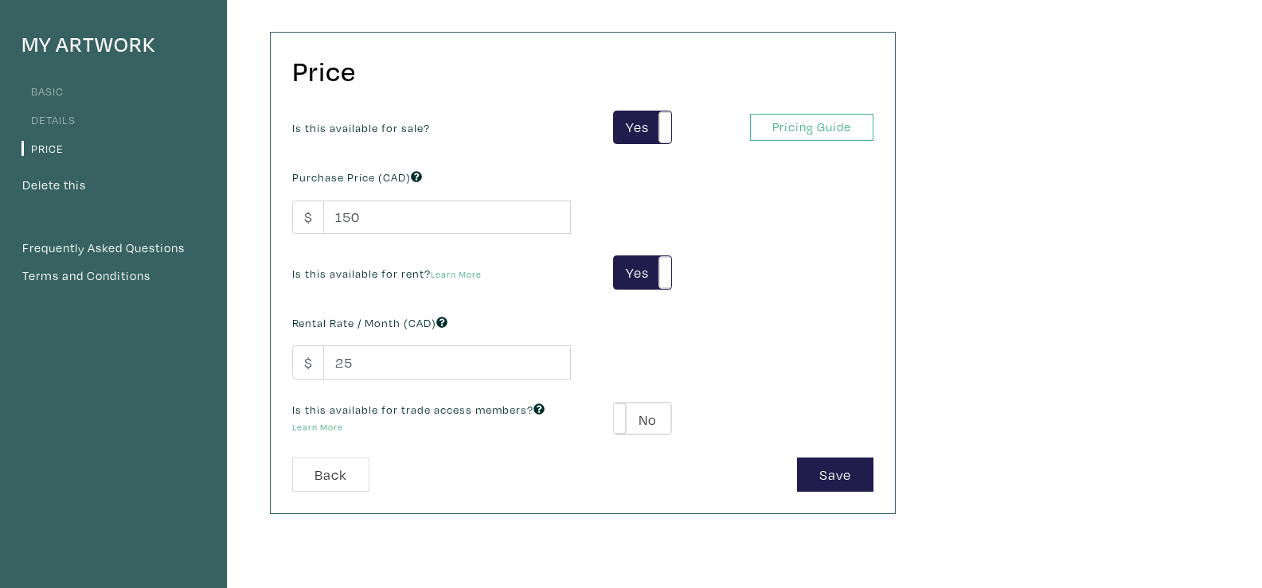
scroll to position [135, 0]
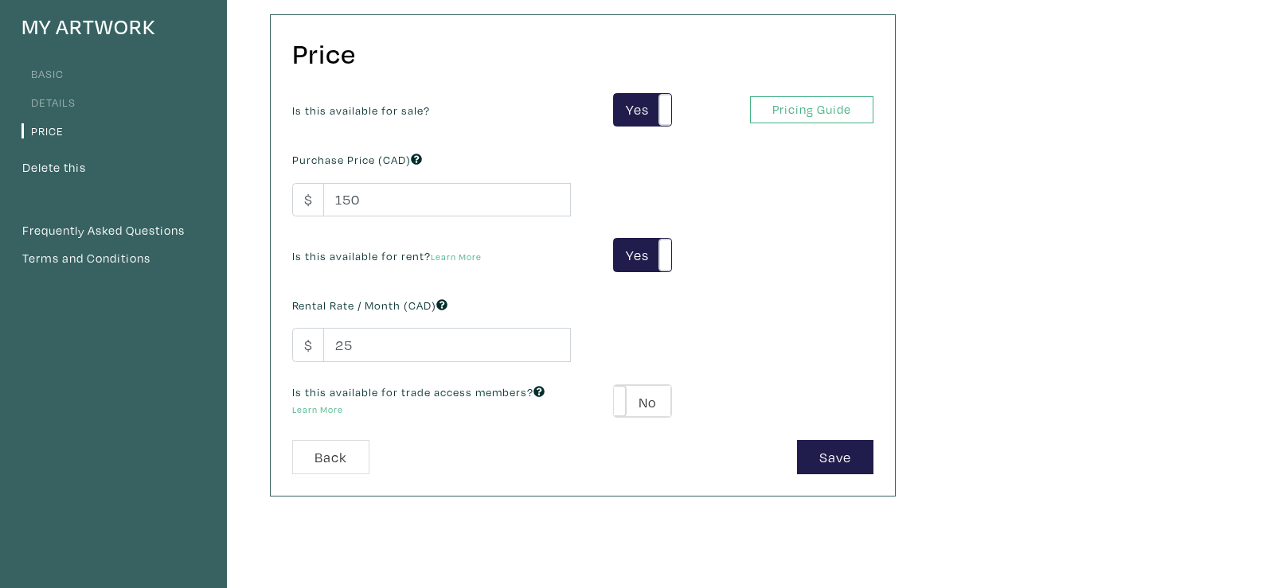
click at [862, 354] on div "Is this available for sale? Yes No Yes No Pricing Guide PRO Purchase Price (CAD…" at bounding box center [582, 267] width 605 height 348
click at [381, 192] on input "150" at bounding box center [447, 200] width 248 height 34
type input "1"
type input "300"
click at [530, 250] on div "Is this available for rent? Learn More" at bounding box center [431, 254] width 303 height 21
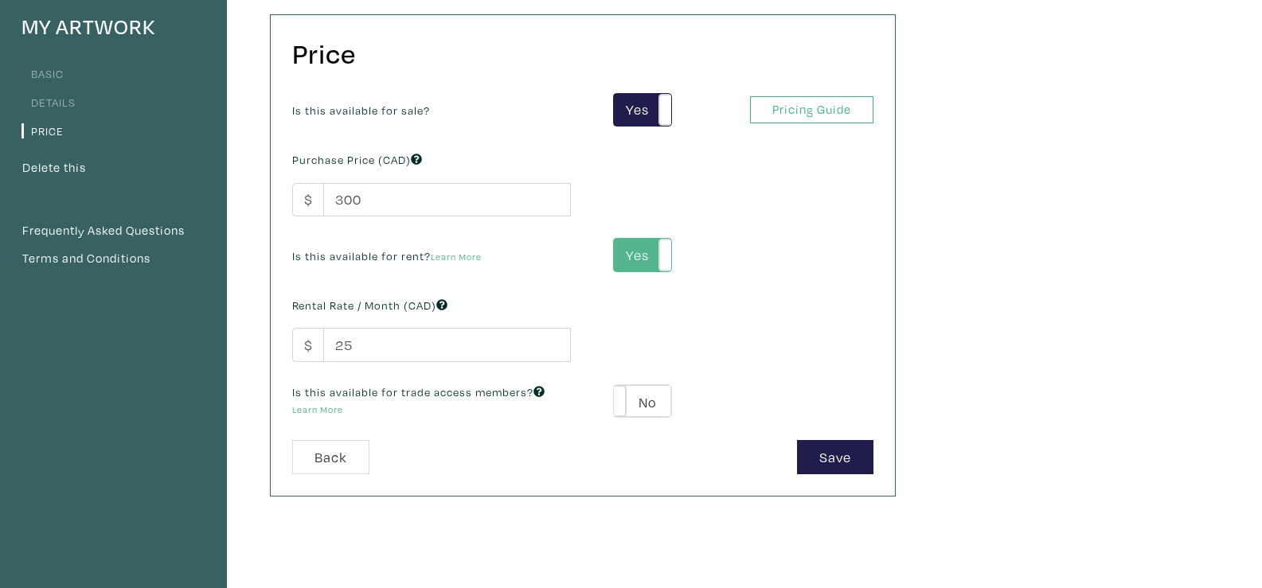
click at [627, 248] on label "Yes" at bounding box center [642, 255] width 57 height 33
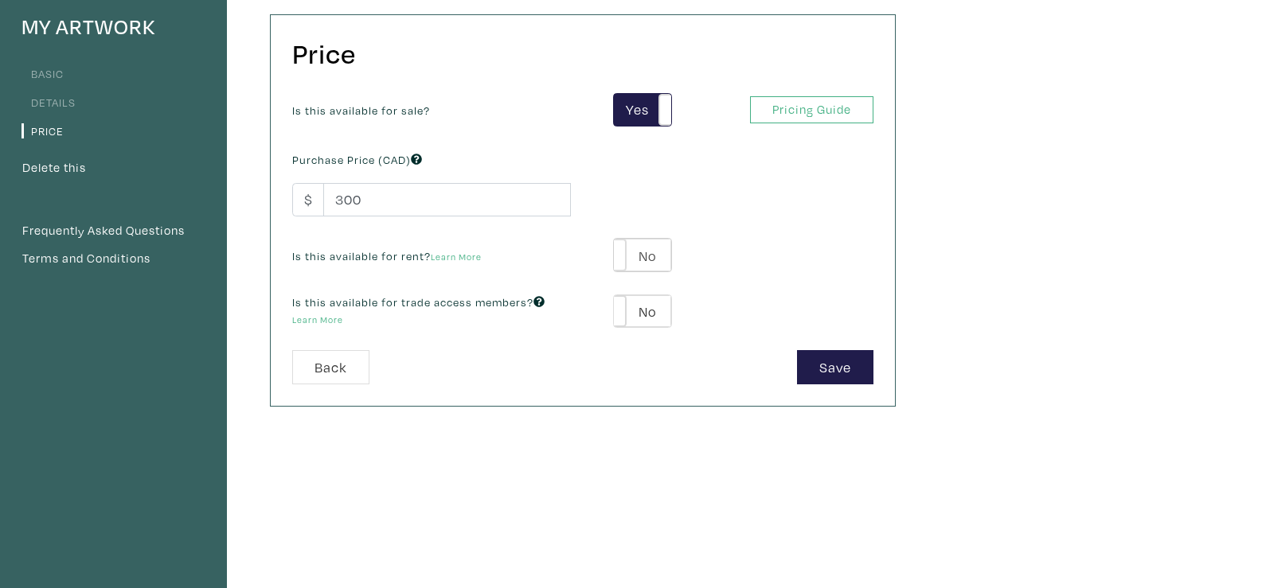
click at [627, 248] on label "No" at bounding box center [642, 255] width 57 height 33
type input "25"
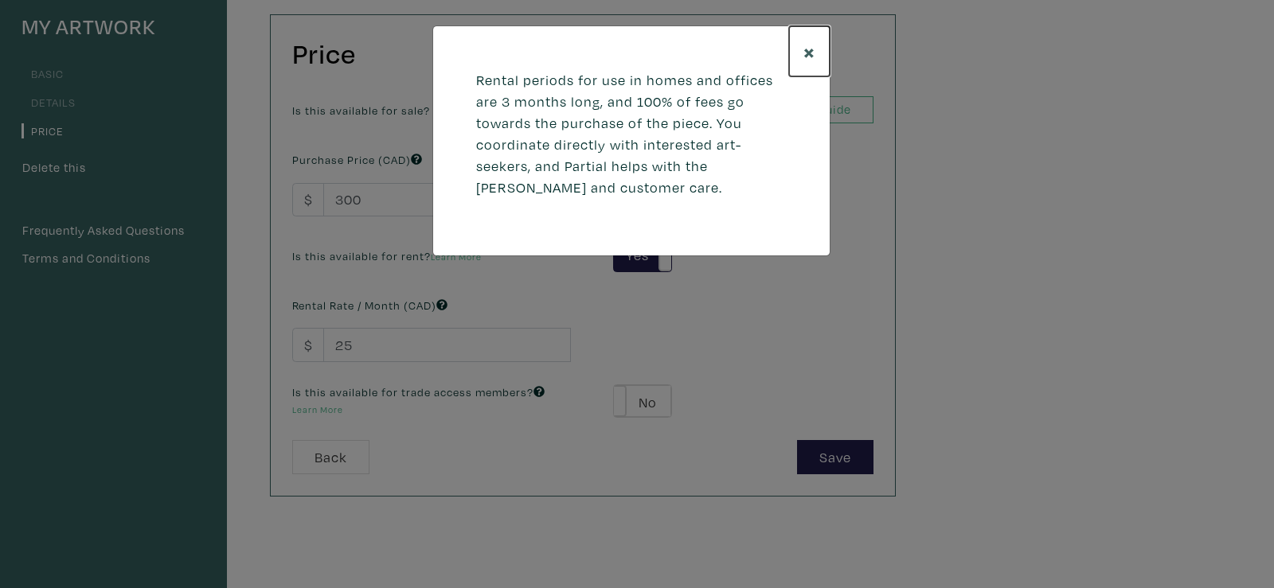
click at [796, 45] on button "×" at bounding box center [809, 51] width 41 height 50
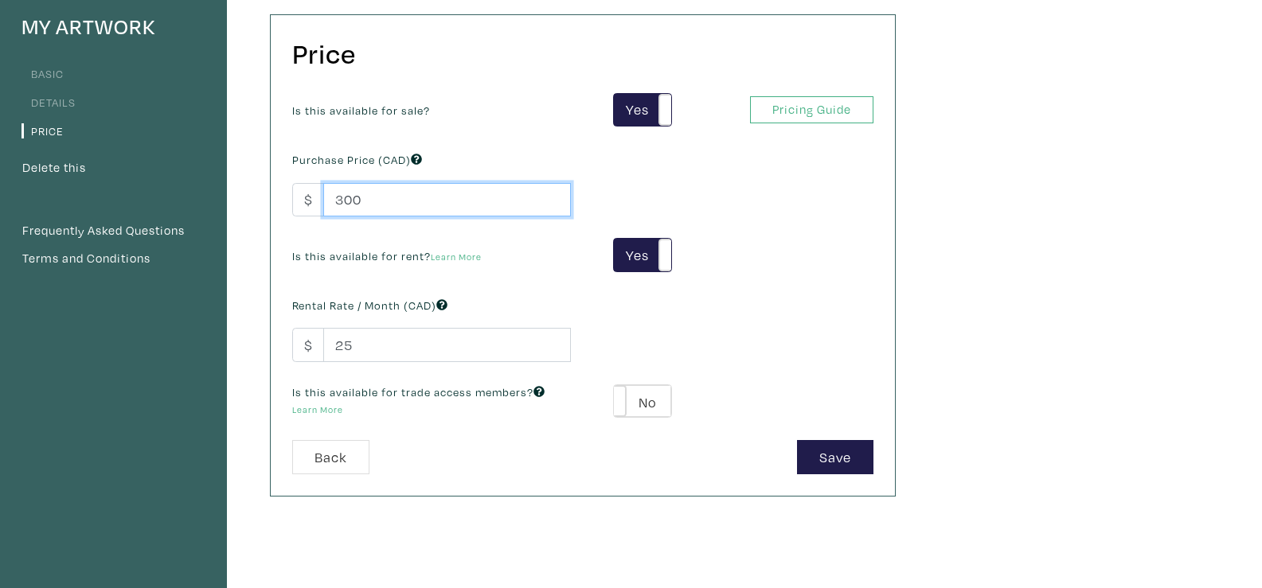
click at [414, 216] on input "300" at bounding box center [447, 200] width 248 height 34
type input "3"
type input "175"
click at [639, 197] on div "Is this available for sale? Yes No Yes No Pricing Guide PRO Purchase Price (CAD…" at bounding box center [582, 267] width 605 height 348
click at [662, 405] on label "No" at bounding box center [642, 401] width 57 height 33
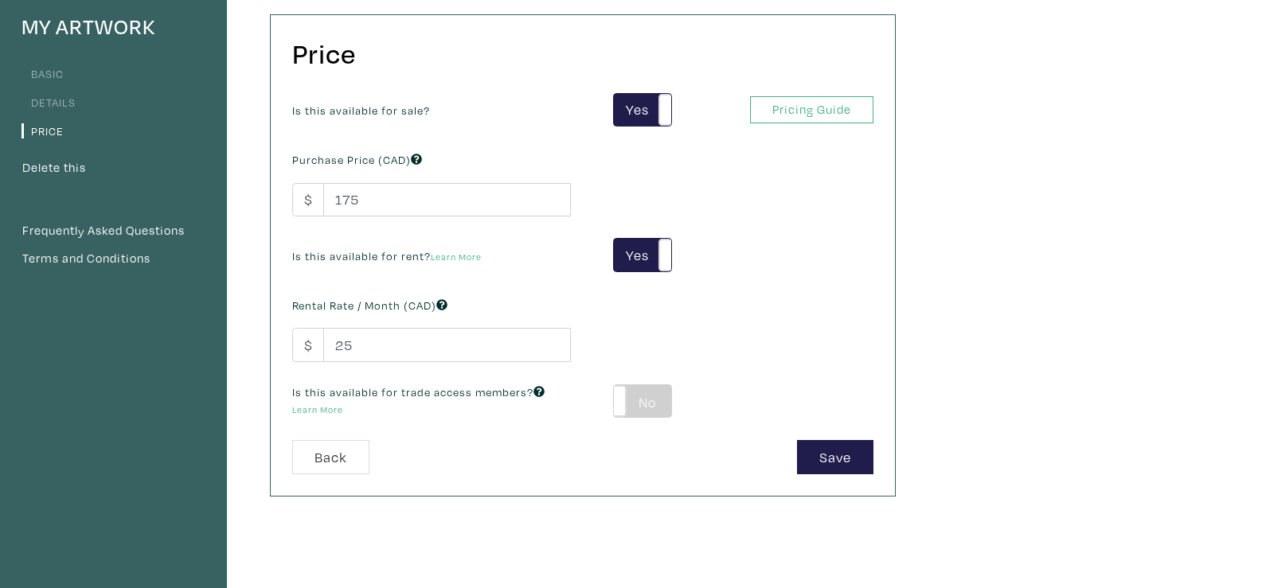
type input "39"
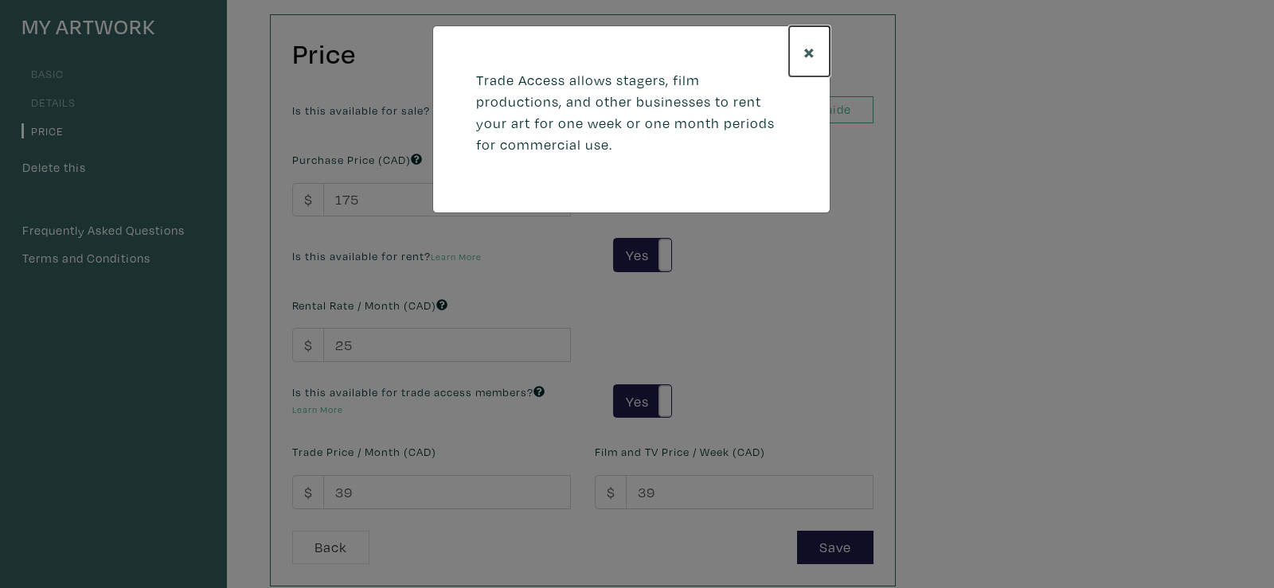
click at [803, 51] on span "×" at bounding box center [809, 51] width 12 height 28
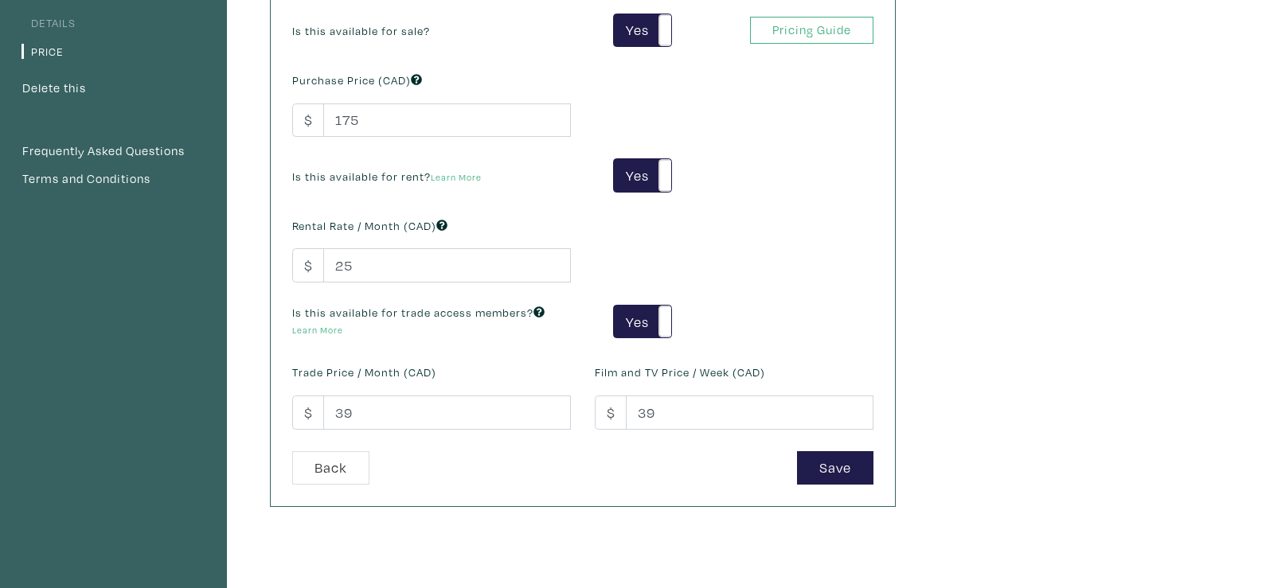
scroll to position [228, 0]
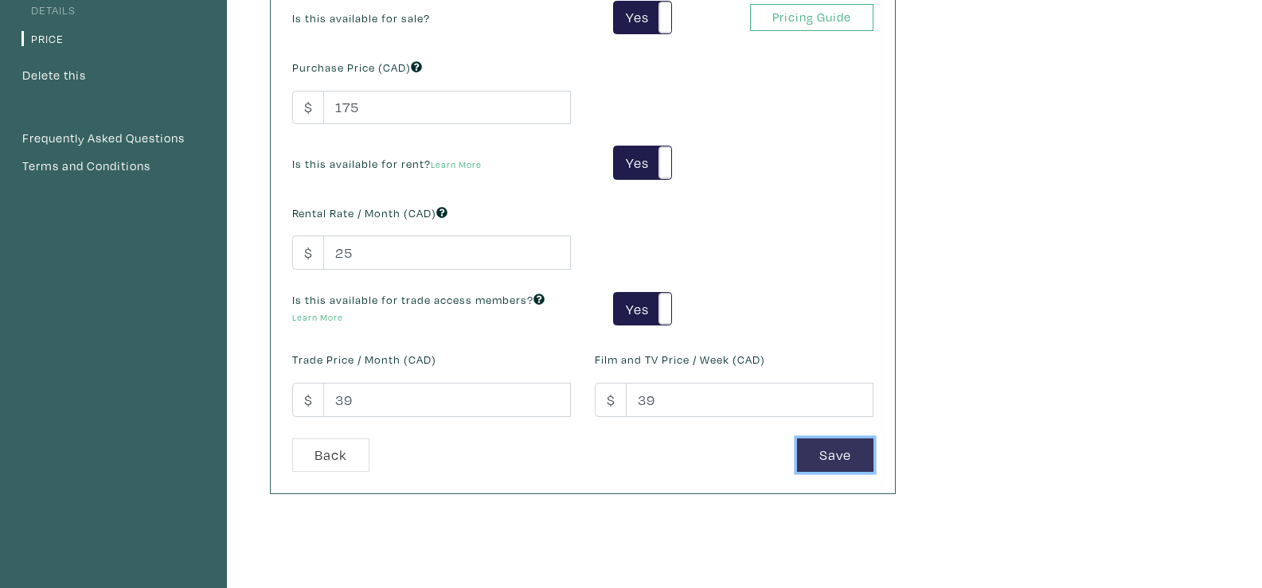
click at [827, 467] on button "Save" at bounding box center [835, 456] width 76 height 34
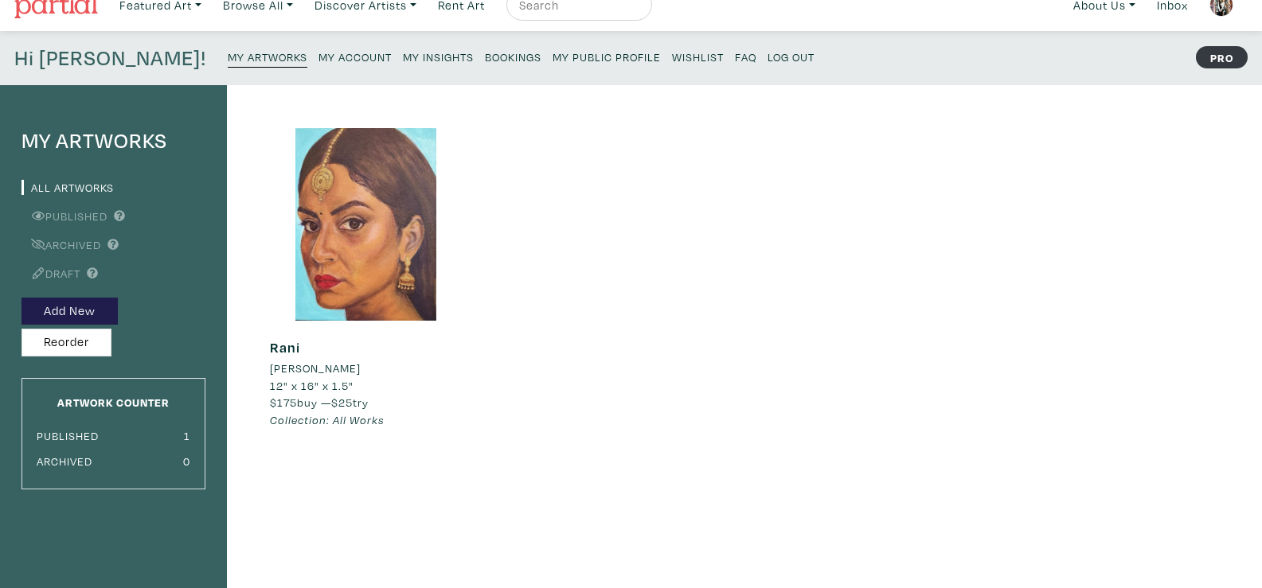
scroll to position [19, 0]
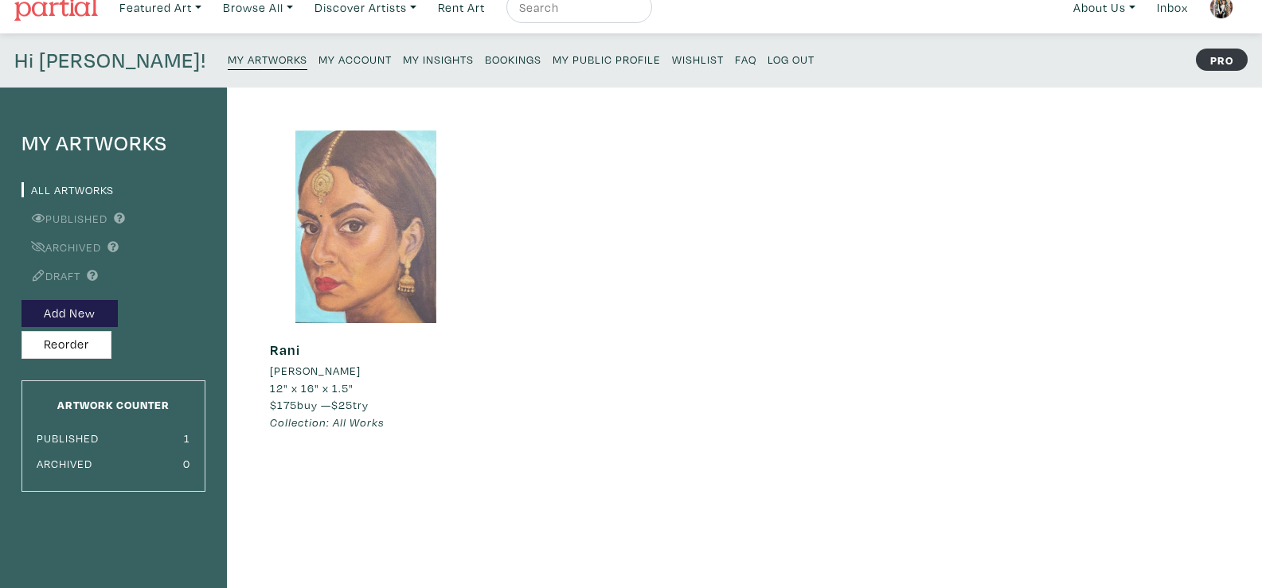
click at [393, 248] on div at bounding box center [366, 227] width 193 height 193
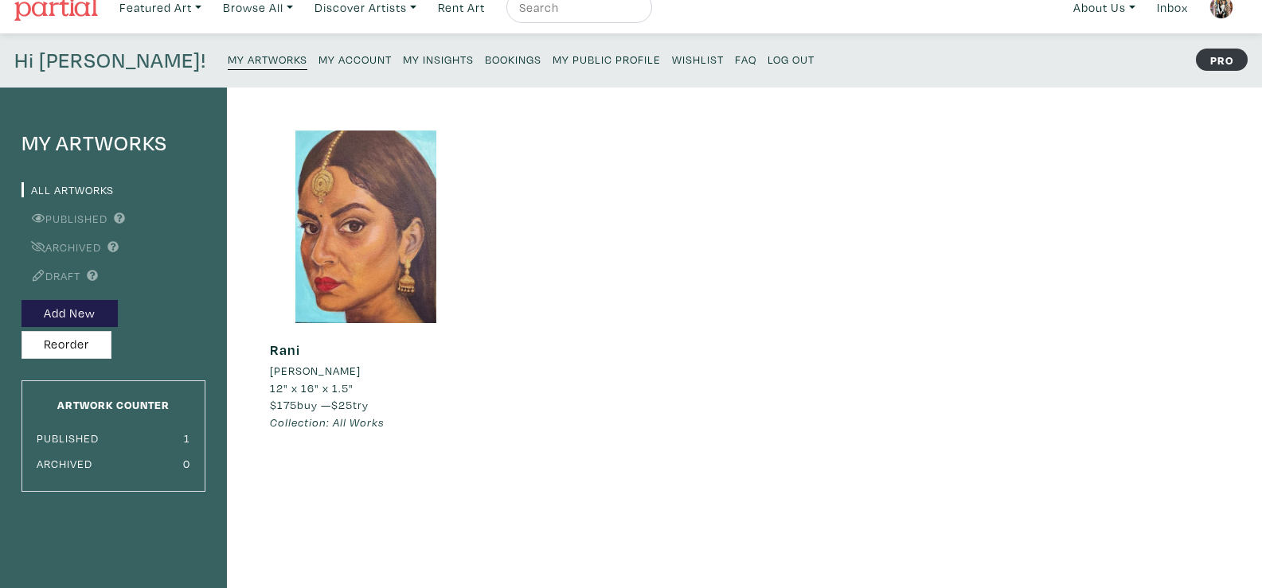
scroll to position [0, 0]
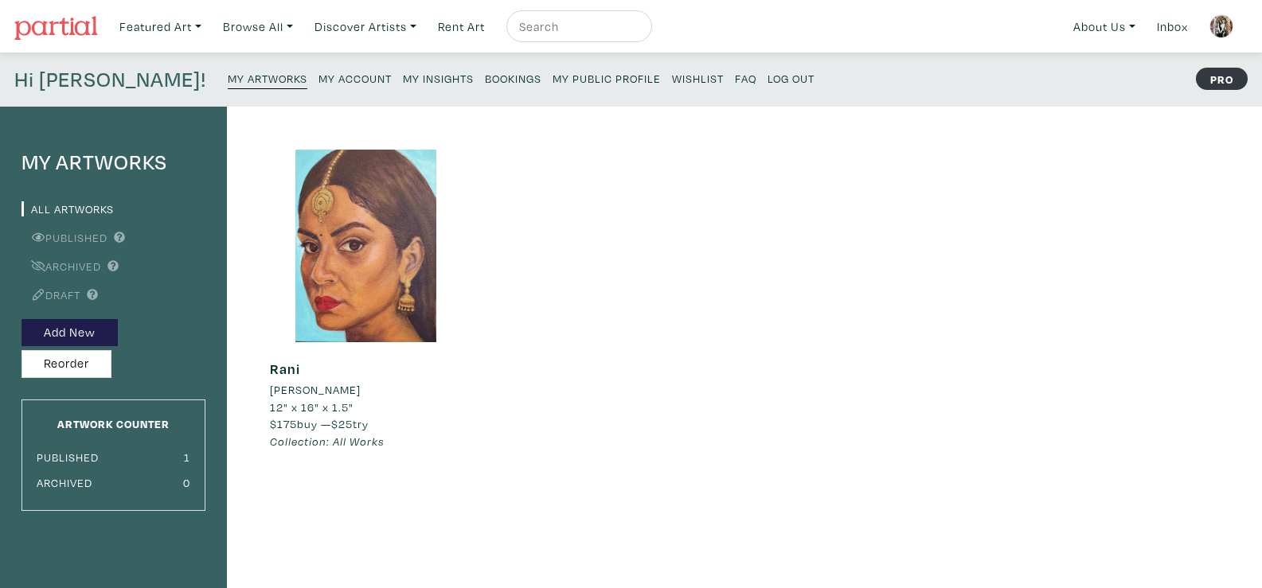
click at [98, 156] on h4 "My Artworks" at bounding box center [113, 162] width 184 height 25
click at [483, 88] on p "My Artworks My Account My Insights Bookings My Public Profile Wishlist FAQ Log …" at bounding box center [525, 79] width 594 height 25
click at [553, 84] on link "My Public Profile" at bounding box center [607, 77] width 108 height 21
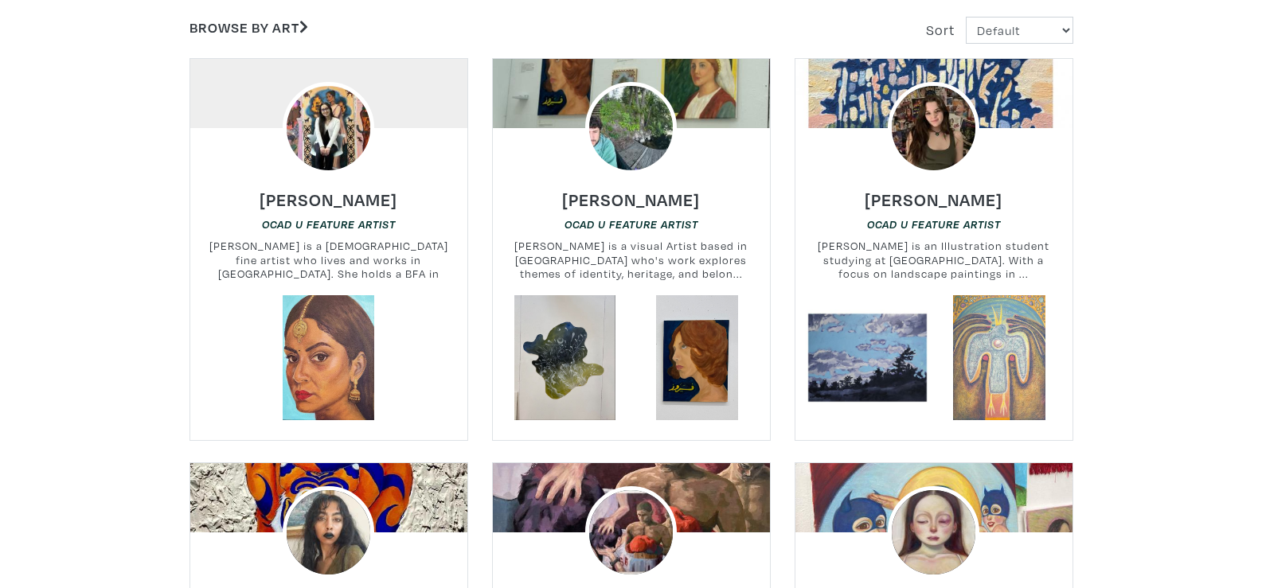
scroll to position [451, 0]
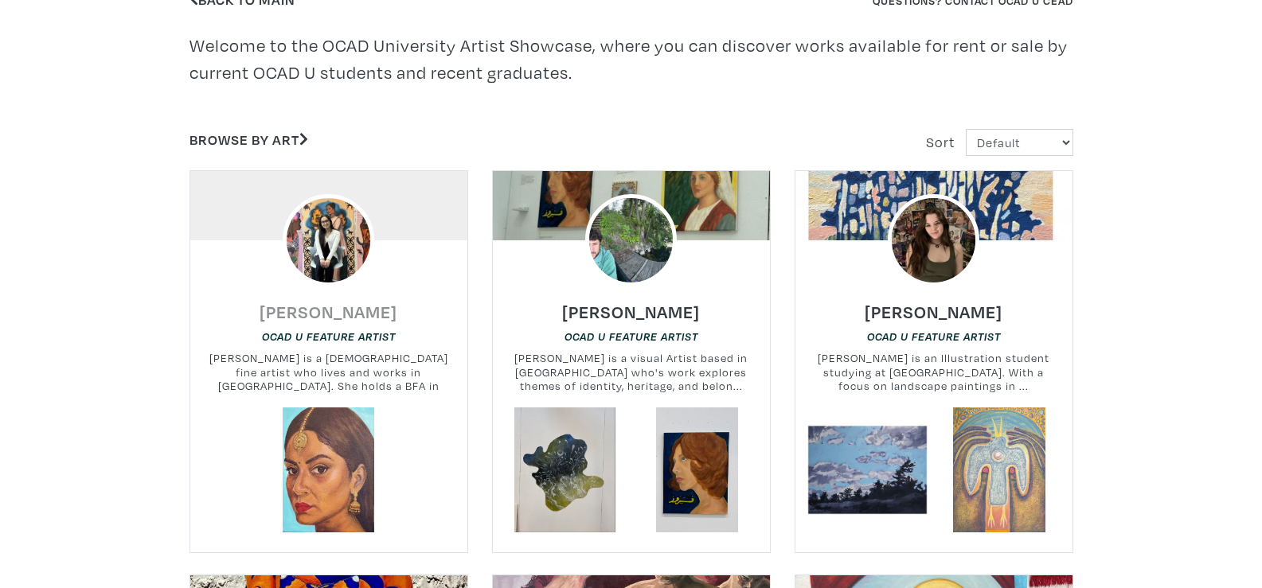
click at [315, 309] on h6 "Abigail D'Mello" at bounding box center [329, 311] width 138 height 21
click at [570, 303] on link "Thomas Atallah" at bounding box center [631, 306] width 138 height 18
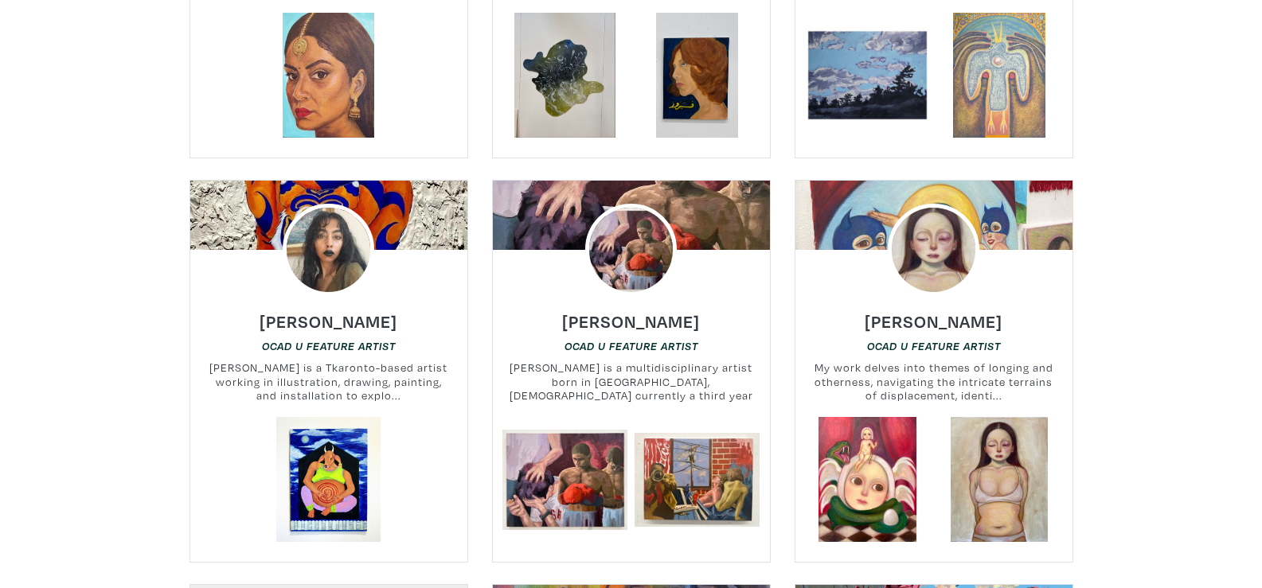
scroll to position [0, 0]
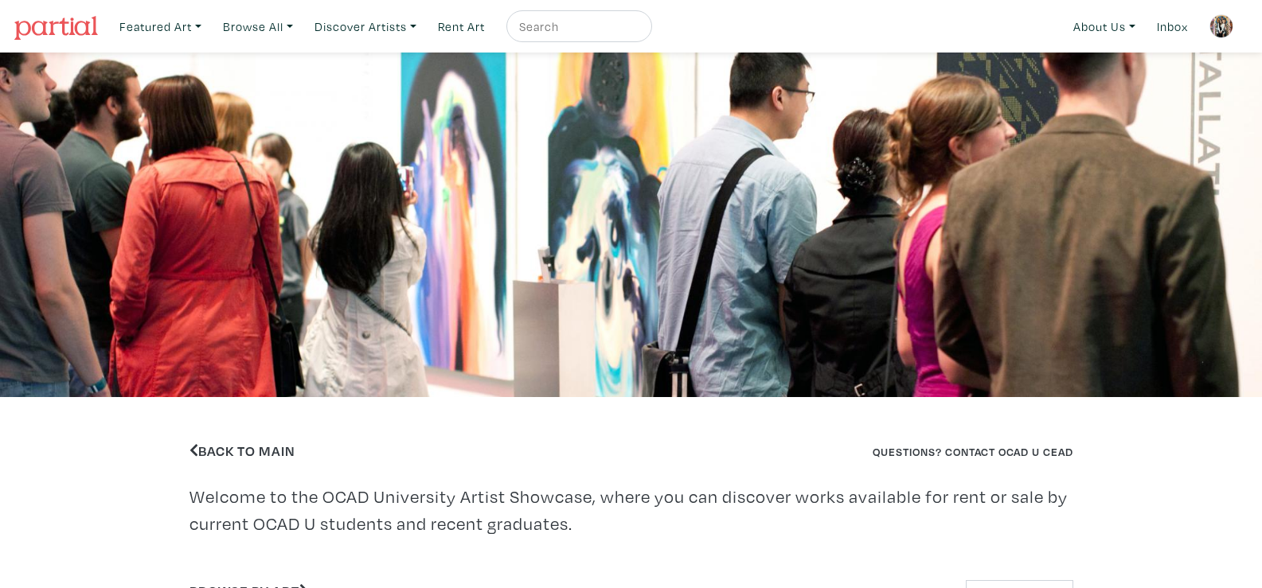
click at [73, 33] on img at bounding box center [56, 28] width 84 height 24
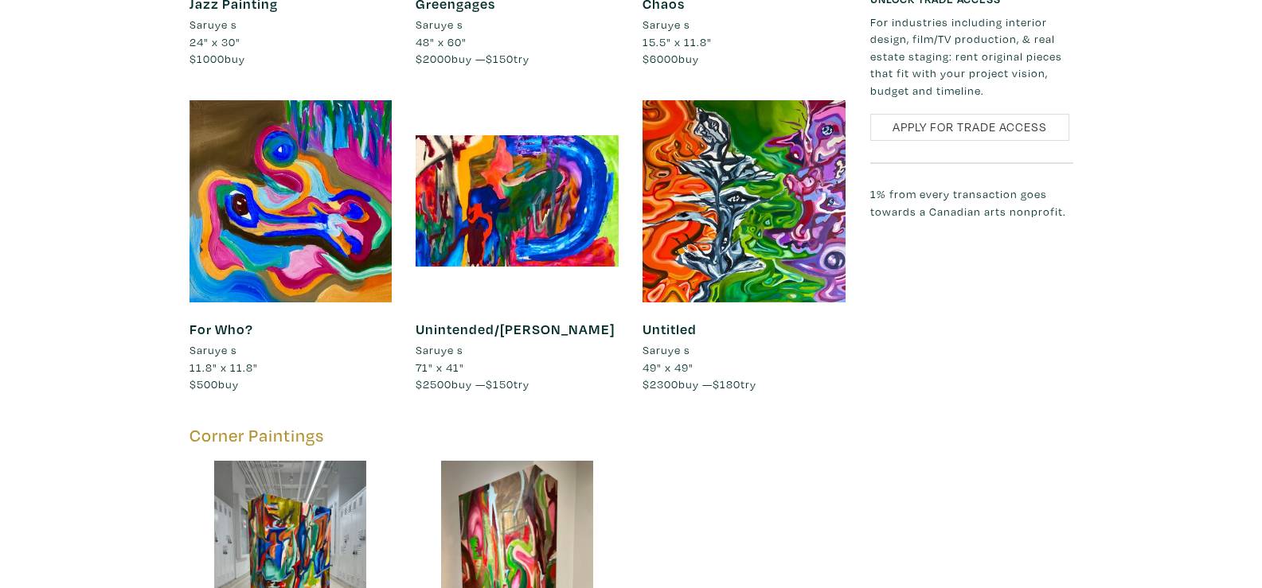
scroll to position [3441, 0]
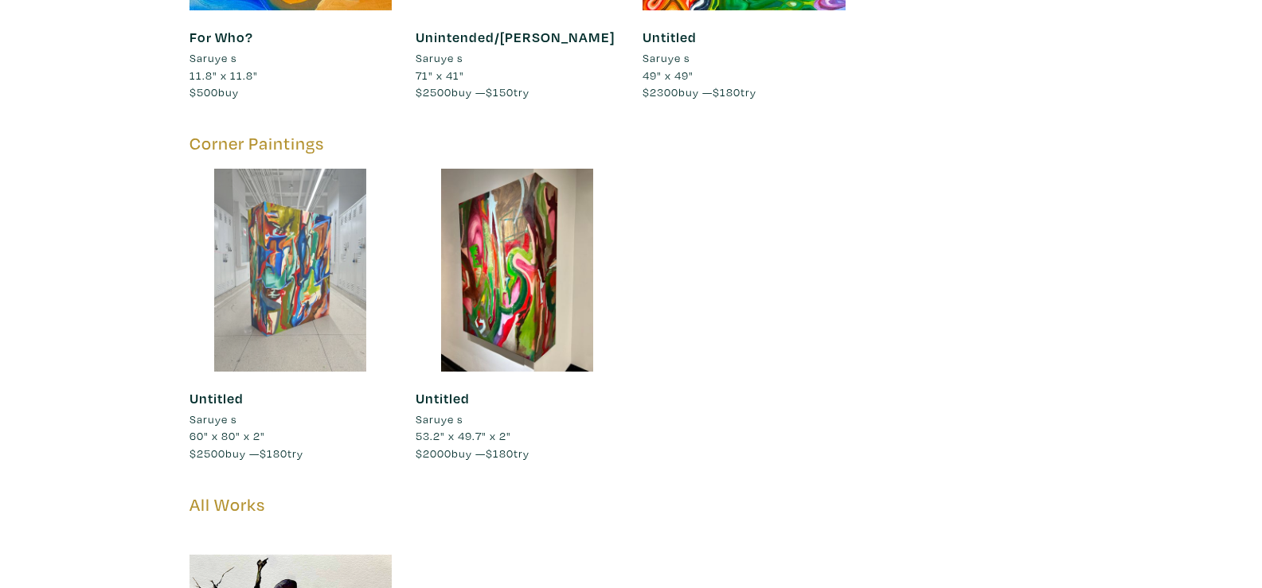
click at [333, 253] on div at bounding box center [291, 270] width 203 height 203
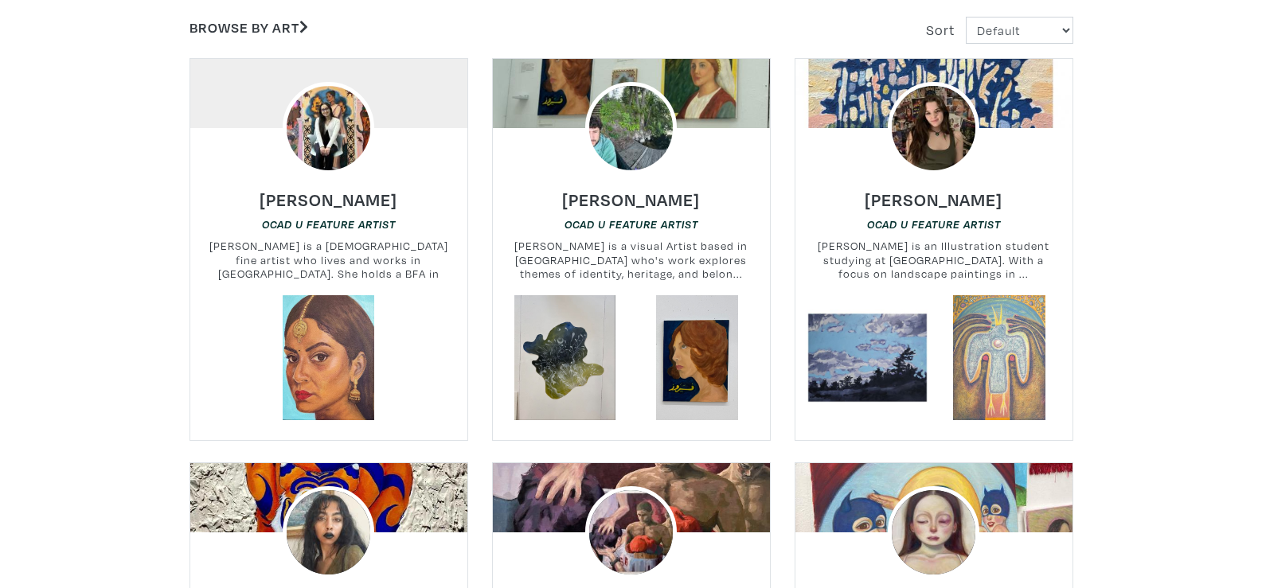
scroll to position [536, 0]
